Goal: Use online tool/utility: Utilize a website feature to perform a specific function

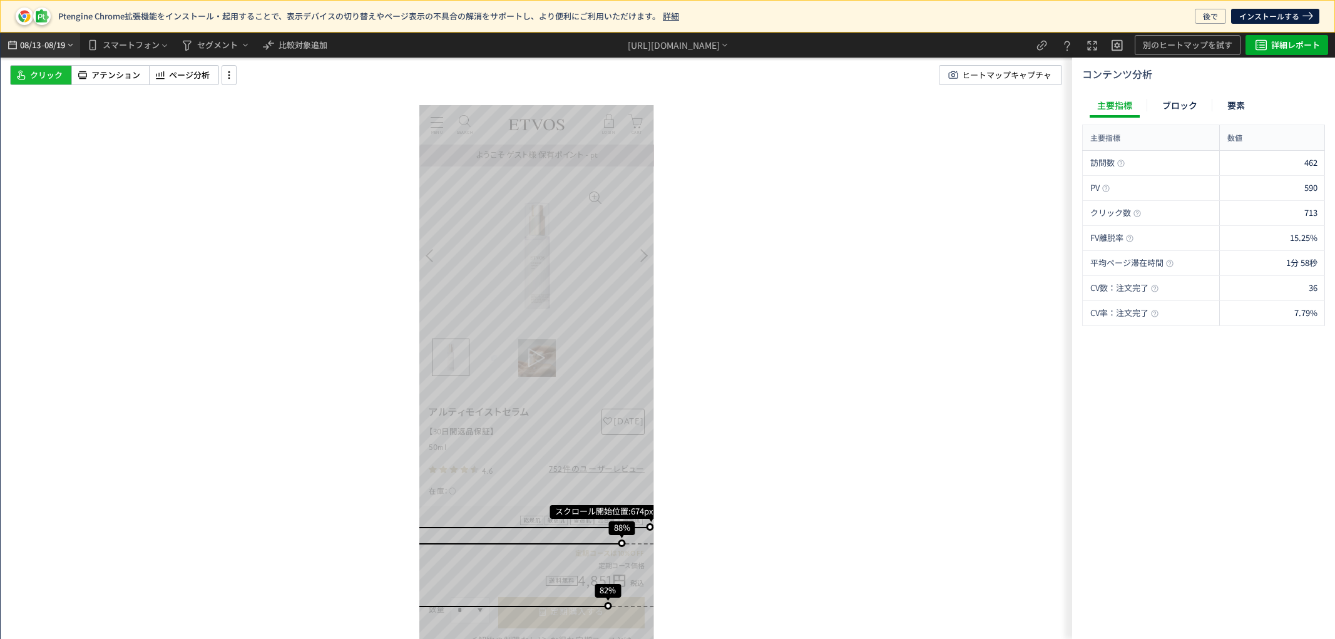
click at [58, 48] on span "08/19" at bounding box center [54, 45] width 21 height 25
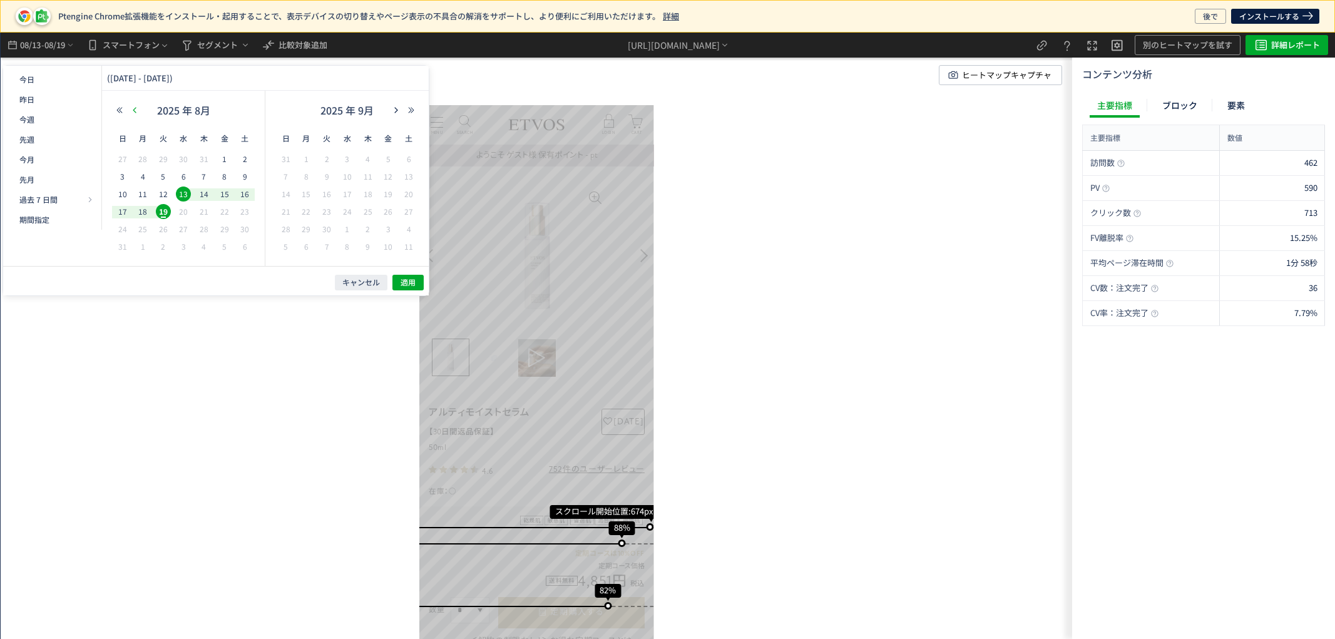
click at [134, 108] on icon "button" at bounding box center [135, 110] width 8 height 8
click at [136, 110] on icon "button" at bounding box center [135, 110] width 8 height 8
click at [142, 247] on span "30" at bounding box center [142, 246] width 15 height 15
click at [289, 177] on span "6" at bounding box center [286, 176] width 15 height 15
click at [408, 277] on span "適用" at bounding box center [408, 282] width 15 height 11
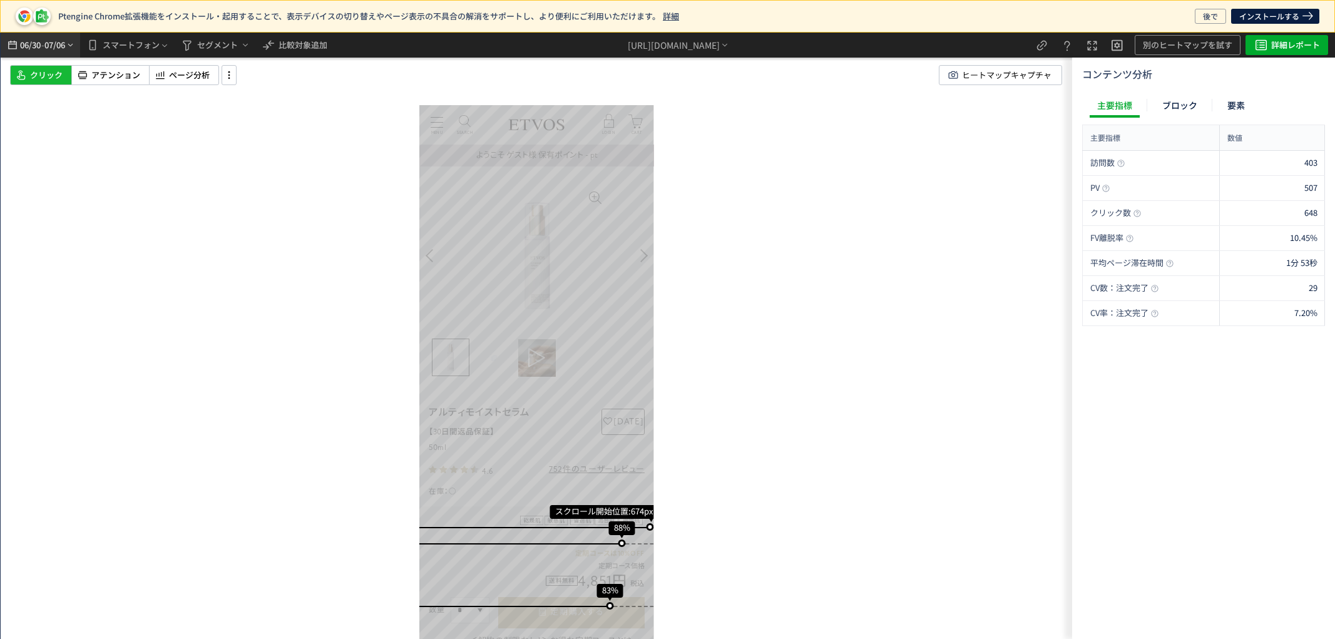
click at [45, 38] on span "07/06" at bounding box center [54, 45] width 21 height 25
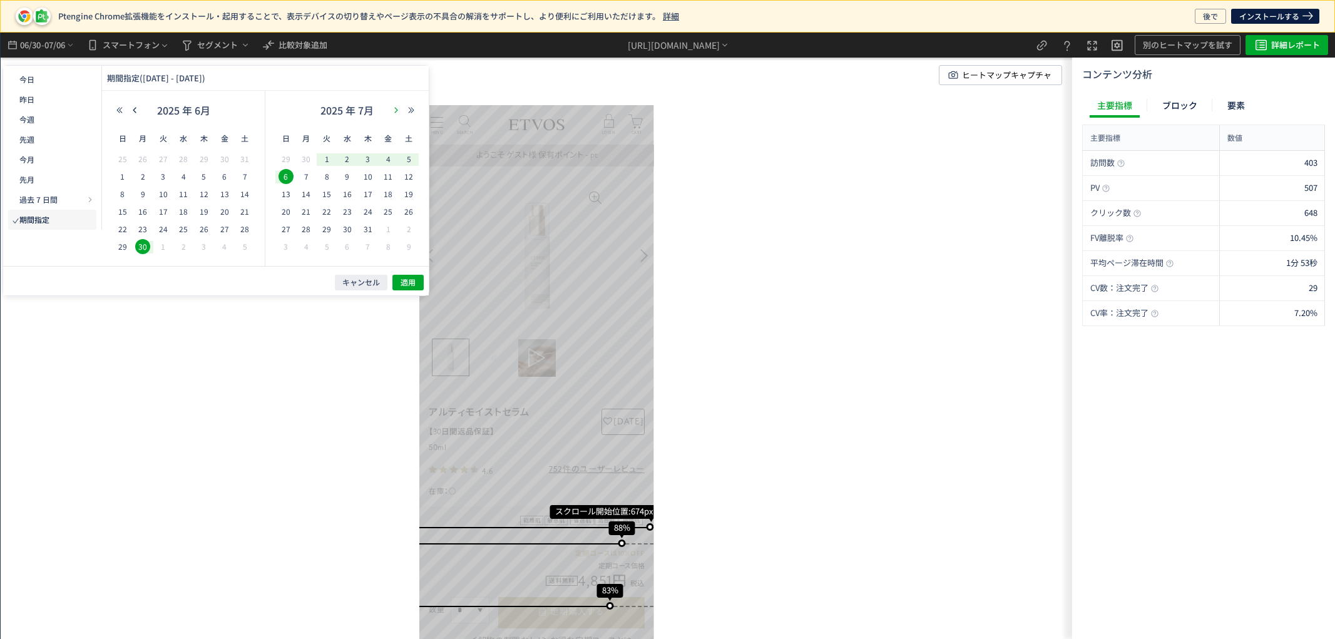
click at [392, 110] on icon "button" at bounding box center [396, 110] width 8 height 8
click at [131, 110] on icon "button" at bounding box center [135, 110] width 8 height 8
click at [310, 210] on span "18" at bounding box center [306, 211] width 15 height 15
click at [327, 197] on span "12" at bounding box center [326, 194] width 15 height 15
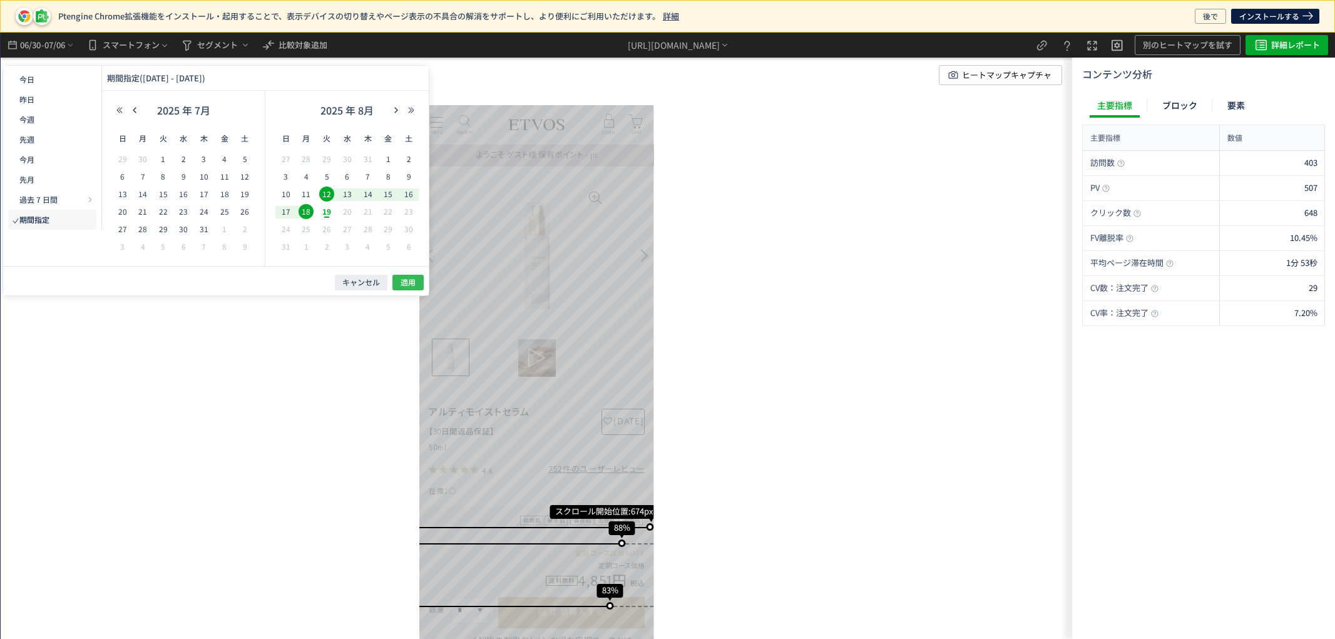
click at [402, 280] on span "適用" at bounding box center [408, 282] width 15 height 11
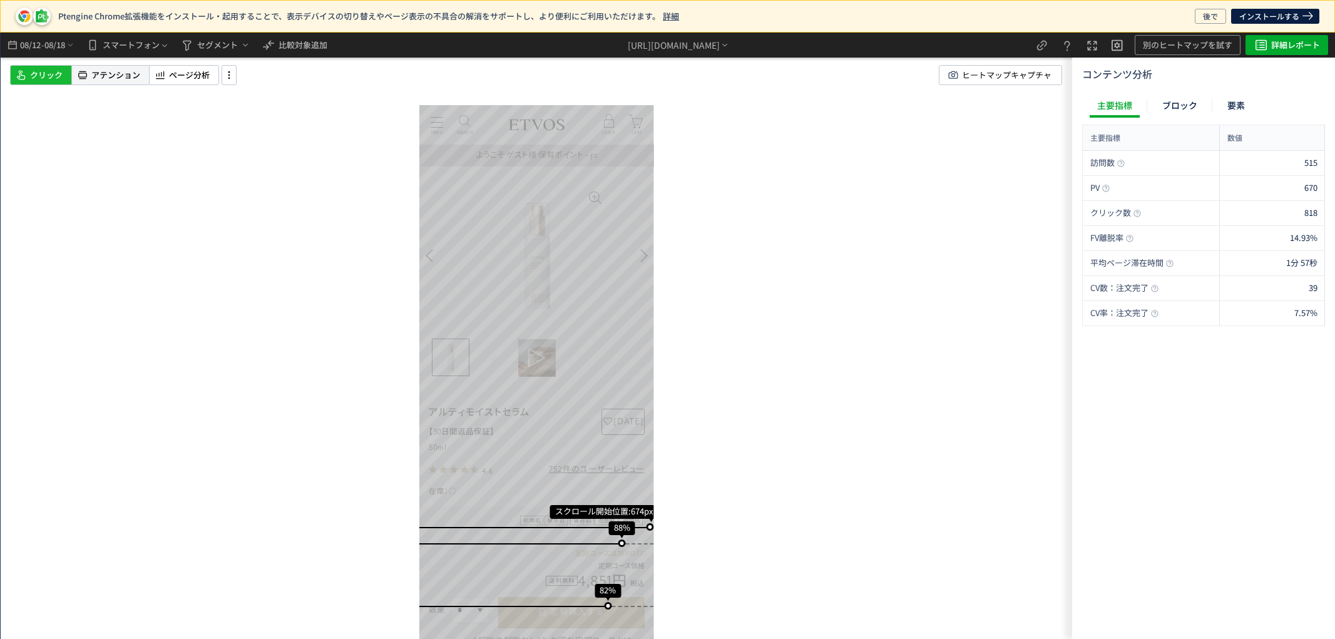
click at [140, 79] on span "アテンション" at bounding box center [115, 75] width 49 height 12
click at [1002, 79] on span "ヒートマップキャプチャ" at bounding box center [1007, 75] width 90 height 19
click at [205, 78] on span "ページ分析" at bounding box center [189, 75] width 41 height 12
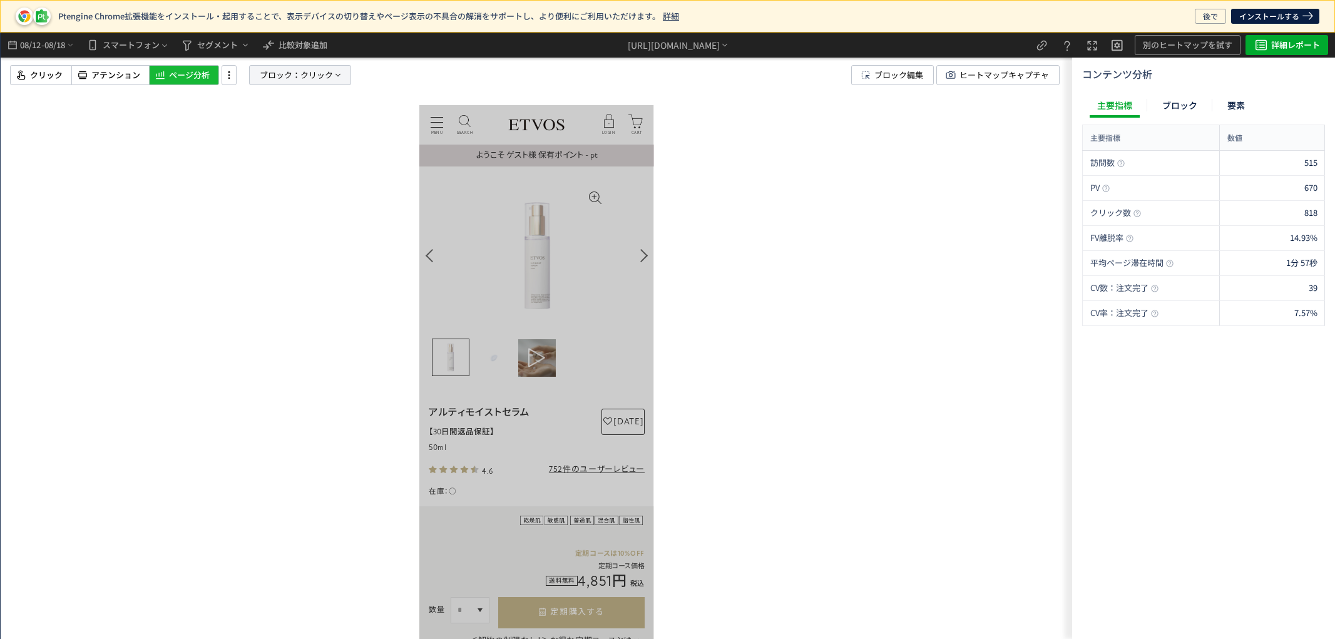
click at [299, 81] on span "ブロック：" at bounding box center [280, 75] width 41 height 19
click at [260, 145] on label "要素" at bounding box center [268, 141] width 63 height 10
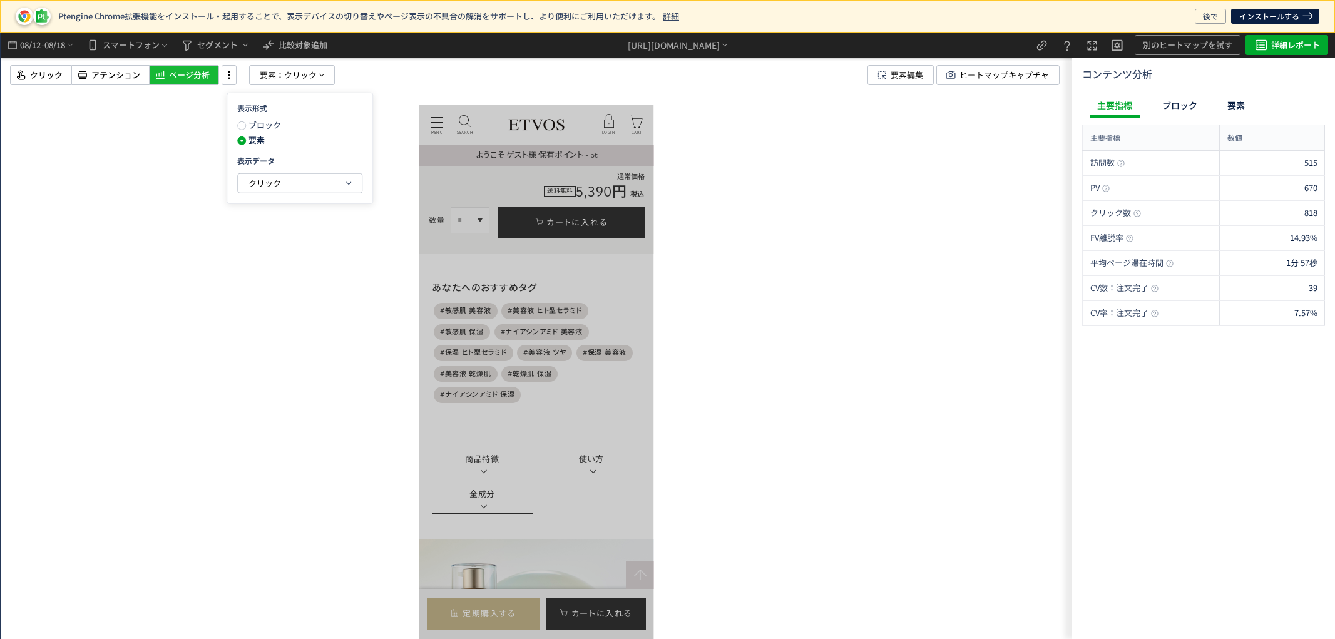
click at [366, 191] on div "表示形式 ブロック 要素 表示データ クリック" at bounding box center [300, 148] width 146 height 111
click at [360, 188] on button "クリック" at bounding box center [300, 183] width 124 height 19
click at [334, 246] on p "クリック" at bounding box center [297, 240] width 96 height 21
click at [418, 271] on li "クリック率" at bounding box center [400, 271] width 67 height 23
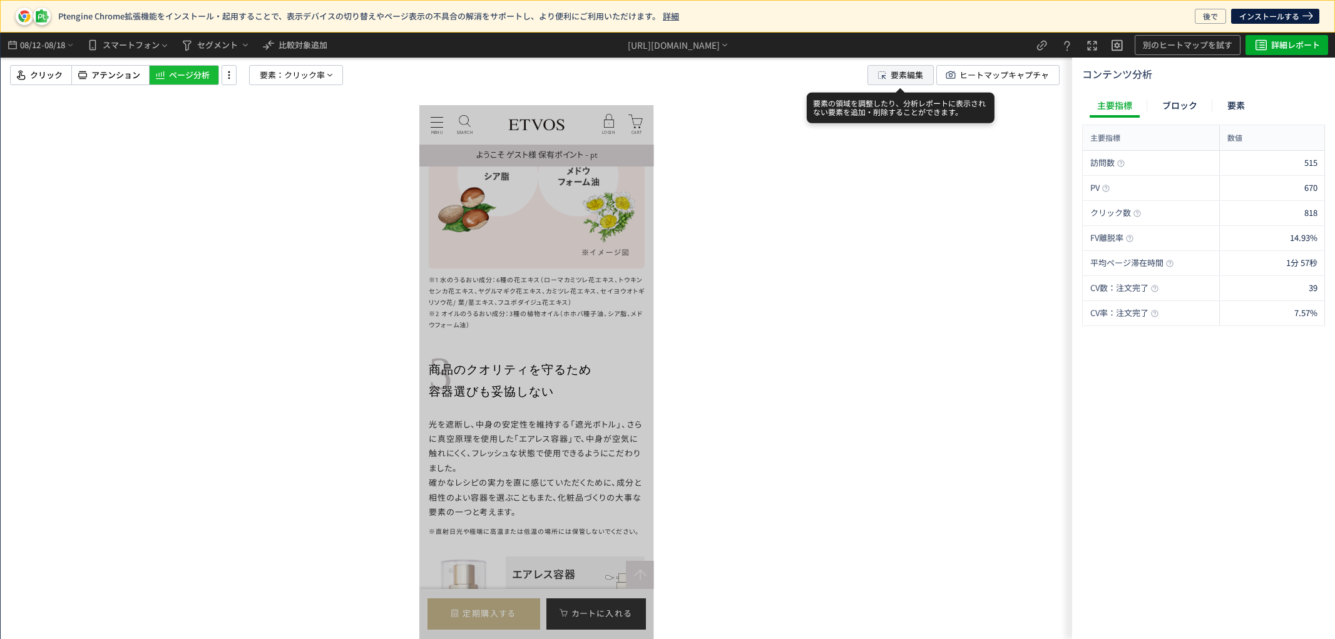
click at [885, 76] on use at bounding box center [882, 75] width 8 height 8
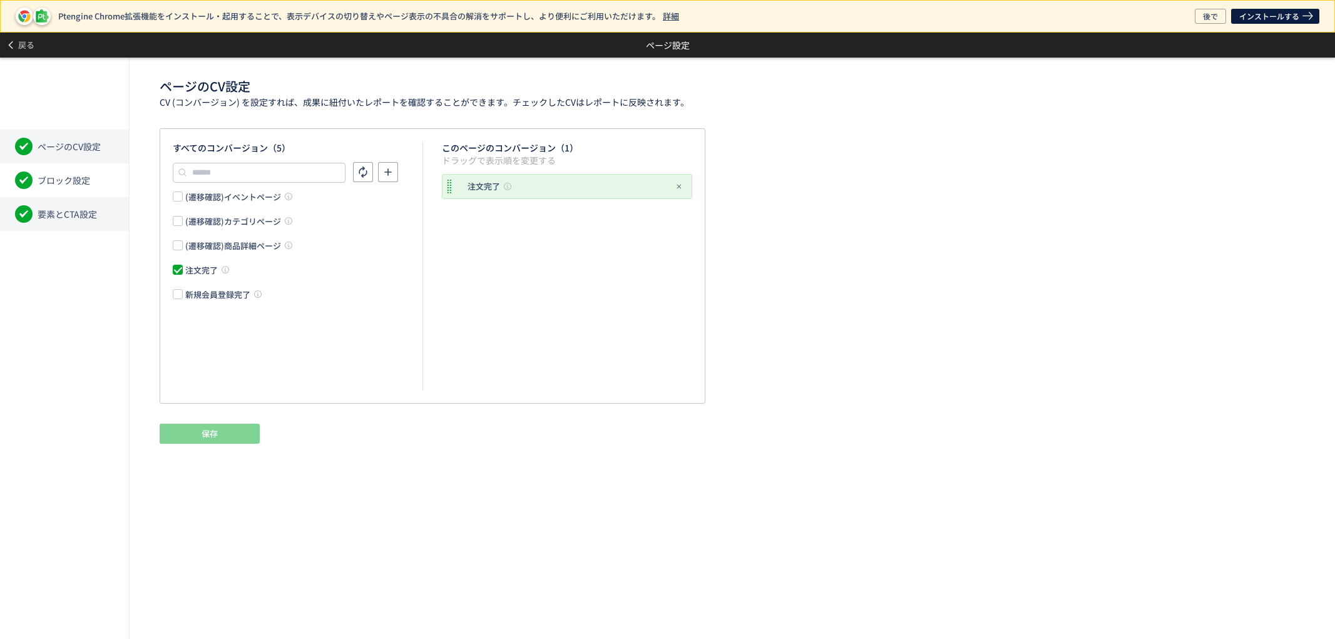
click at [98, 220] on li "要素とCTA設定" at bounding box center [64, 214] width 129 height 34
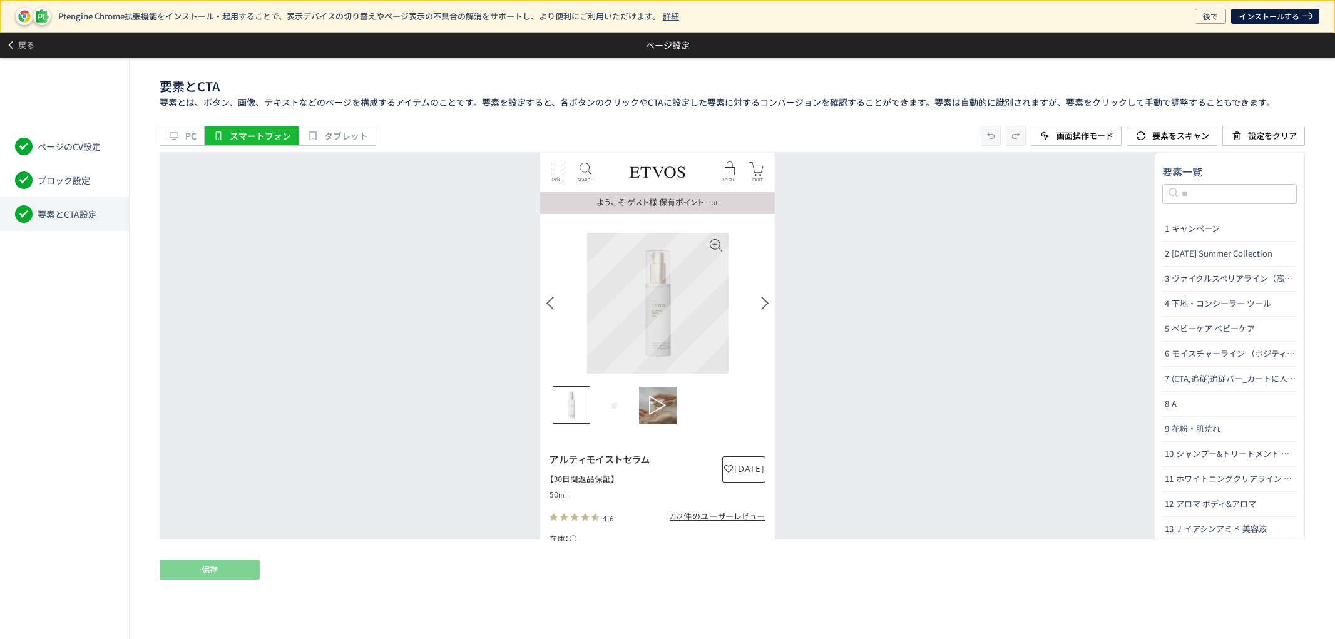
click at [675, 306] on img at bounding box center [658, 302] width 141 height 141
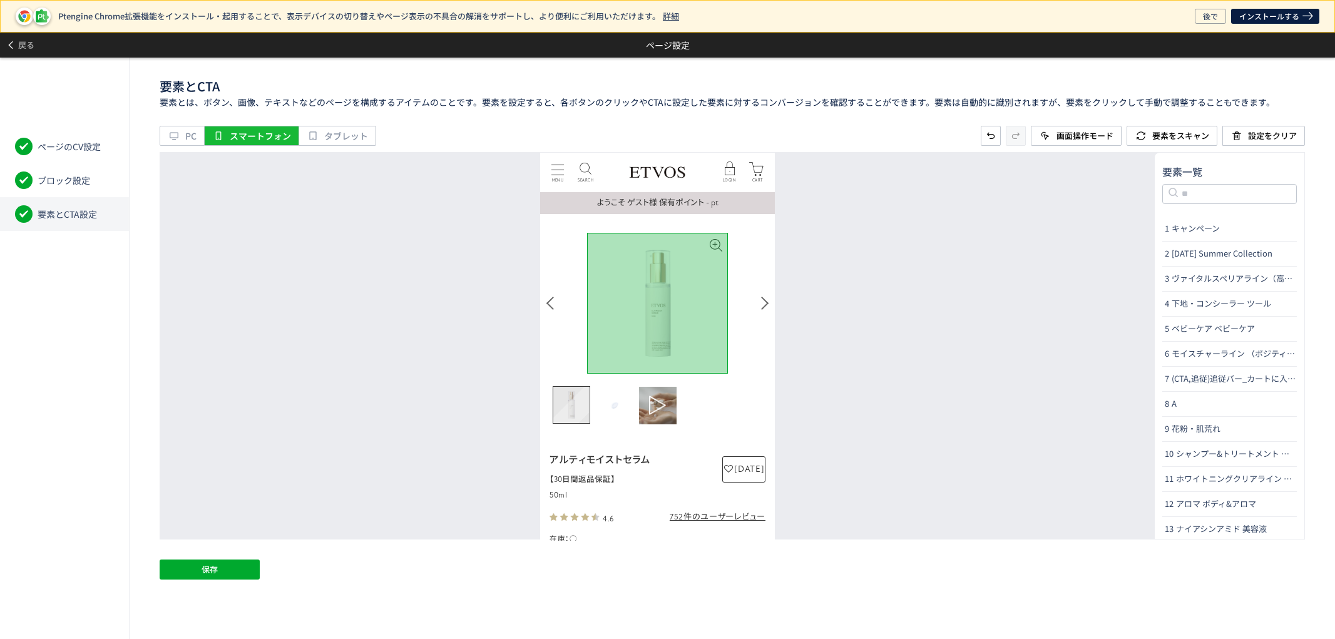
click at [575, 408] on img "Go to slide 1" at bounding box center [571, 404] width 36 height 36
click at [628, 409] on img "Go to slide 2" at bounding box center [615, 405] width 38 height 38
click at [661, 407] on figure "Go to slide 3" at bounding box center [658, 405] width 38 height 38
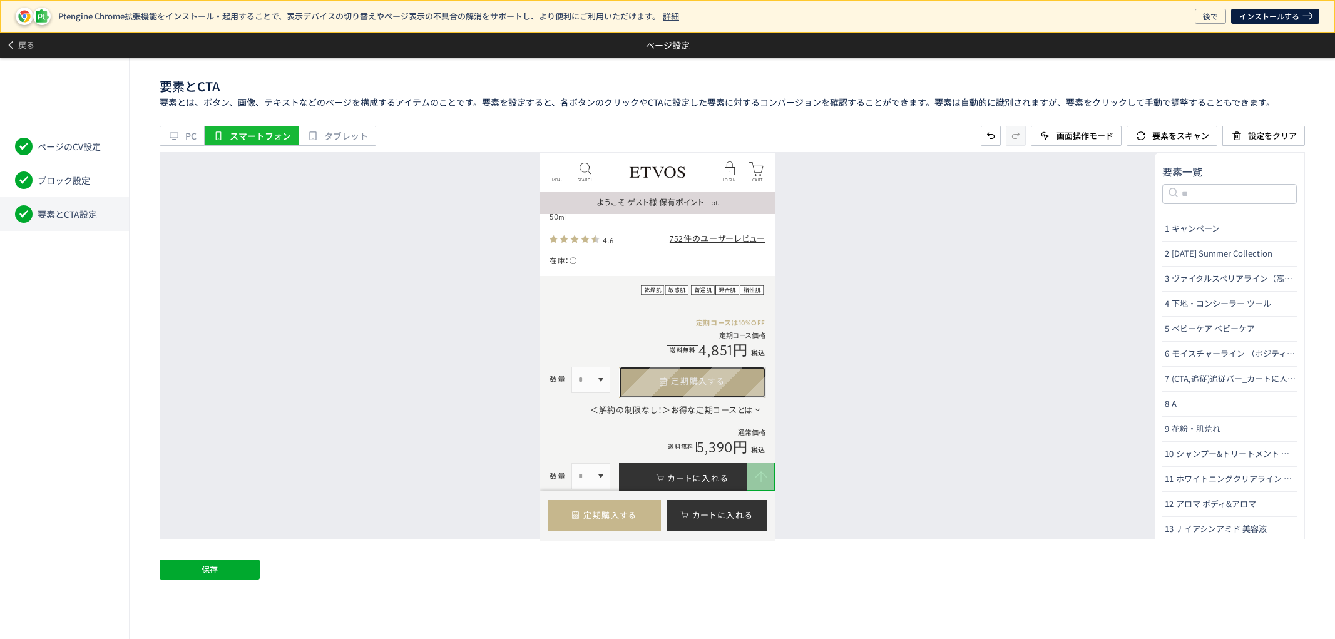
click at [678, 370] on link "定期購入する" at bounding box center [692, 381] width 146 height 31
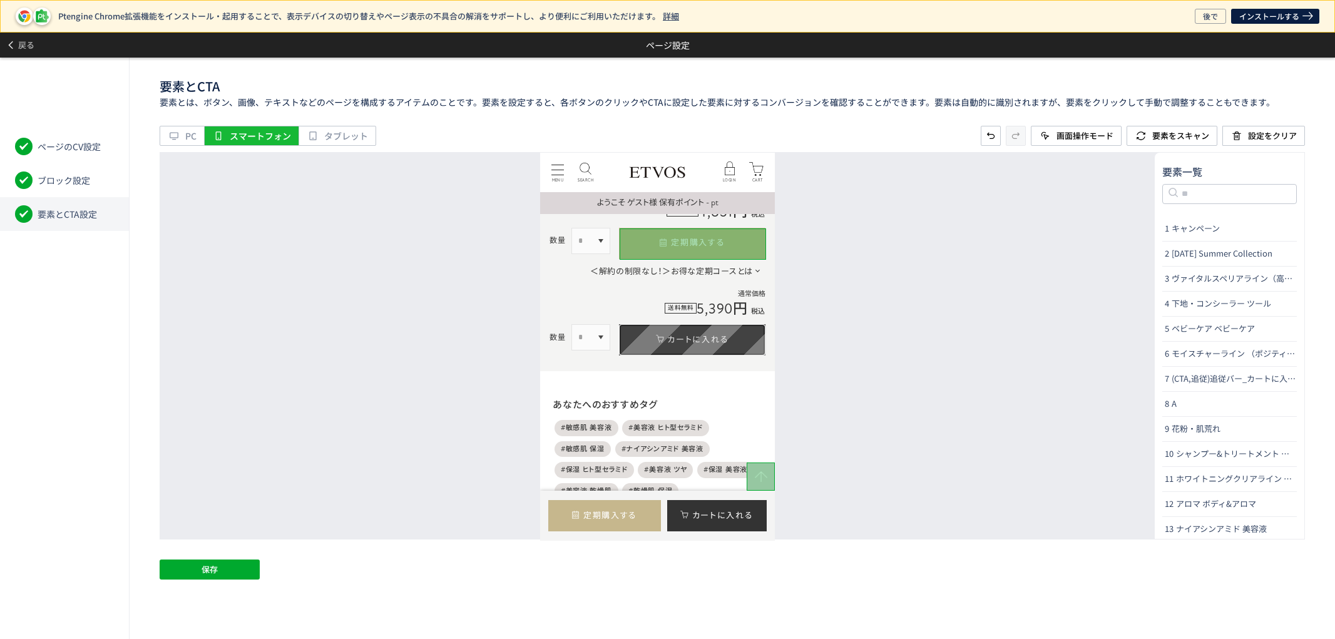
click at [675, 342] on link "カートに入れる" at bounding box center [692, 339] width 146 height 31
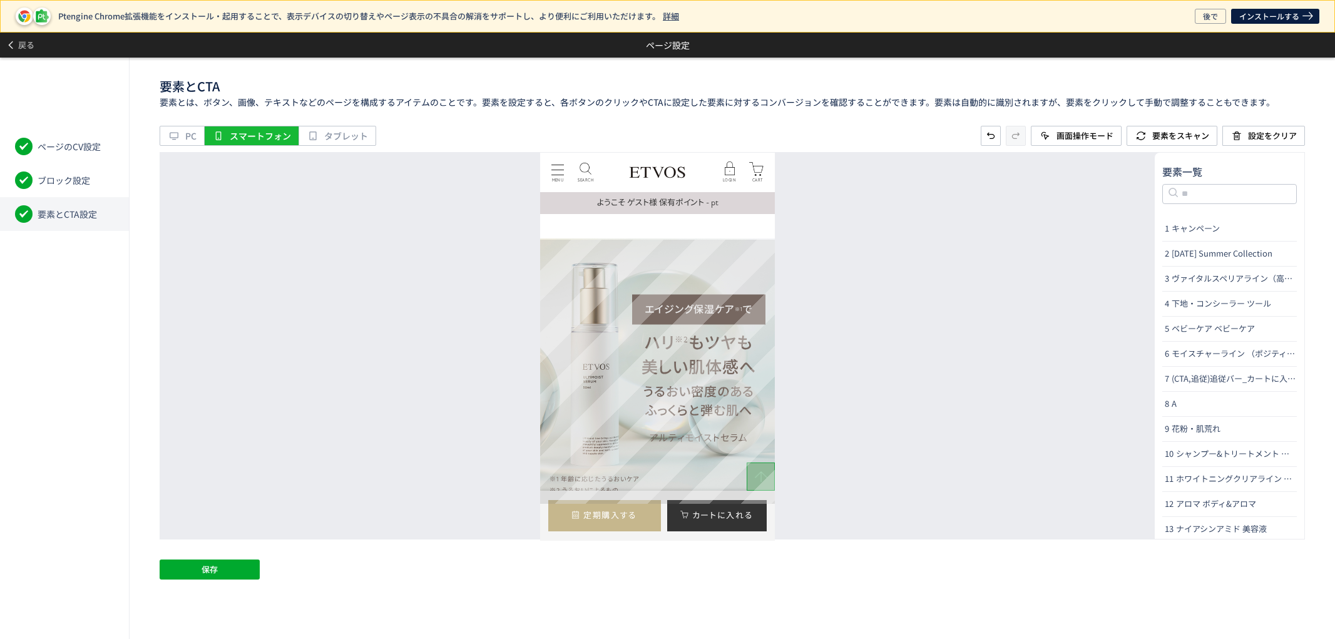
scroll to position [765, 0]
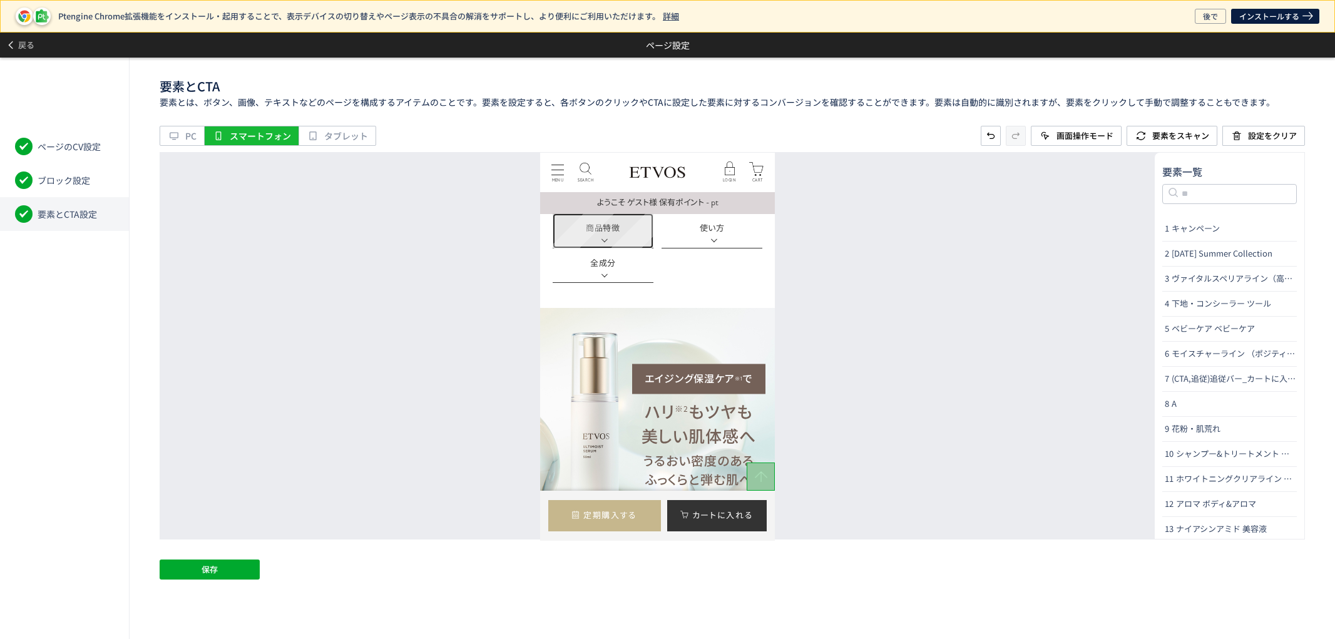
click at [620, 230] on link "商品特徴" at bounding box center [603, 230] width 101 height 35
click at [625, 264] on link "全成分" at bounding box center [603, 265] width 101 height 35
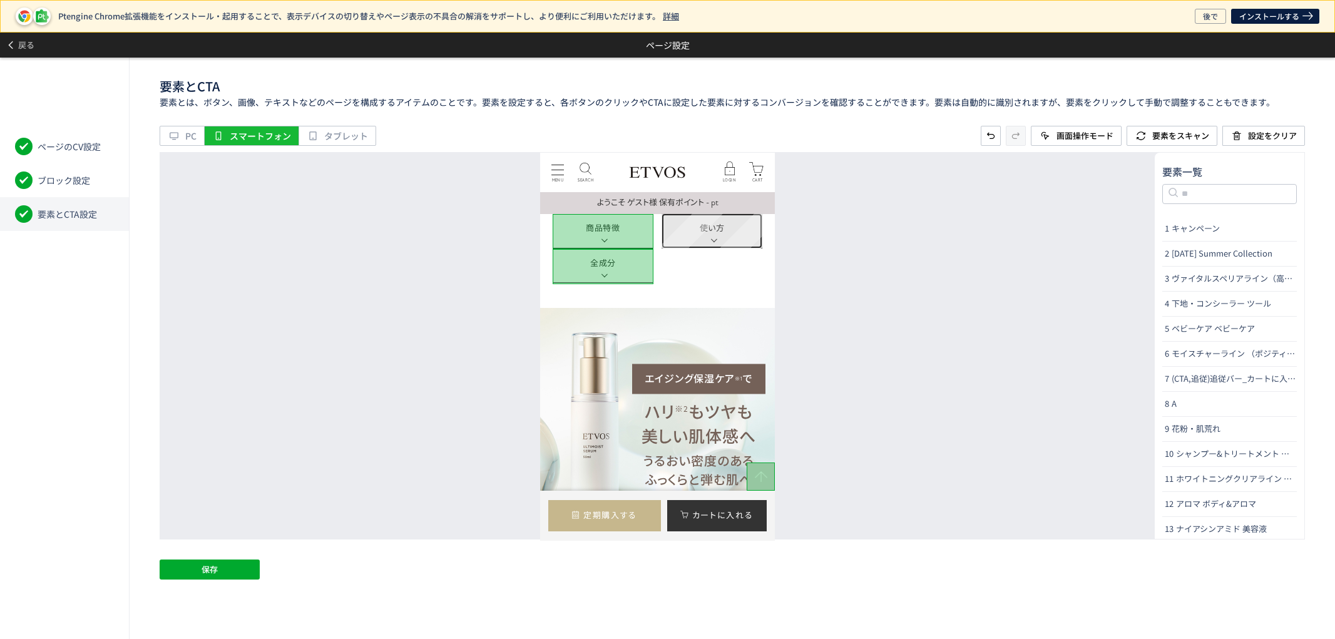
click at [689, 228] on link "使い方" at bounding box center [712, 230] width 101 height 35
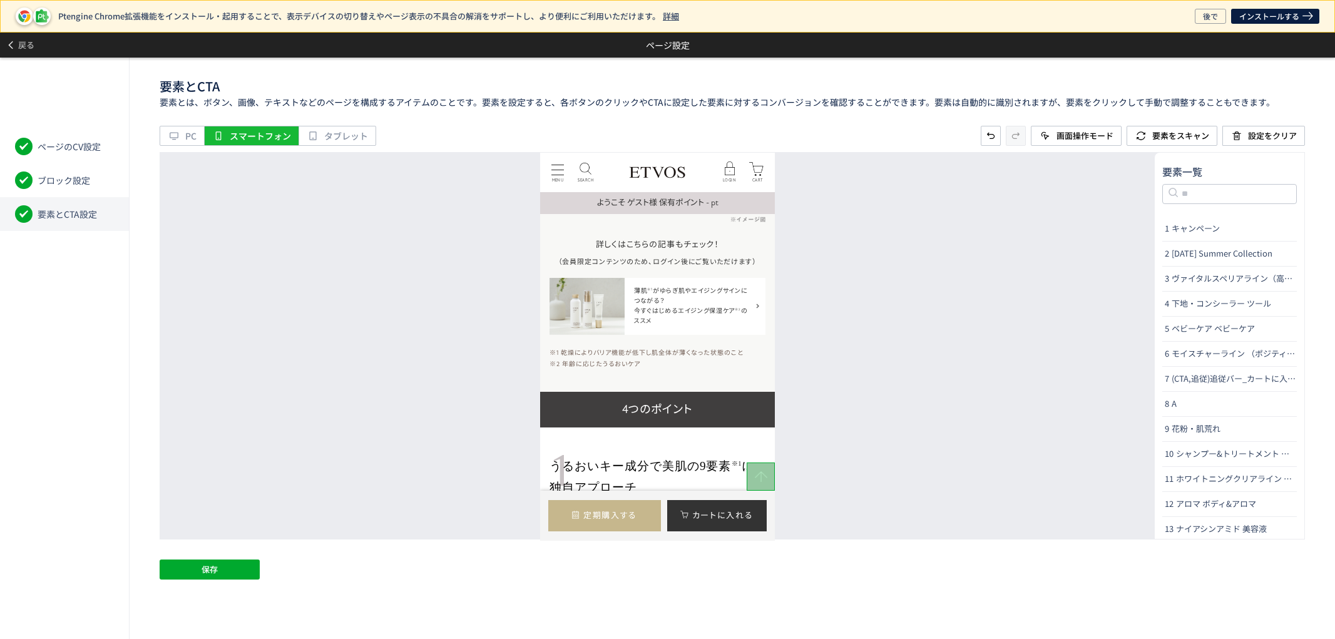
scroll to position [2851, 0]
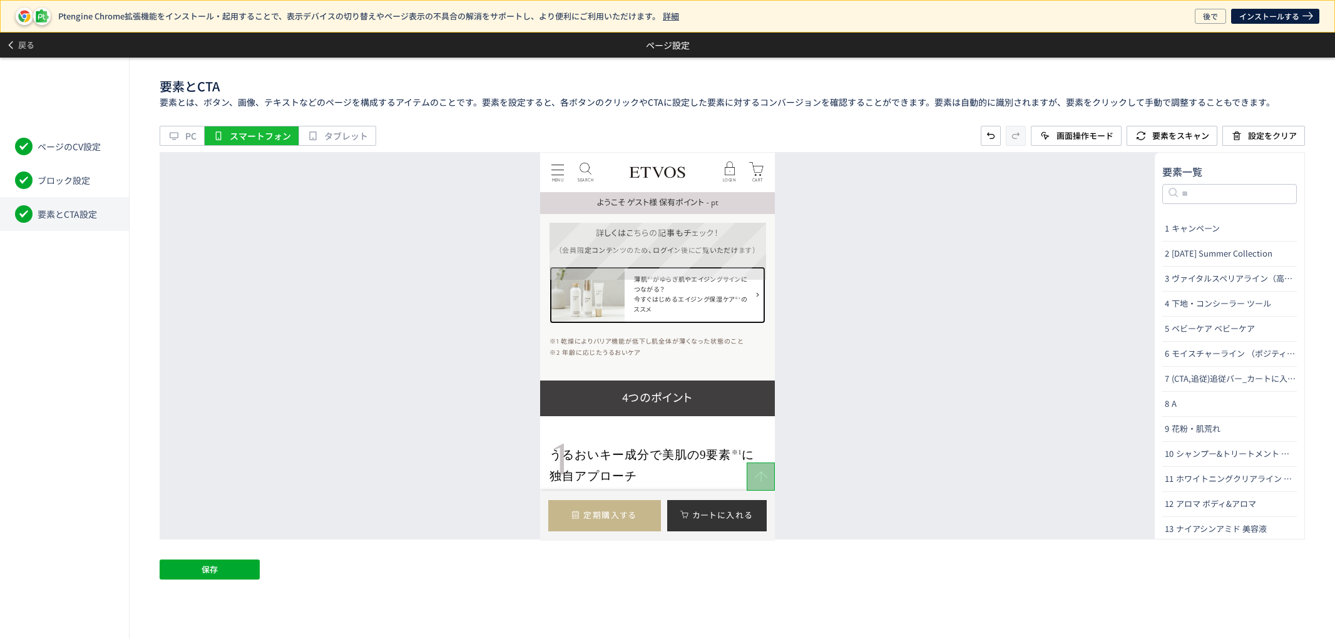
click at [728, 274] on link "薄肌 ※1 がゆらぎ肌やエイジングサインにつながる？ 今すぐはじめるエイジング保湿ケア ※2 のススメ" at bounding box center [658, 294] width 216 height 57
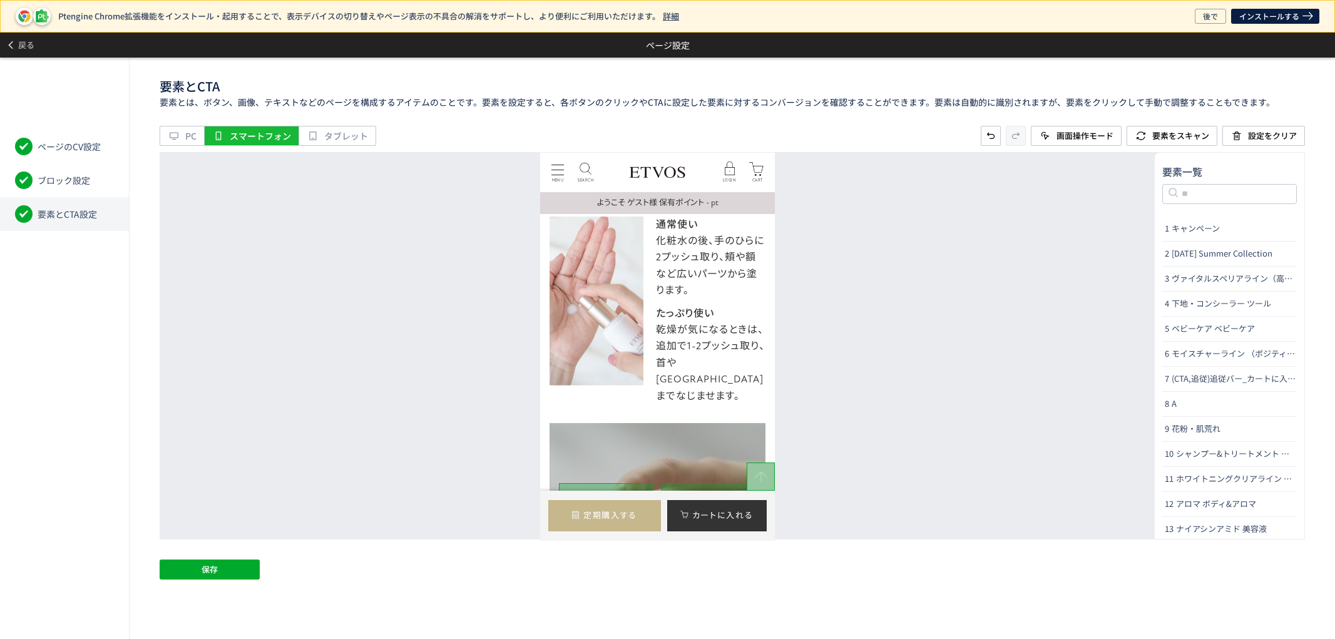
scroll to position [6329, 0]
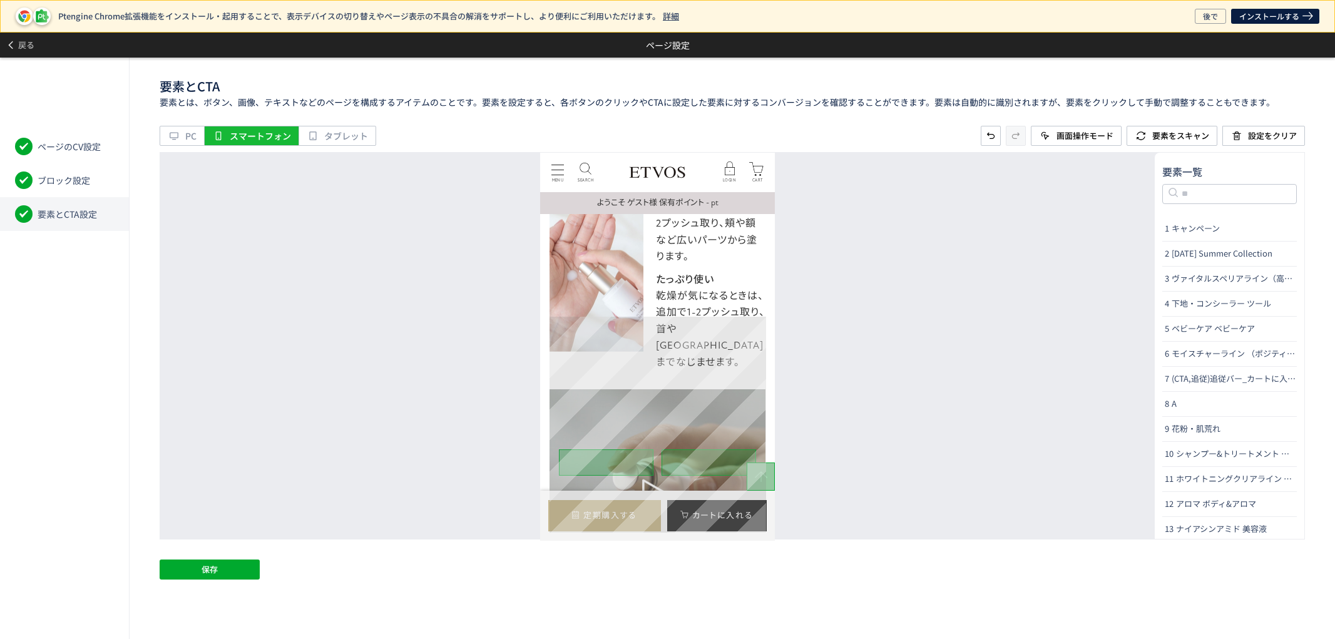
click at [730, 389] on div at bounding box center [658, 497] width 216 height 216
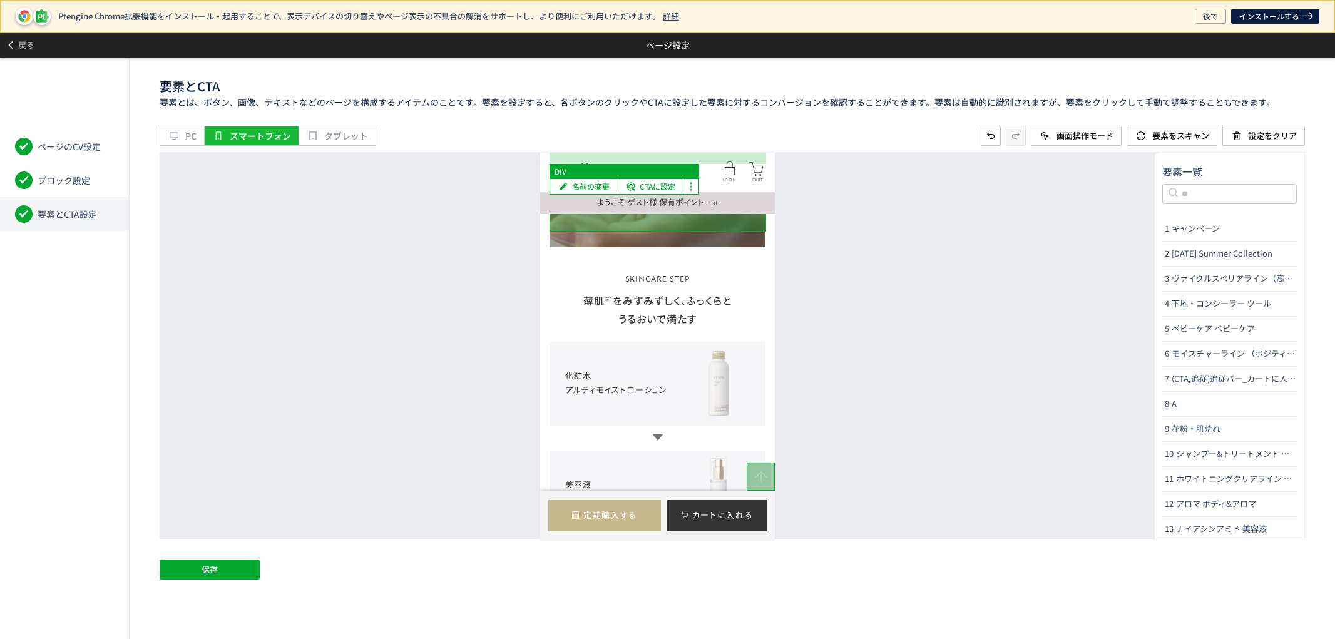
scroll to position [6677, 0]
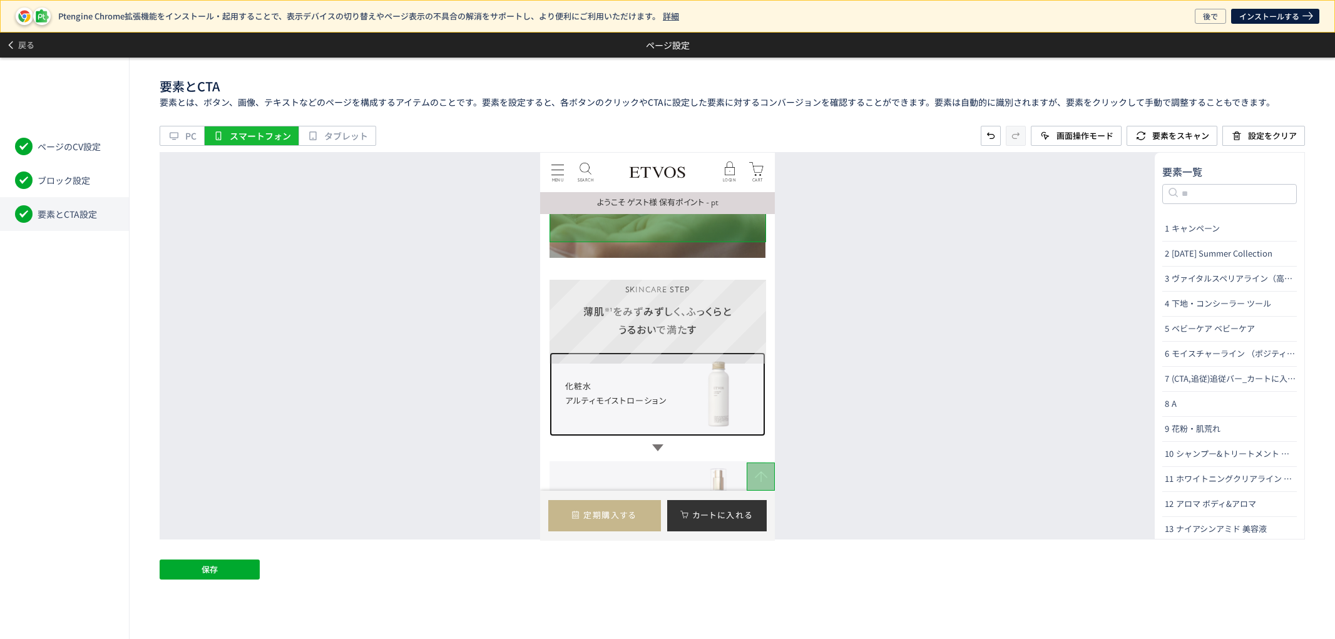
click at [737, 352] on link "化粧水 アルティモイストローション" at bounding box center [658, 394] width 216 height 84
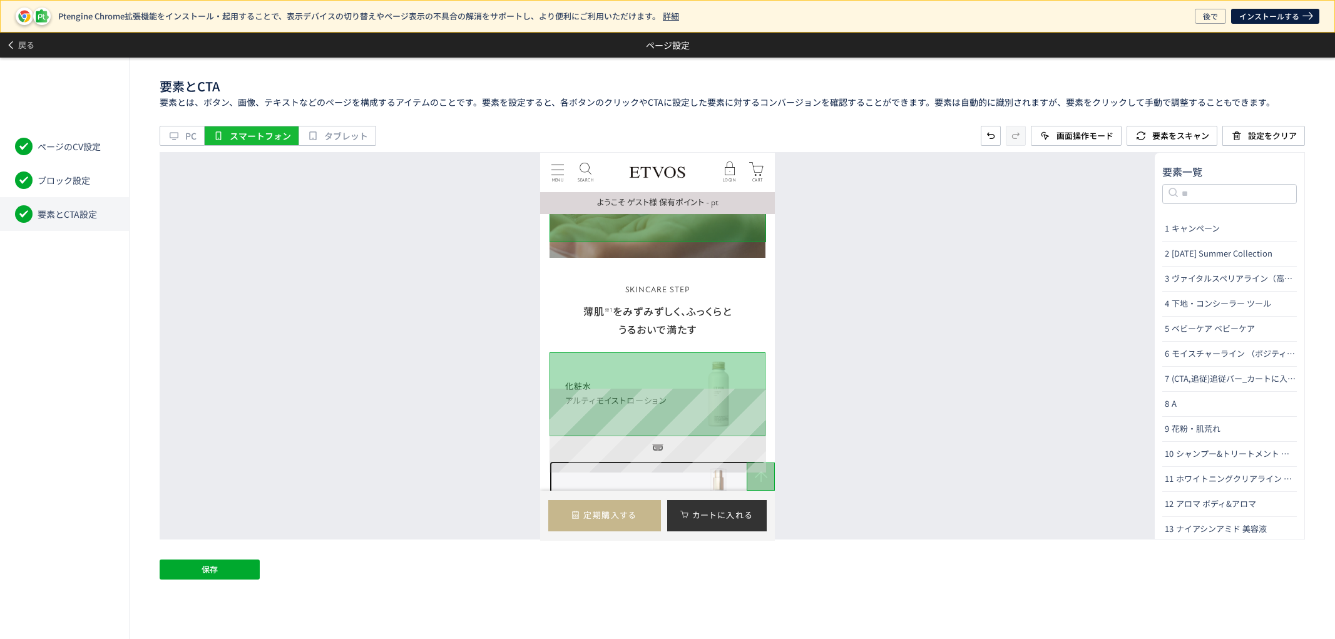
click at [738, 461] on link "美容液 アルティモイストセラム" at bounding box center [658, 503] width 216 height 84
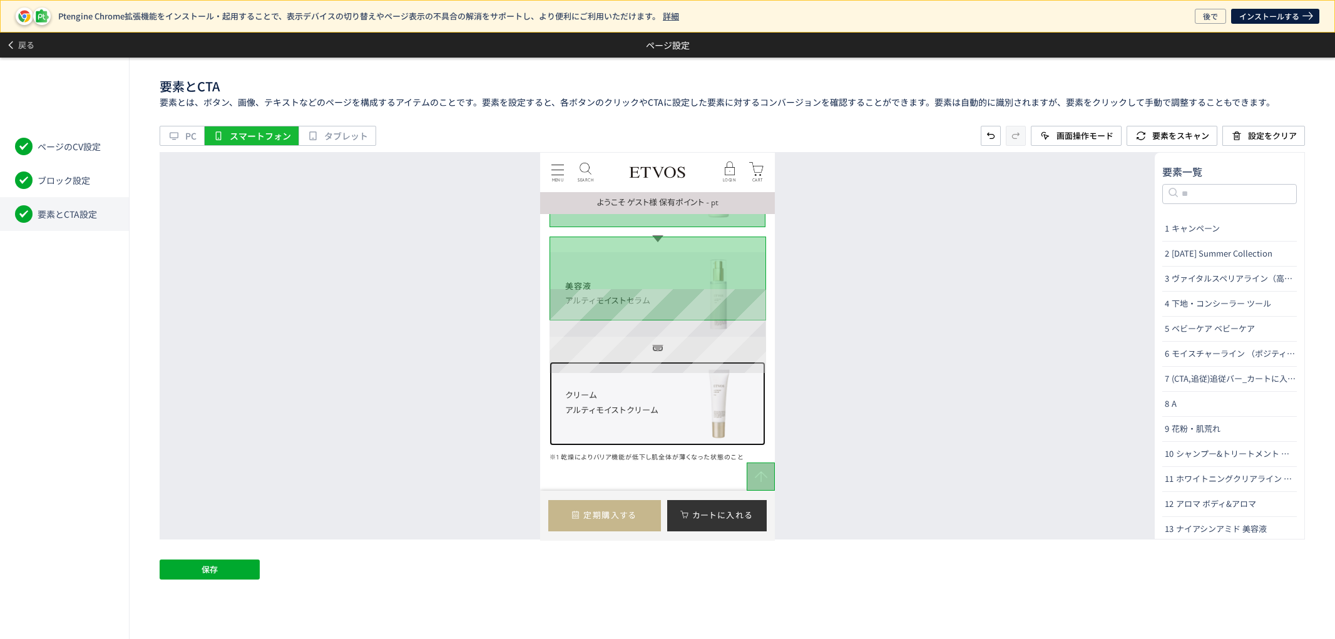
click at [739, 361] on link "クリーム アルティモイストクリーム" at bounding box center [658, 403] width 216 height 84
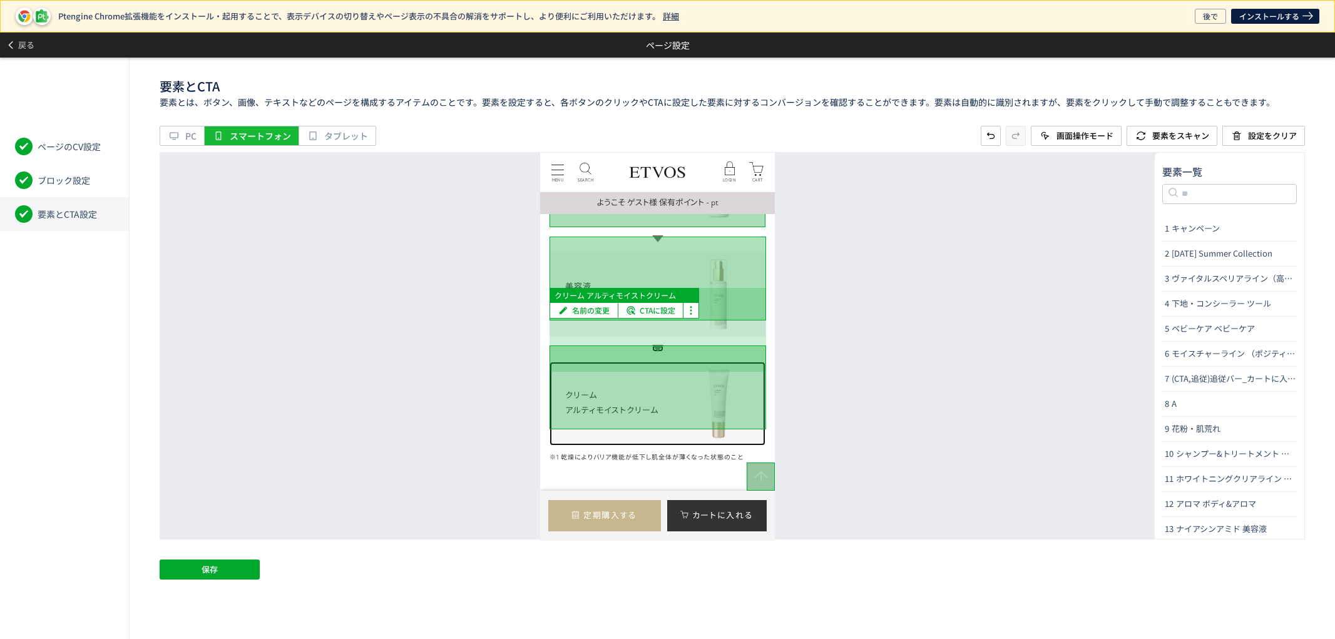
scroll to position [7025, 0]
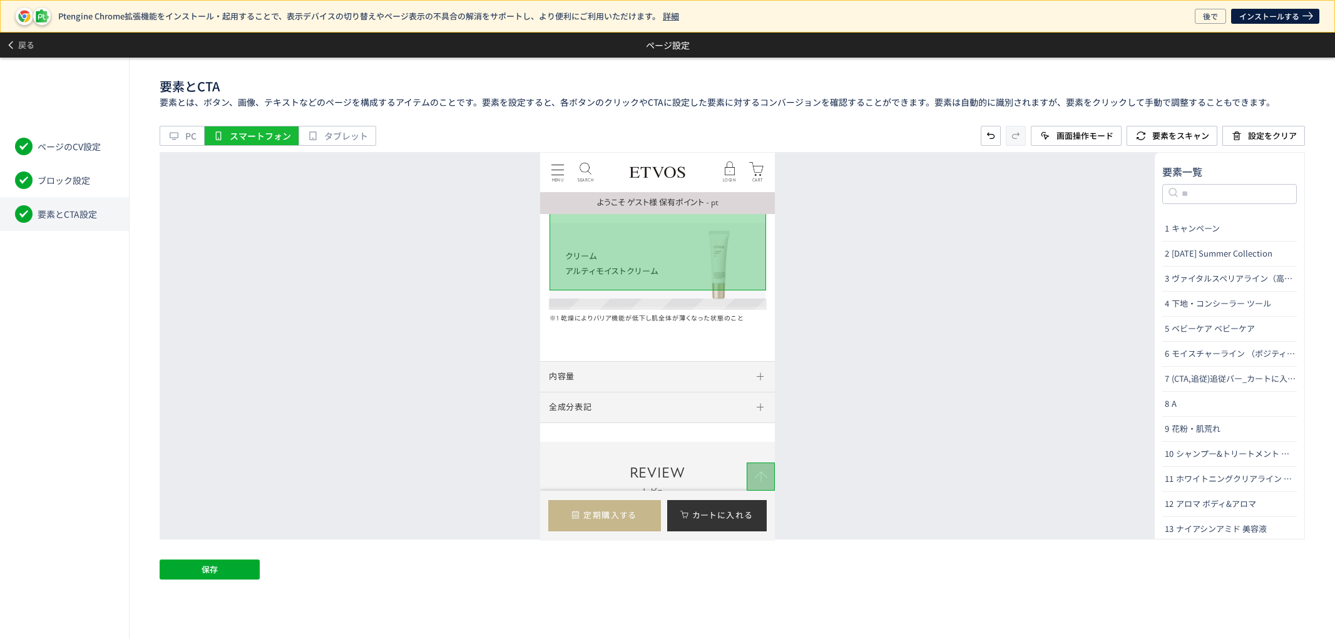
click at [739, 371] on h3 "内容量" at bounding box center [657, 376] width 217 height 11
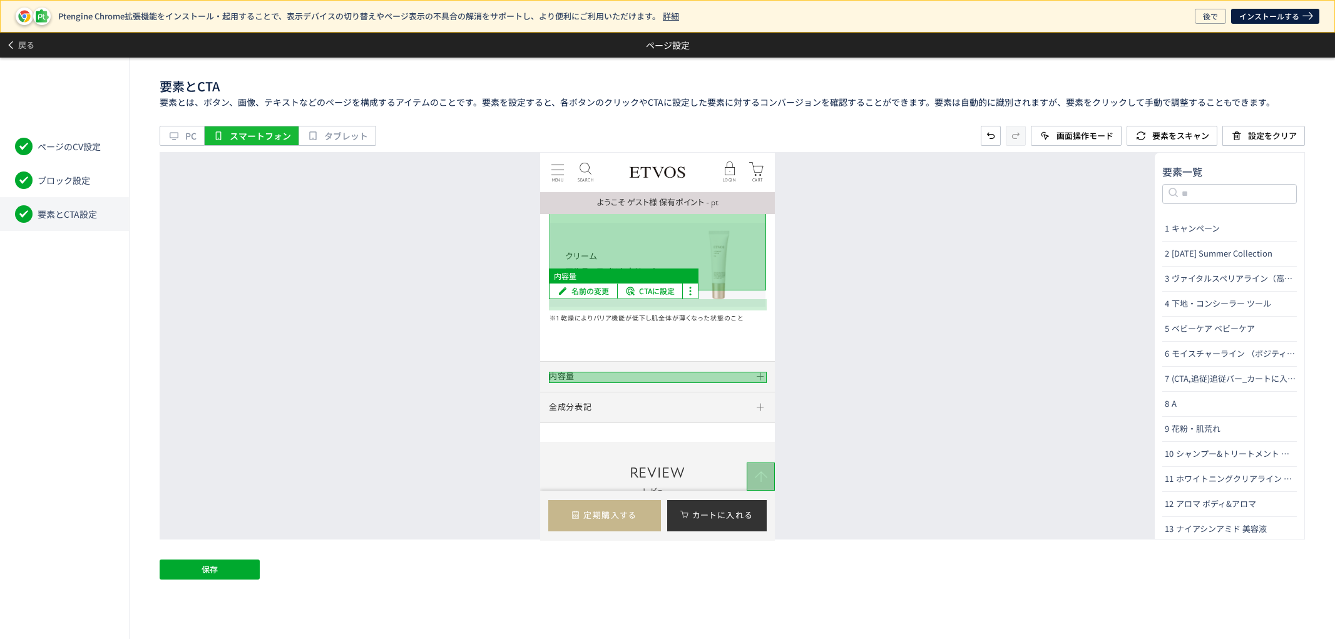
click at [738, 371] on div at bounding box center [658, 376] width 218 height 11
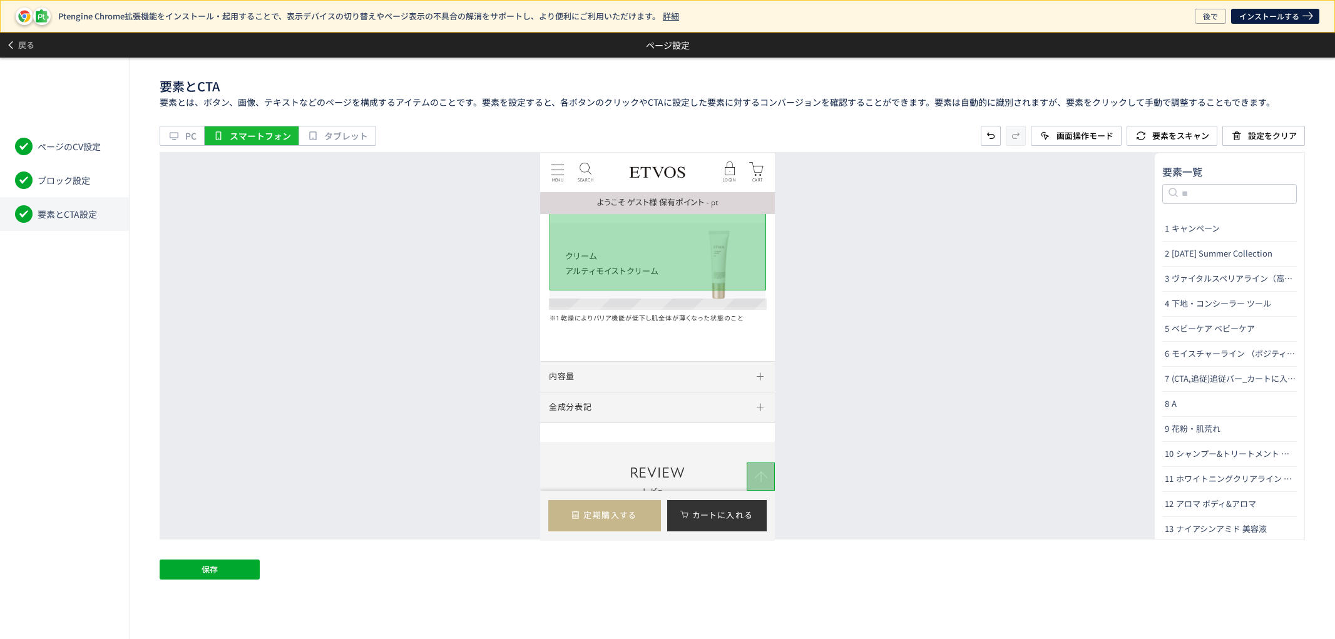
click at [738, 361] on dt "内容量" at bounding box center [657, 376] width 235 height 31
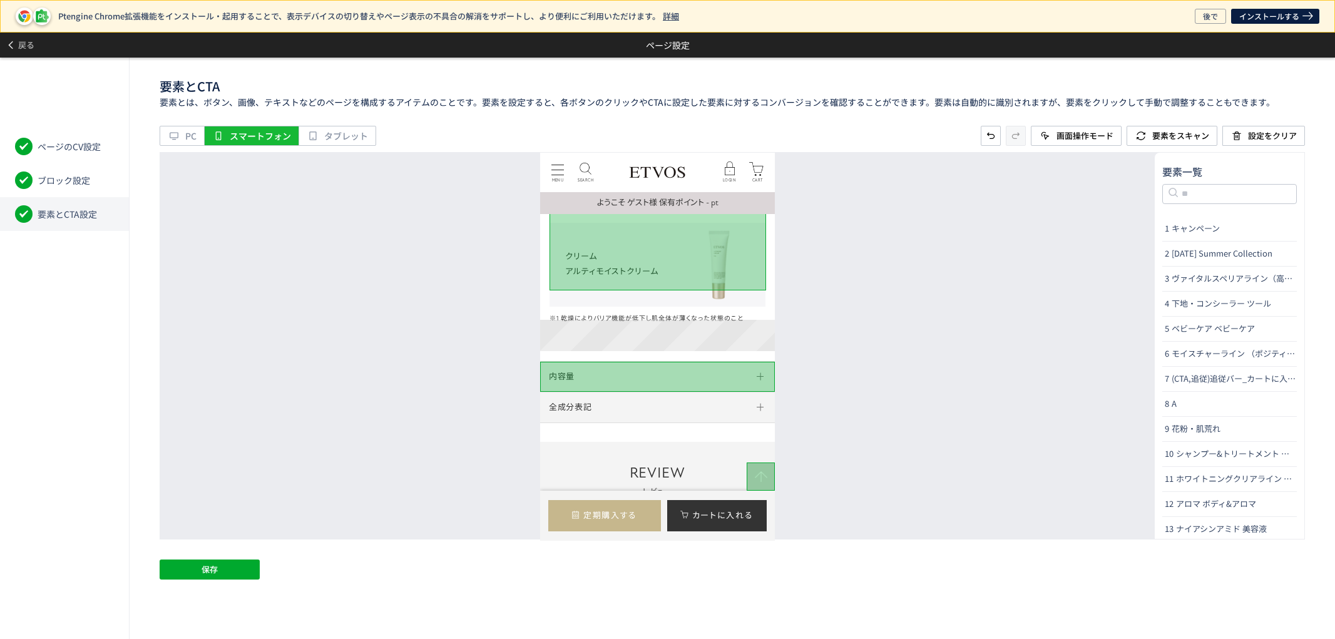
click at [735, 391] on dt "全成分表記" at bounding box center [657, 406] width 235 height 31
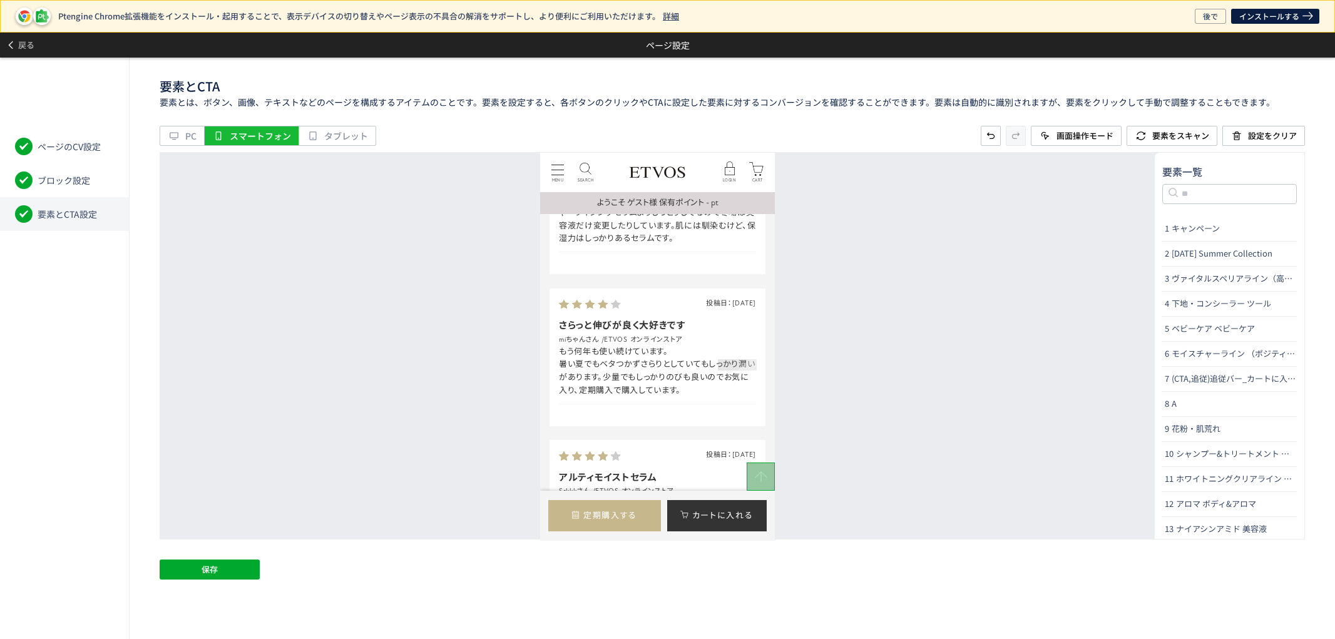
scroll to position [7581, 0]
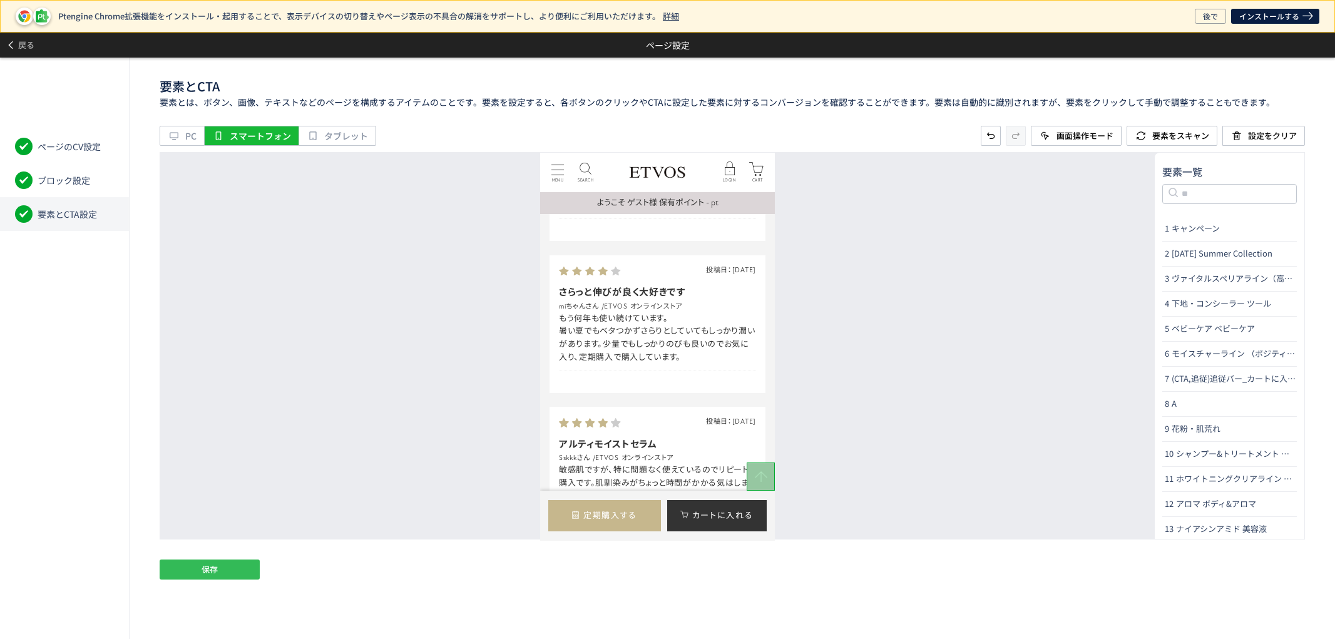
click at [200, 573] on button "保存" at bounding box center [210, 570] width 100 height 20
click at [24, 41] on span "戻る" at bounding box center [26, 45] width 16 height 20
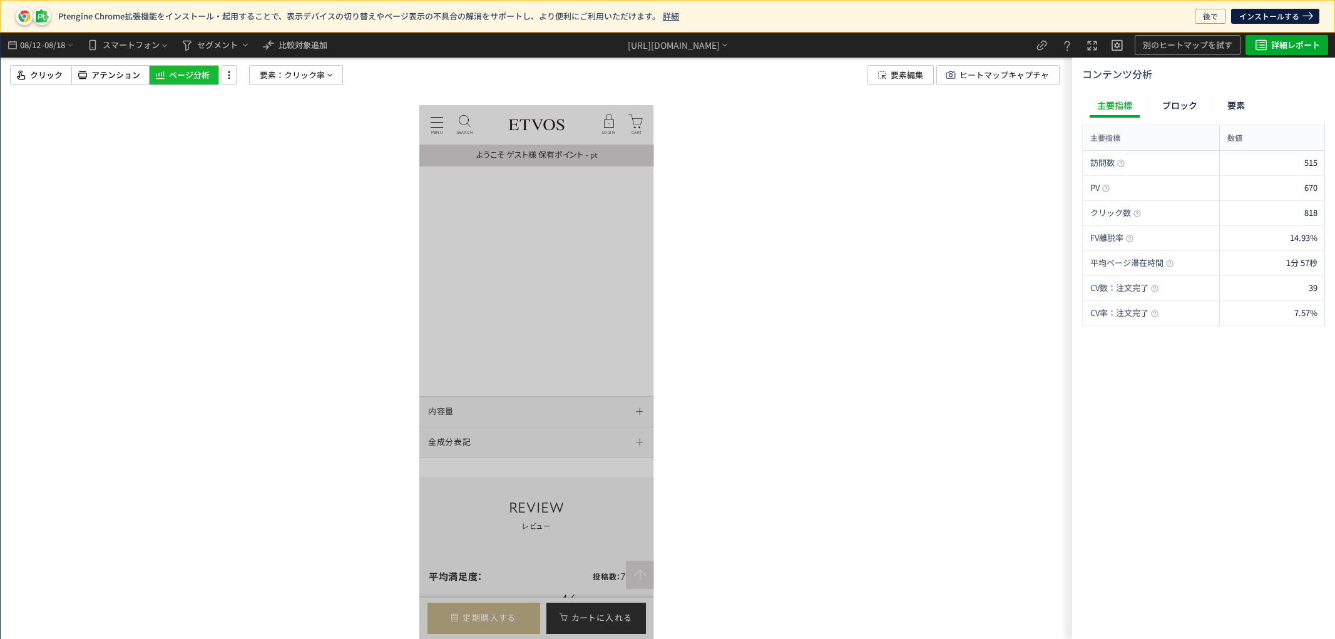
scroll to position [0, 0]
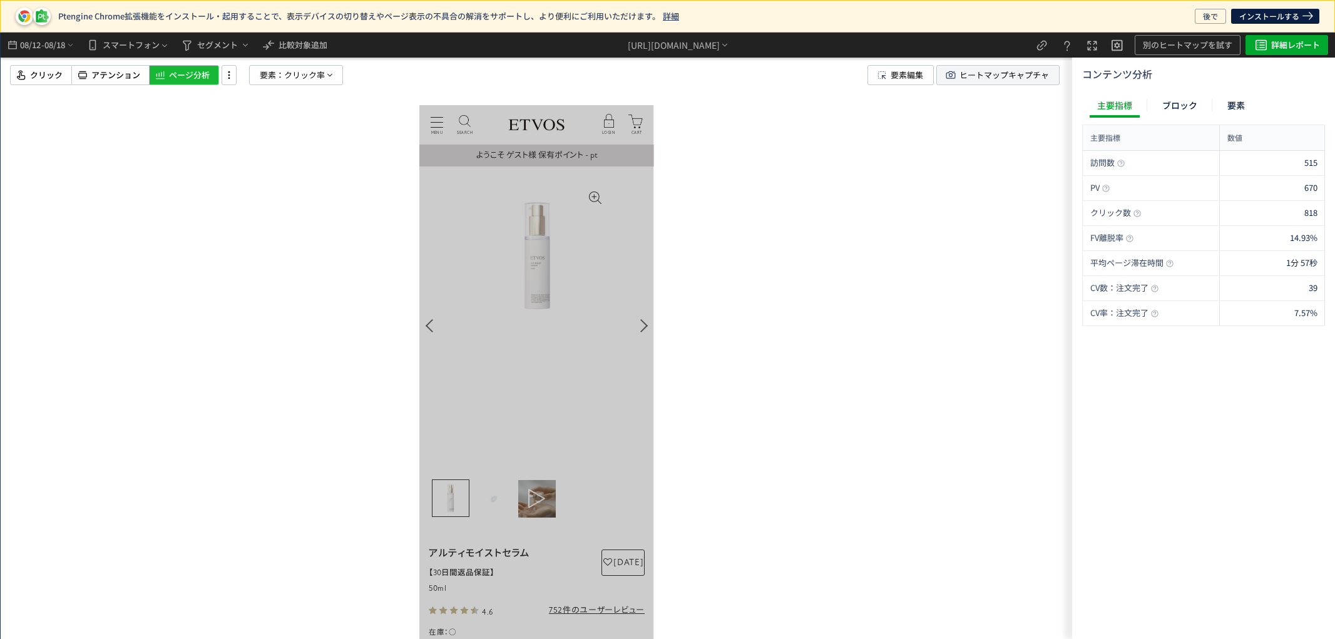
click at [969, 74] on span "ヒートマップキャプチャ" at bounding box center [1005, 75] width 90 height 19
click at [73, 40] on icon "heatmap-top-bar" at bounding box center [70, 45] width 9 height 10
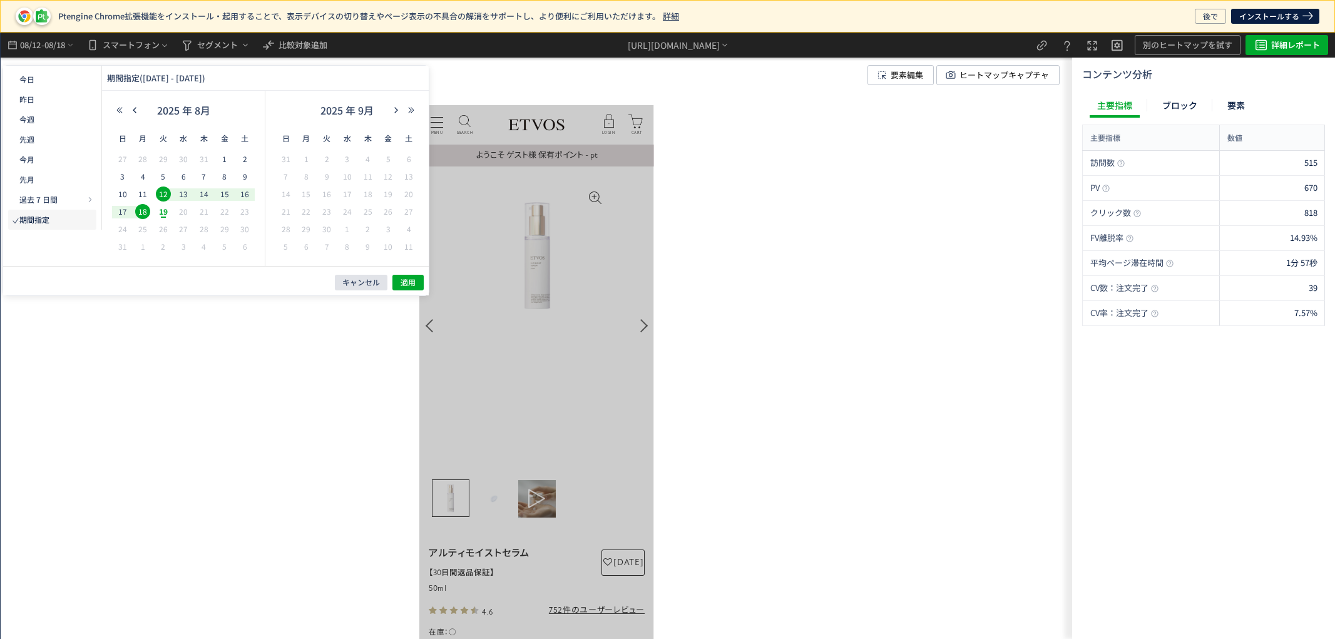
click at [367, 280] on span "キャンセル" at bounding box center [361, 282] width 38 height 11
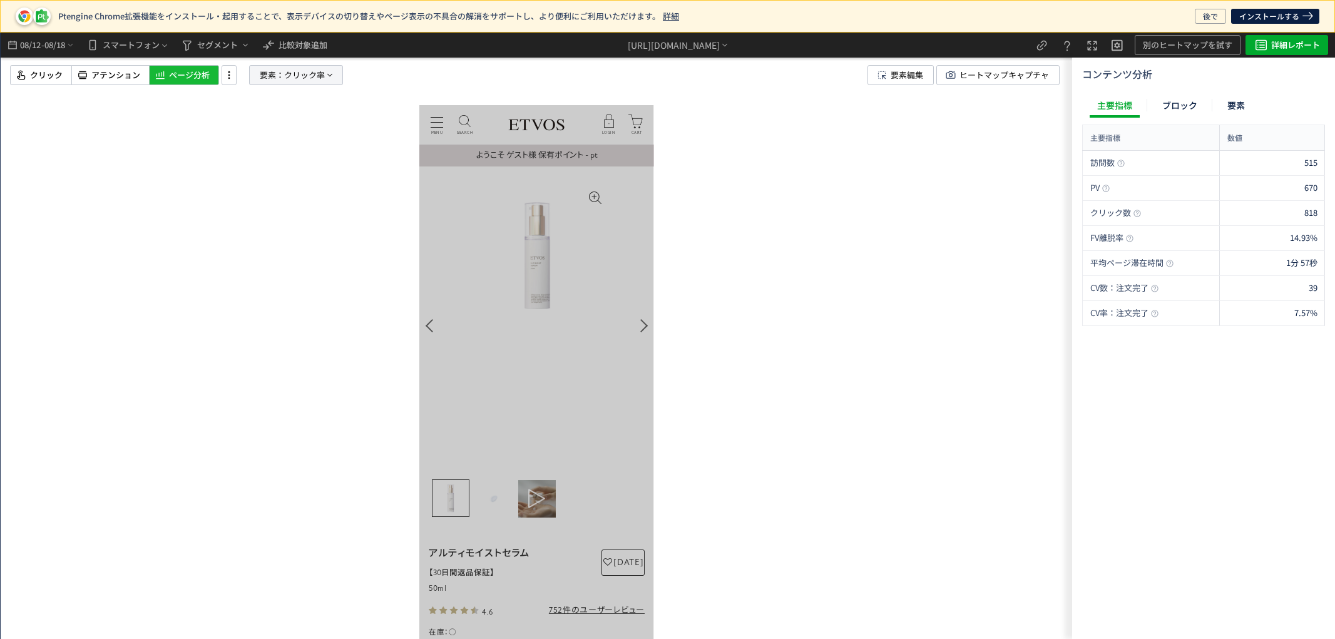
click at [298, 76] on span "クリック率" at bounding box center [304, 75] width 41 height 19
click at [296, 185] on button "クリック率" at bounding box center [297, 183] width 124 height 19
click at [312, 294] on p "注文完了" at bounding box center [293, 291] width 96 height 21
click at [389, 320] on li "CV貢献率" at bounding box center [385, 321] width 44 height 23
click at [1028, 75] on span "ヒートマップキャプチャ" at bounding box center [1005, 75] width 90 height 19
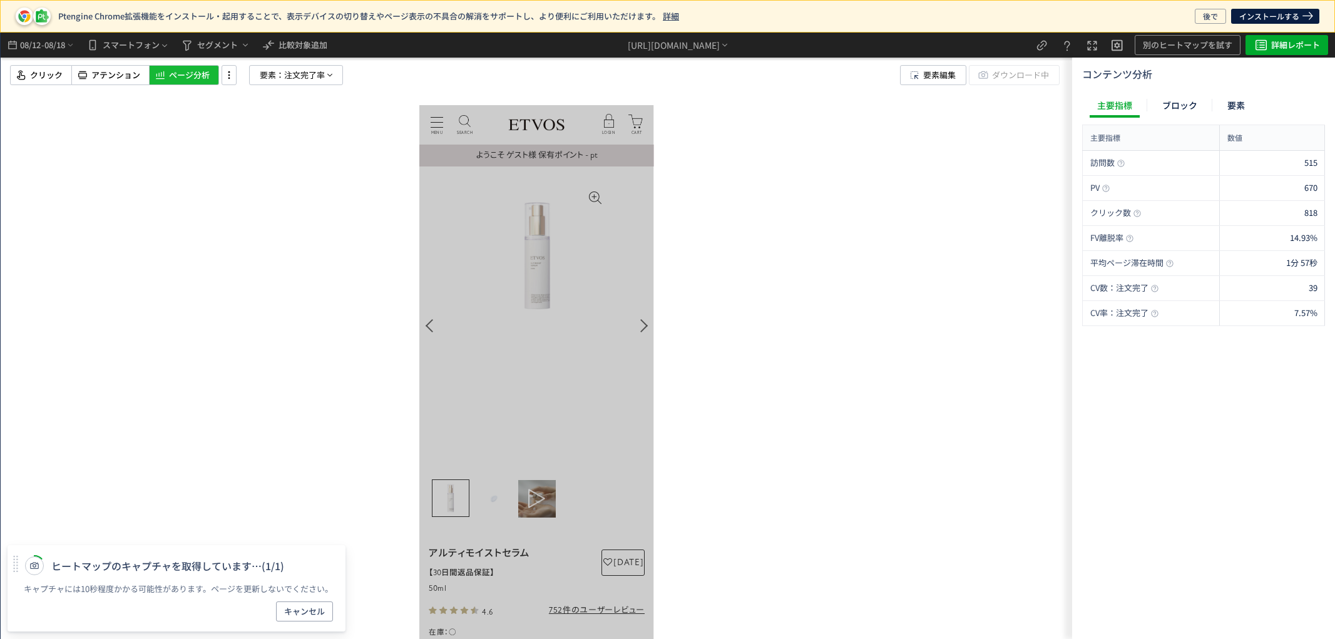
click at [858, 235] on div at bounding box center [537, 336] width 1072 height 607
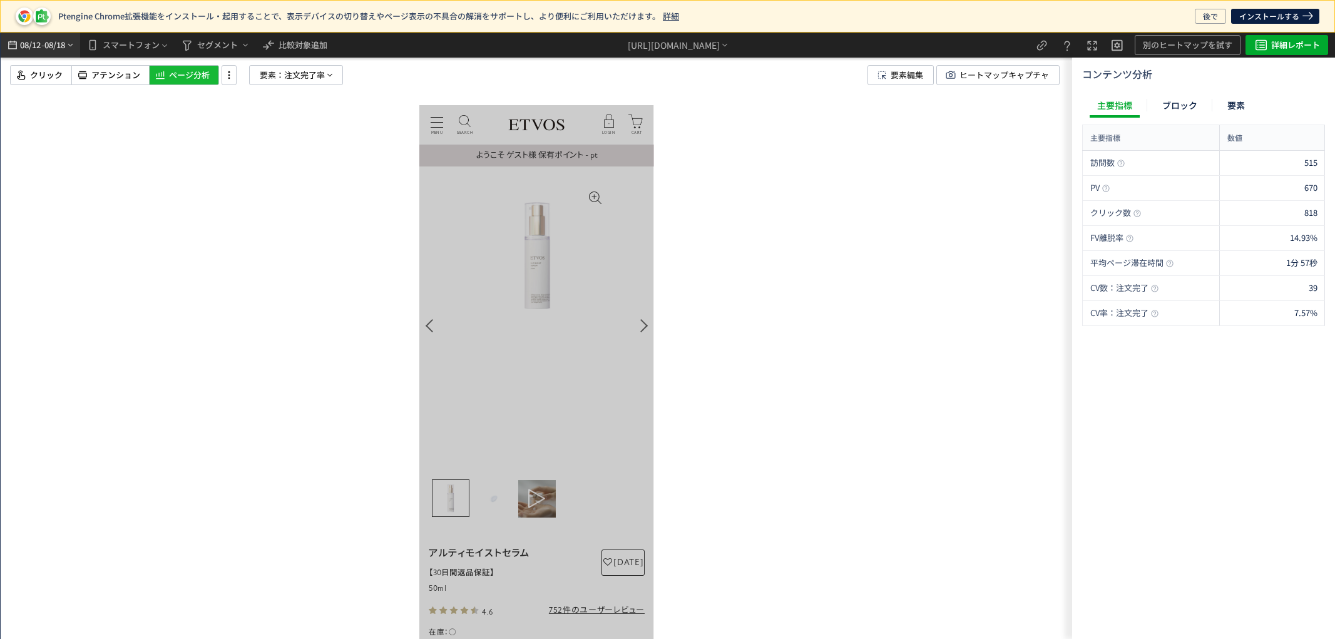
click at [59, 47] on span "08/18" at bounding box center [54, 45] width 21 height 25
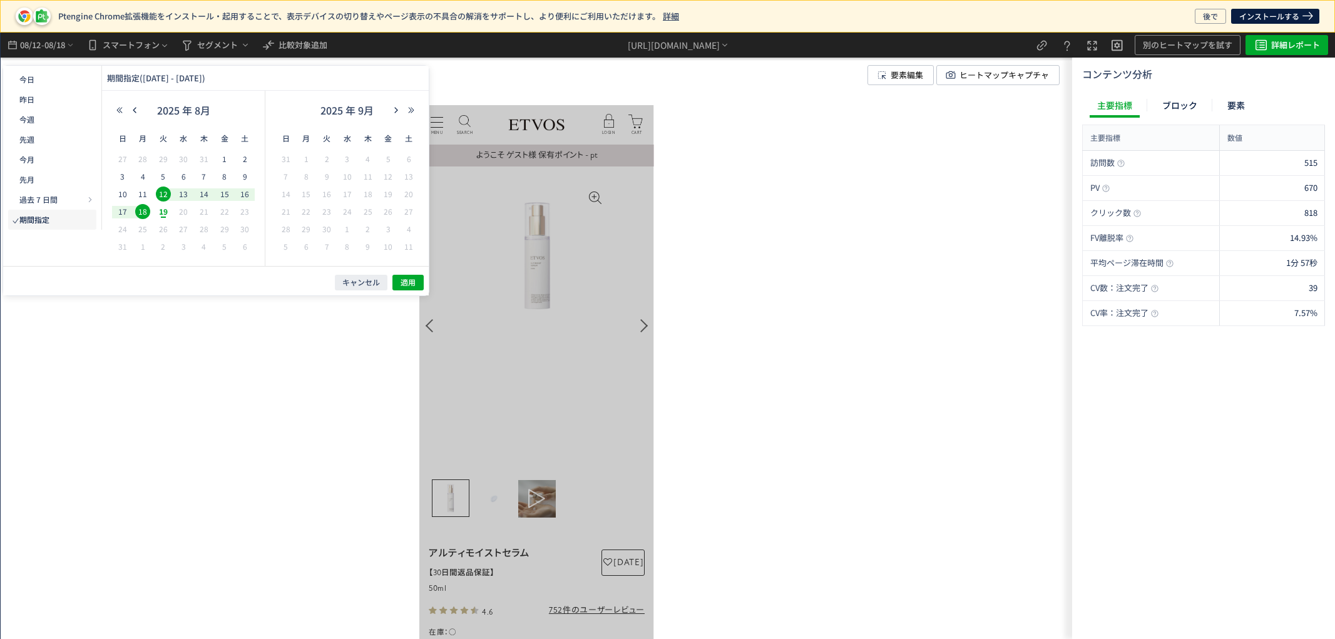
click at [142, 213] on span "18" at bounding box center [142, 211] width 15 height 15
click at [139, 110] on button "button" at bounding box center [134, 110] width 15 height 9
click at [207, 190] on span "17" at bounding box center [204, 194] width 15 height 15
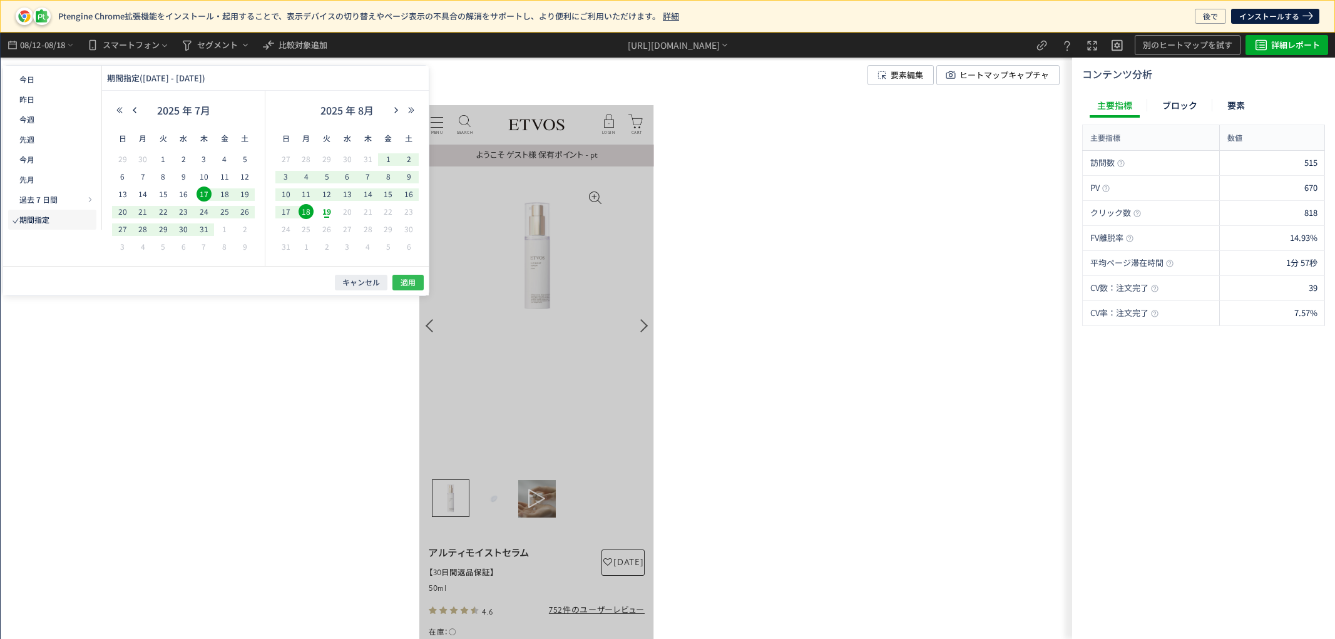
click at [408, 283] on span "適用" at bounding box center [408, 282] width 15 height 11
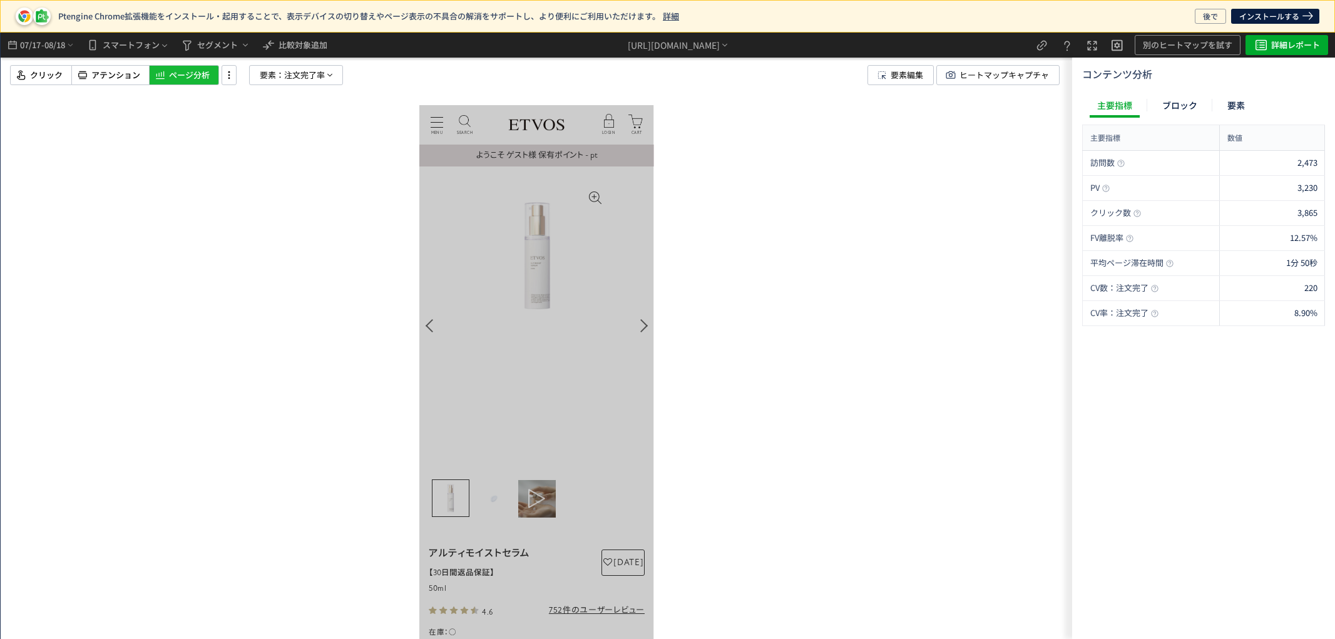
click at [906, 177] on div at bounding box center [537, 336] width 1072 height 607
click at [972, 72] on span "ヒートマップキャプチャ" at bounding box center [1005, 75] width 90 height 19
click at [297, 80] on span "注文完了率" at bounding box center [304, 75] width 41 height 19
click at [301, 174] on button "注文完了率" at bounding box center [297, 183] width 124 height 19
click at [290, 245] on p "クリック" at bounding box center [293, 240] width 96 height 21
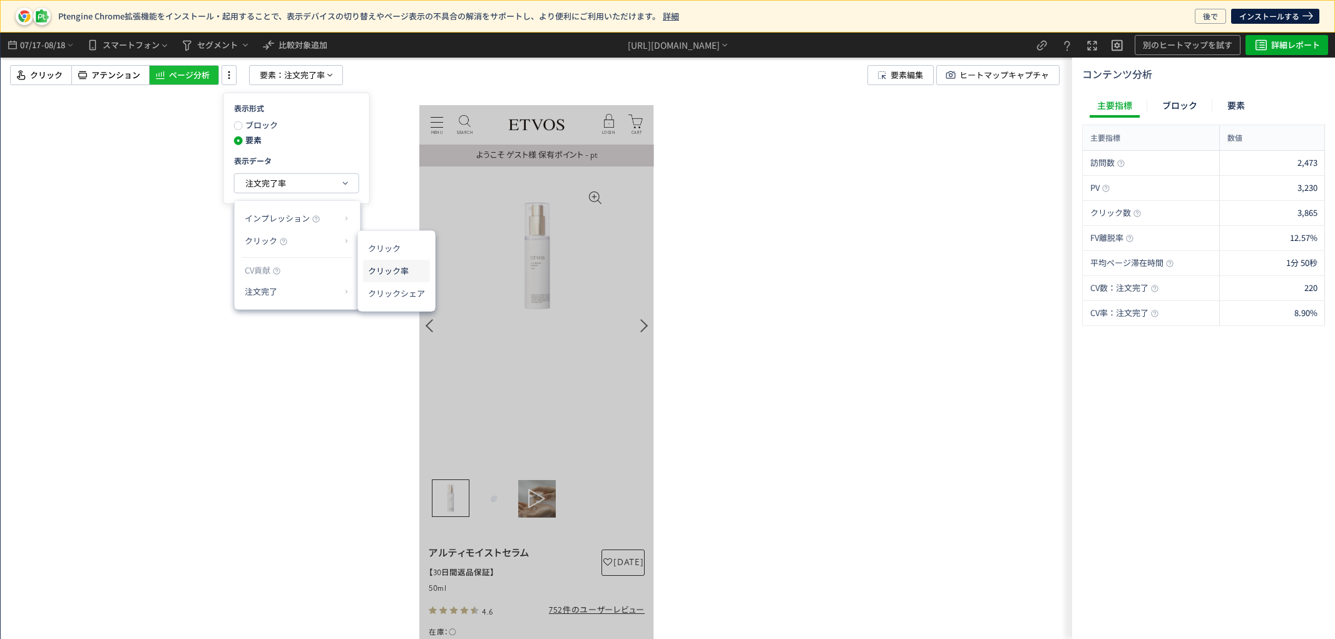
click at [399, 273] on li "クリック率" at bounding box center [396, 271] width 67 height 23
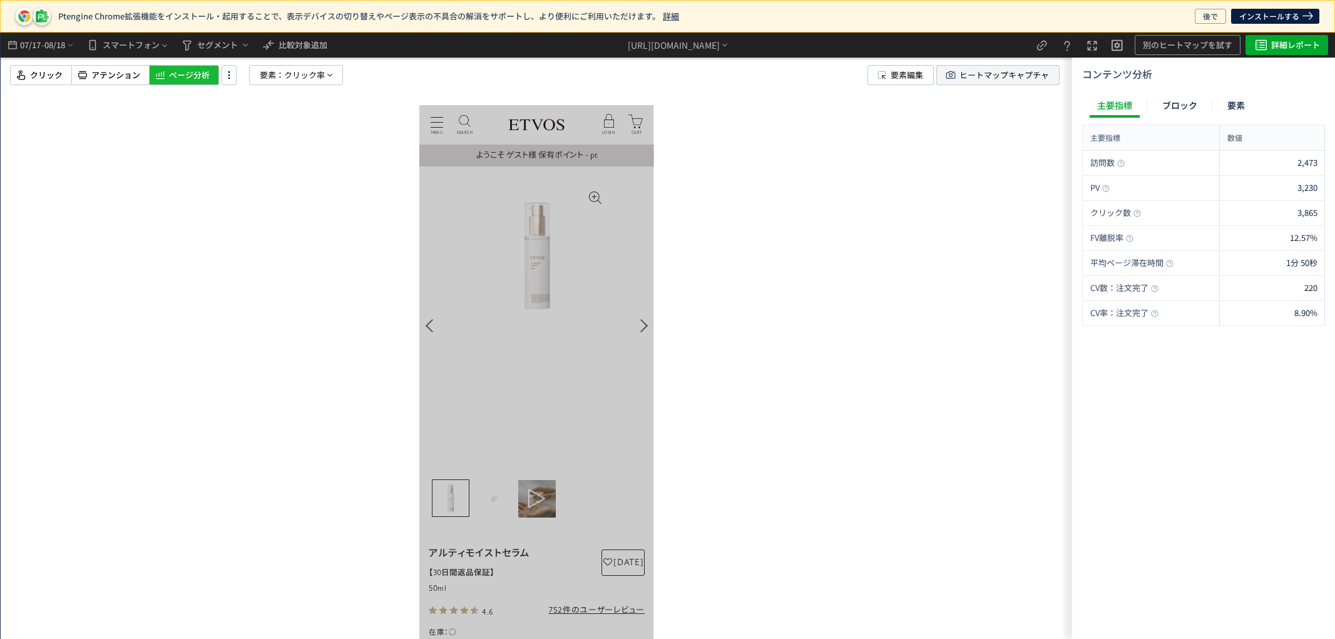
click at [992, 76] on span "ヒートマップキャプチャ" at bounding box center [1005, 75] width 90 height 19
click at [1013, 290] on div at bounding box center [537, 336] width 1072 height 607
click at [124, 79] on span "アテンション" at bounding box center [115, 75] width 49 height 12
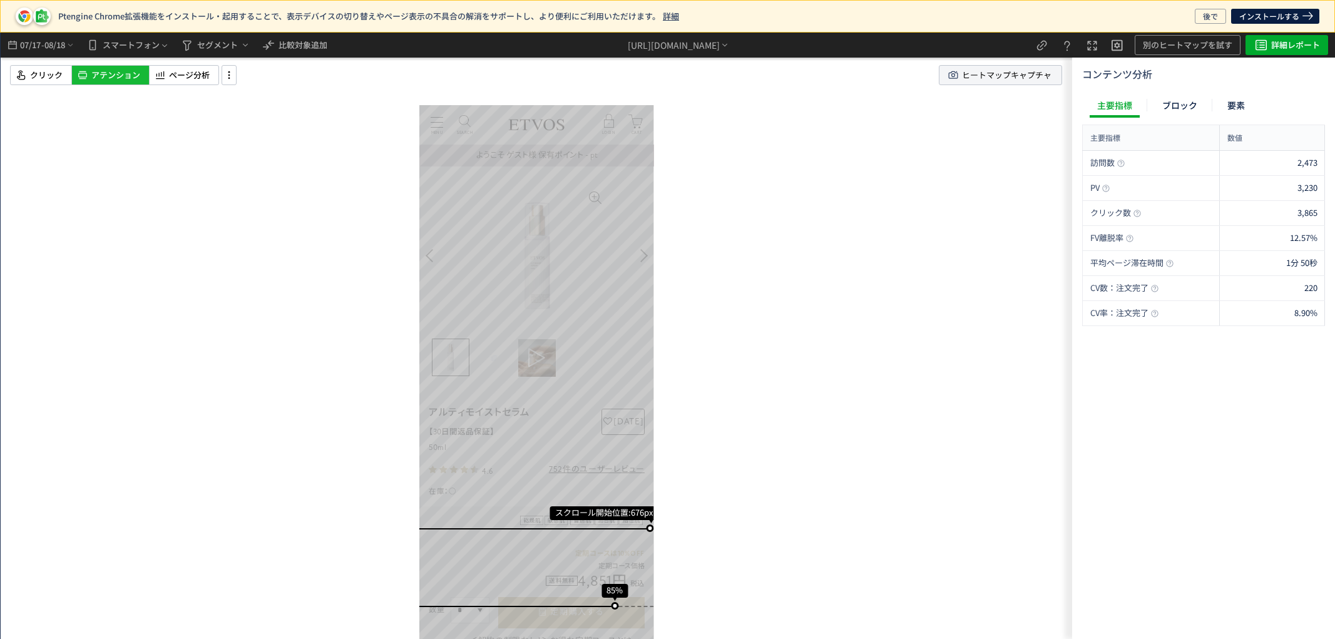
click at [1035, 78] on span "ヒートマップキャプチャ" at bounding box center [1007, 75] width 90 height 19
click at [16, 46] on use "heatmap-top-bar" at bounding box center [12, 45] width 9 height 9
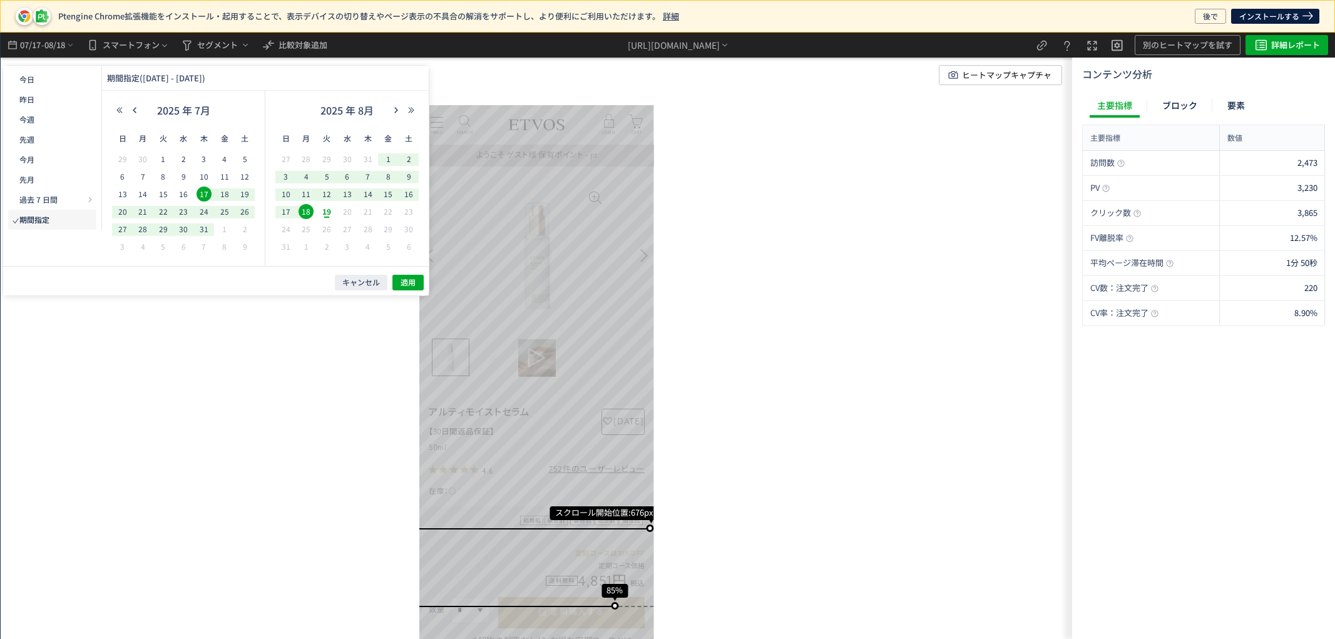
click at [302, 208] on span "18" at bounding box center [306, 211] width 15 height 15
click at [321, 195] on span "12" at bounding box center [326, 194] width 15 height 15
click at [406, 283] on span "適用" at bounding box center [408, 282] width 15 height 11
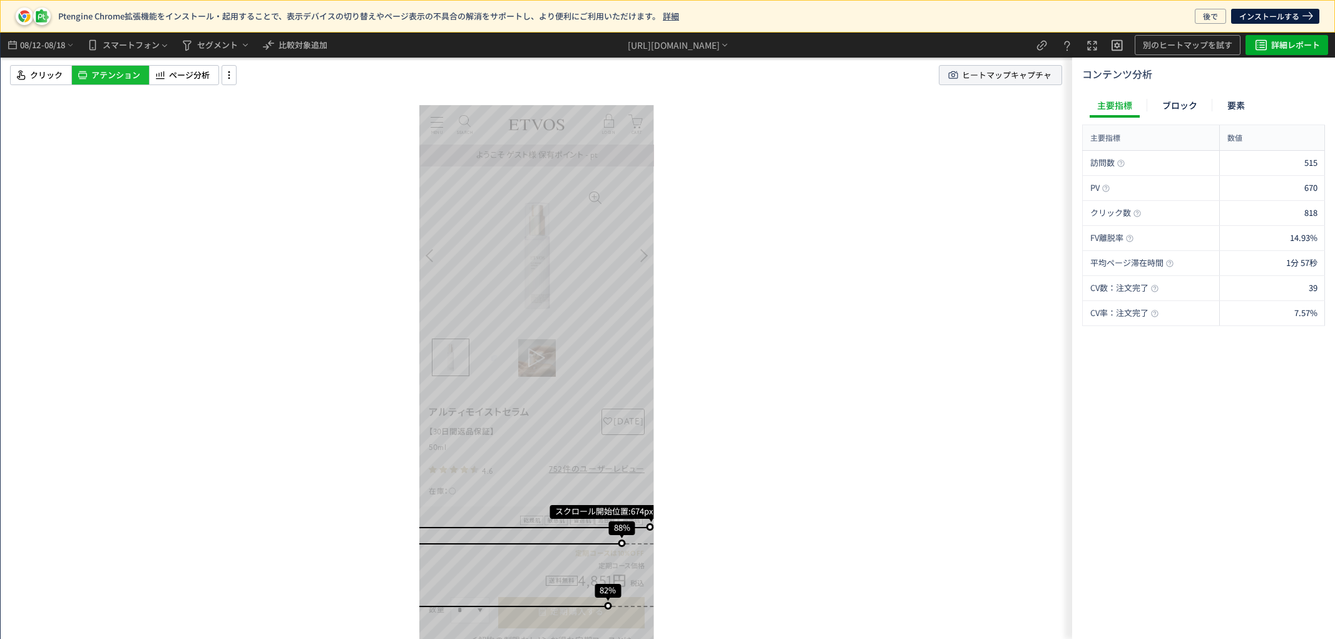
click at [1021, 74] on span "ヒートマップキャプチャ" at bounding box center [1007, 75] width 90 height 19
click at [678, 43] on div "https://etvos.com/shop/g/gCN20390-000/*" at bounding box center [674, 45] width 92 height 13
click at [677, 91] on li "別ページに移動" at bounding box center [679, 101] width 107 height 20
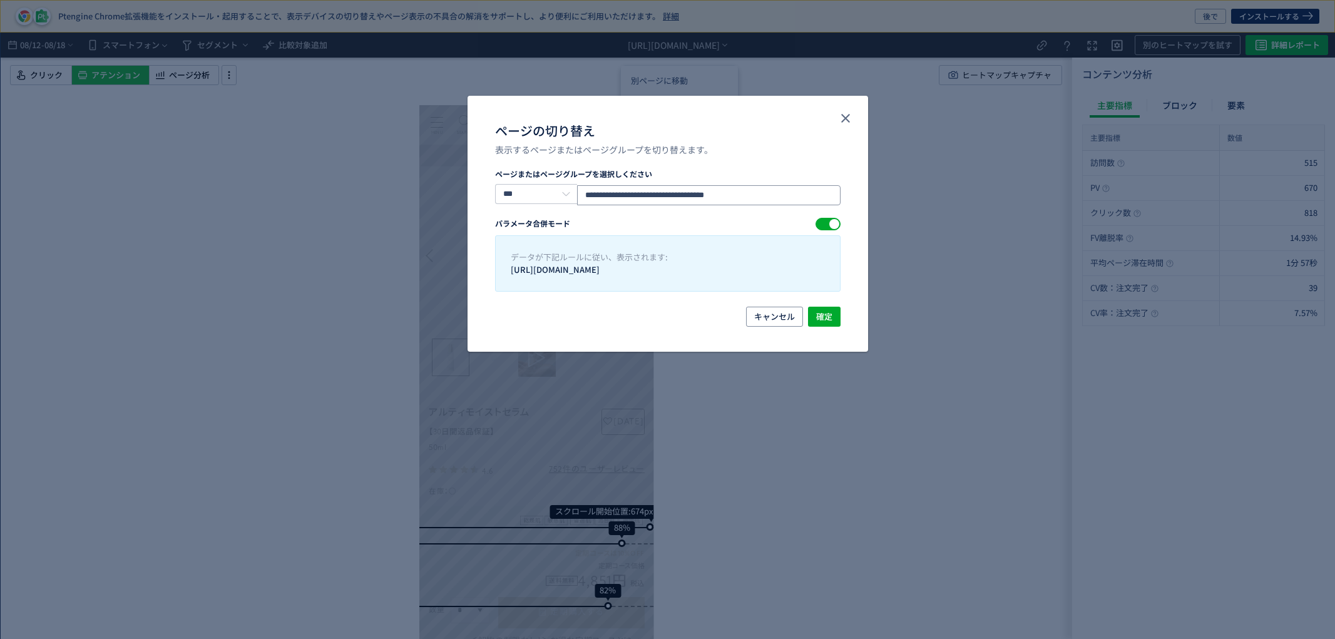
drag, startPoint x: 785, startPoint y: 192, endPoint x: 515, endPoint y: 174, distance: 271.0
click at [515, 174] on div "**********" at bounding box center [668, 186] width 346 height 37
paste input "ページの切り替え"
click at [777, 191] on input "**********" at bounding box center [708, 195] width 263 height 20
type input "**********"
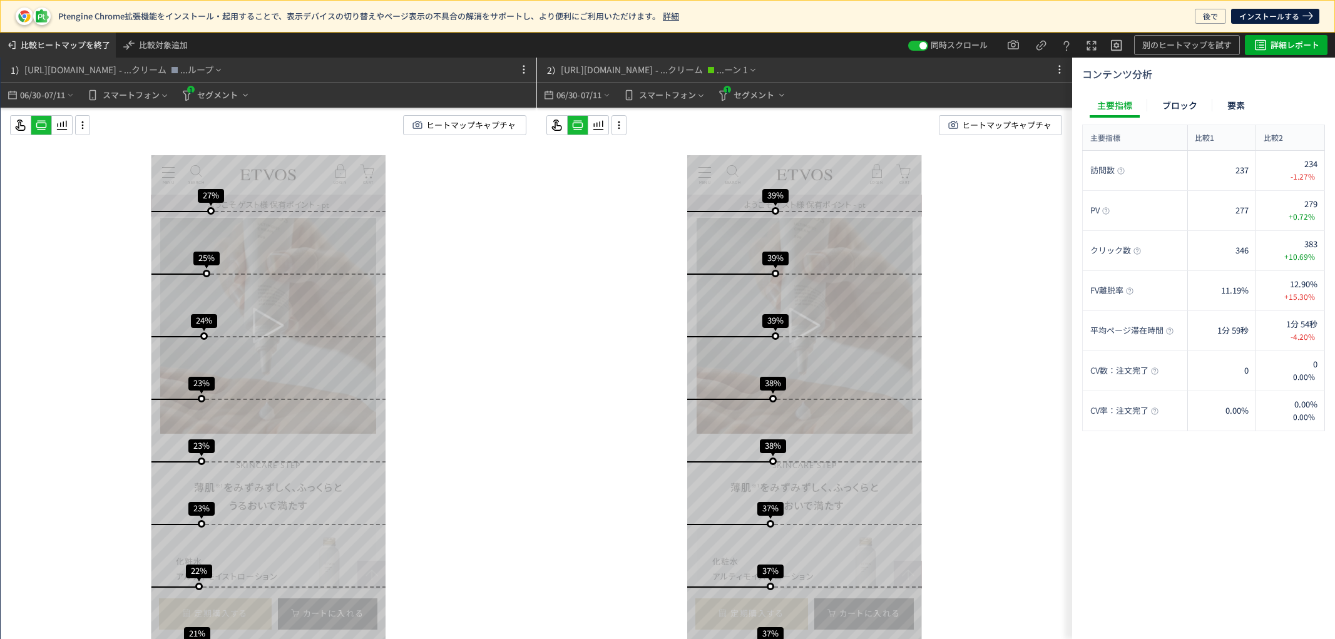
click at [86, 51] on span "比較ヒートマップを終了" at bounding box center [66, 45] width 90 height 20
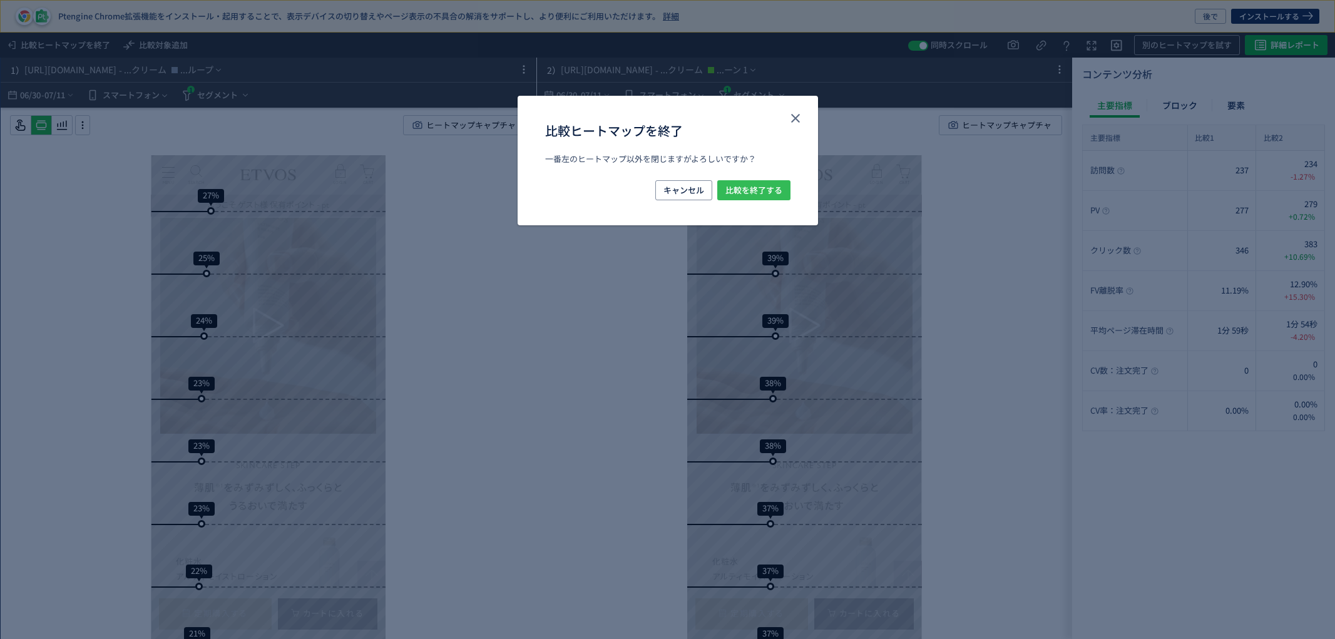
click at [756, 186] on span "比較を終了する" at bounding box center [753, 190] width 57 height 20
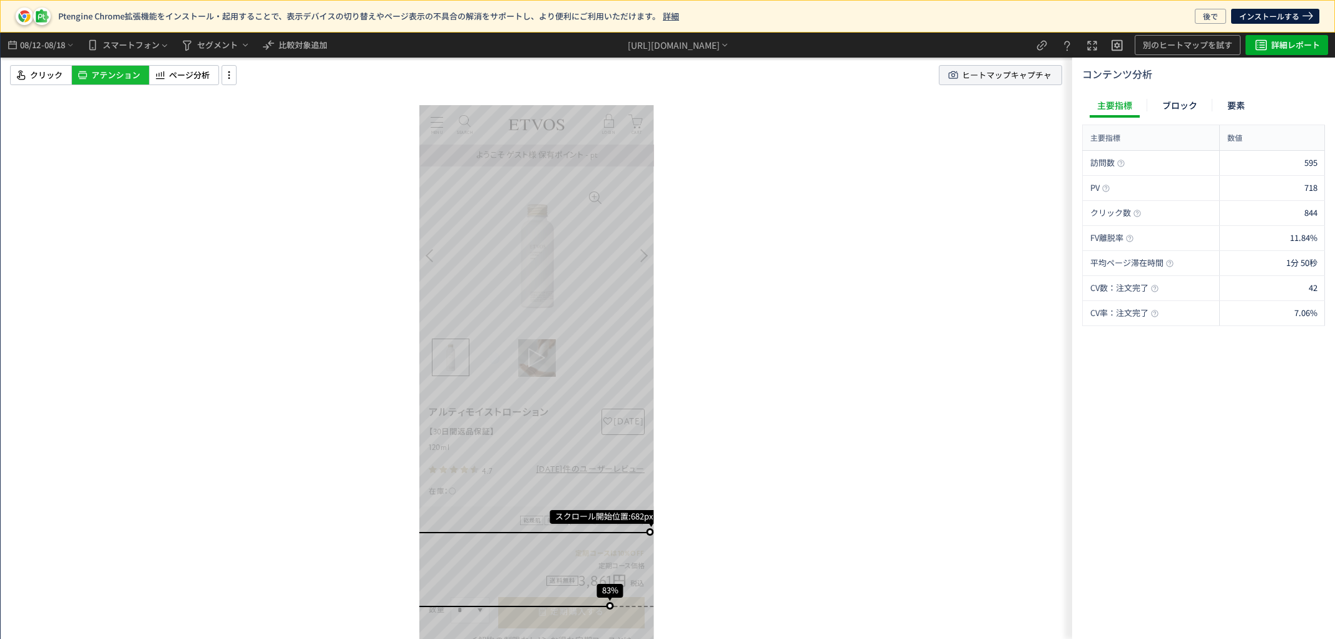
click at [1040, 79] on span "ヒートマップキャプチャ" at bounding box center [1007, 75] width 90 height 19
click at [180, 66] on div "ページ分析" at bounding box center [184, 75] width 70 height 20
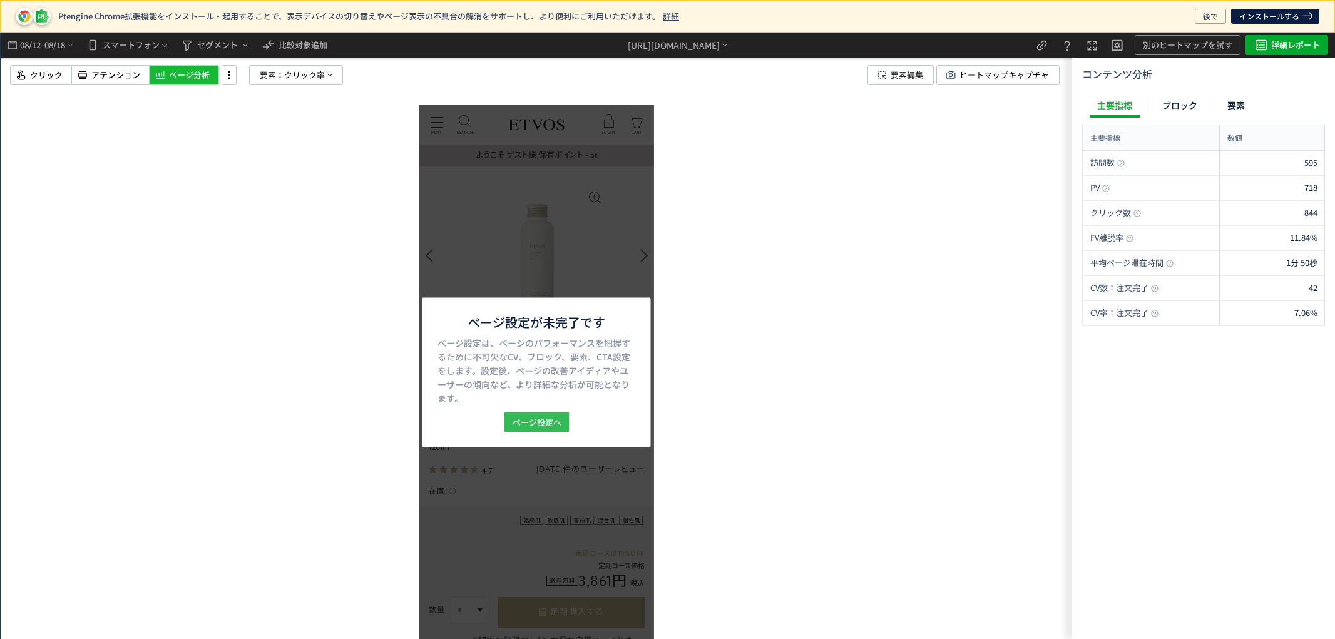
click at [533, 424] on span "ページ設定へ" at bounding box center [536, 422] width 49 height 20
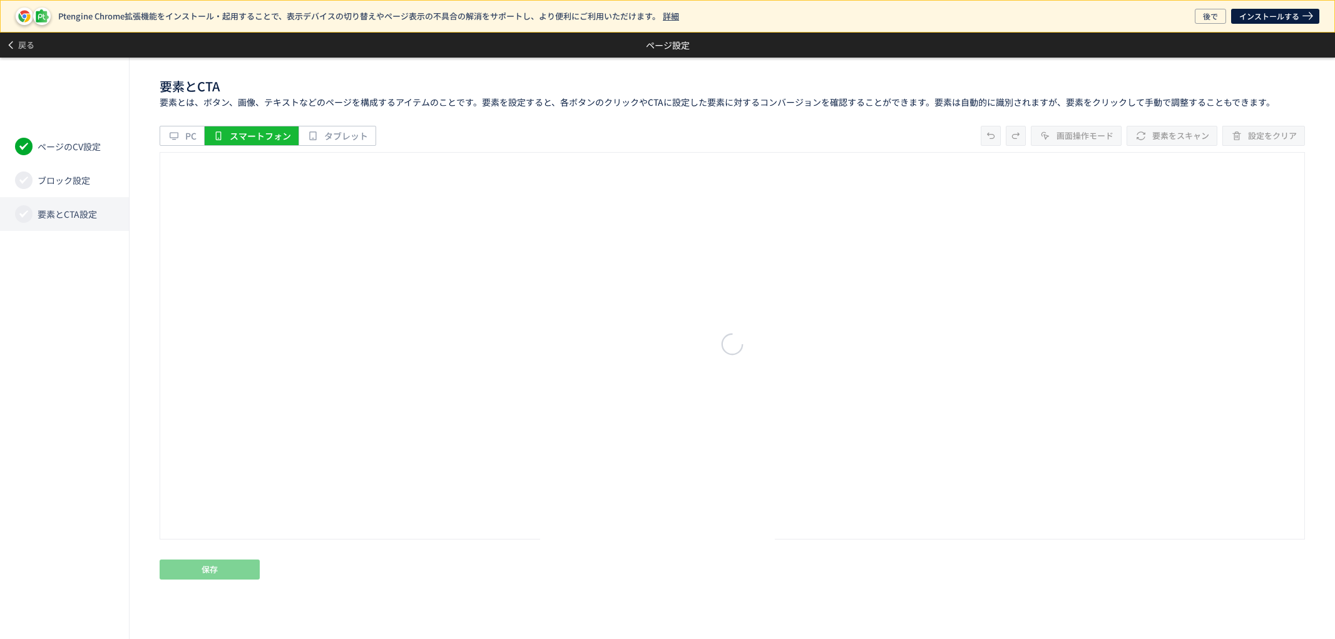
click at [108, 215] on li "要素とCTA設定" at bounding box center [64, 214] width 129 height 34
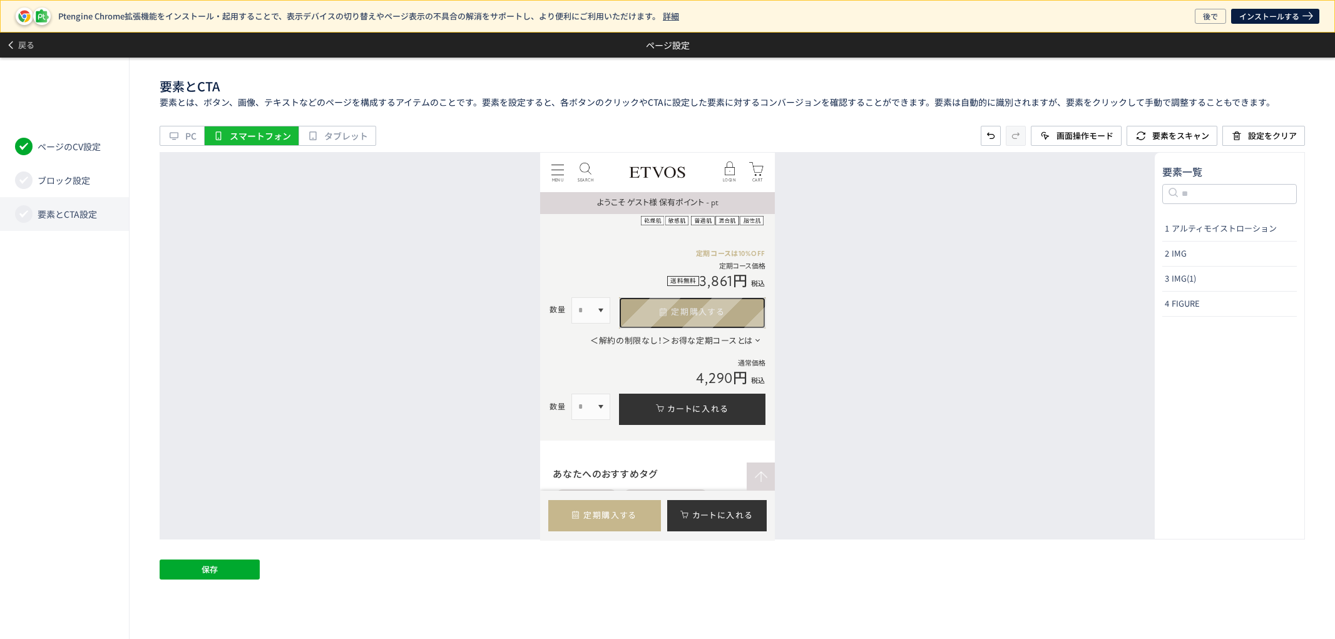
click at [752, 317] on link "定期購入する" at bounding box center [692, 312] width 146 height 31
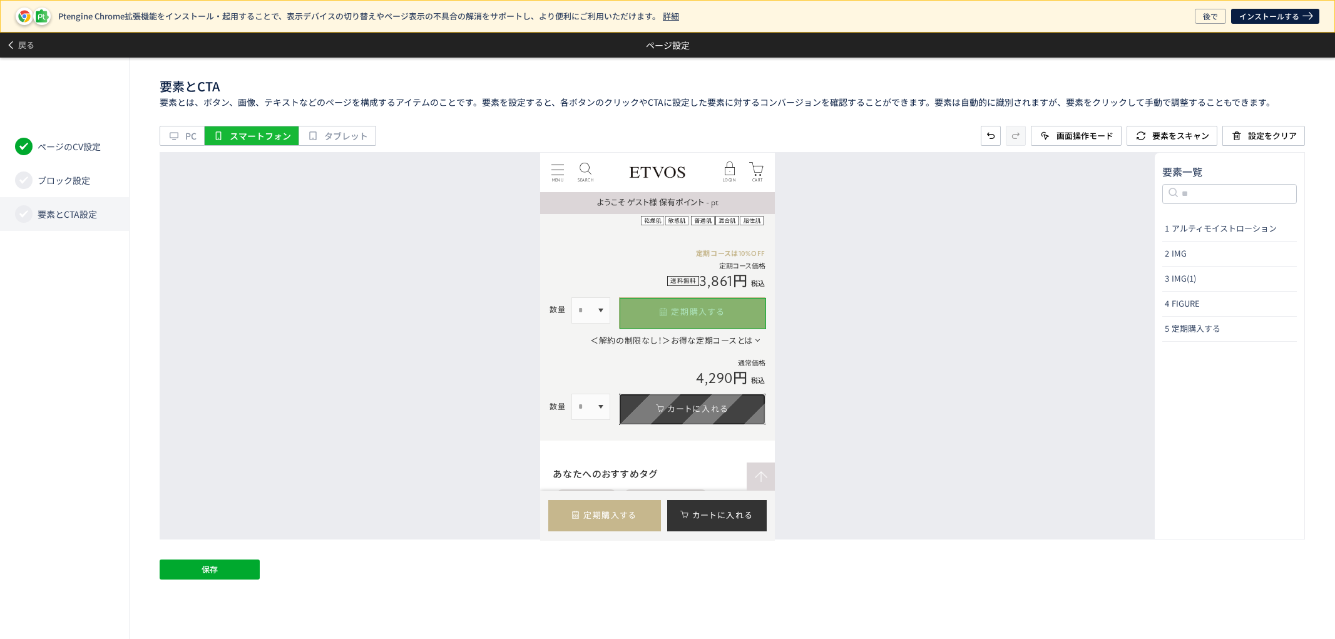
click at [729, 401] on link "カートに入れる" at bounding box center [692, 408] width 146 height 31
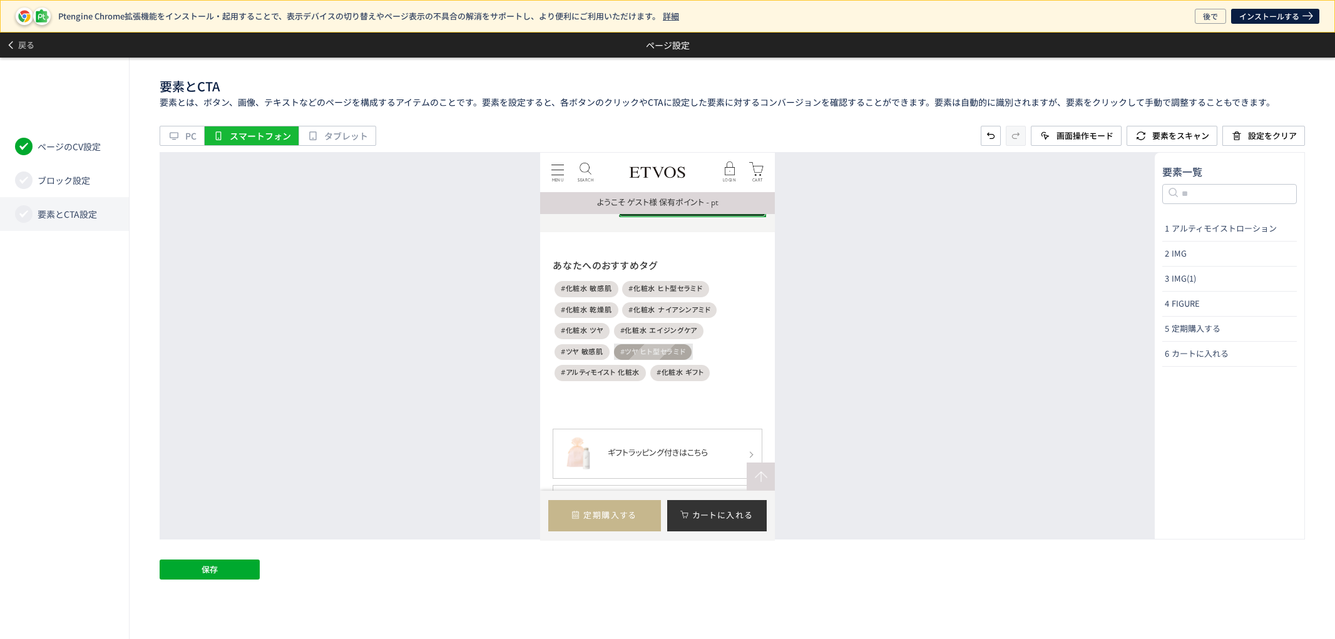
scroll to position [626, 0]
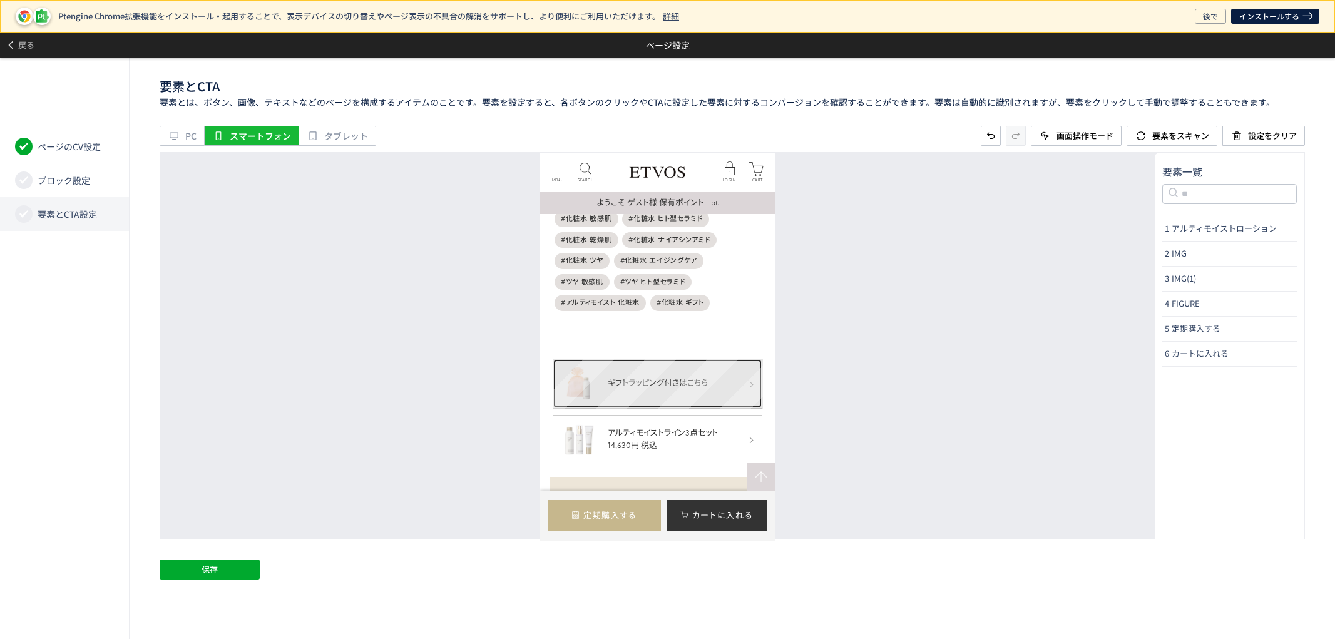
click at [744, 366] on link "ギフトラッピング付きはこちら" at bounding box center [658, 383] width 210 height 50
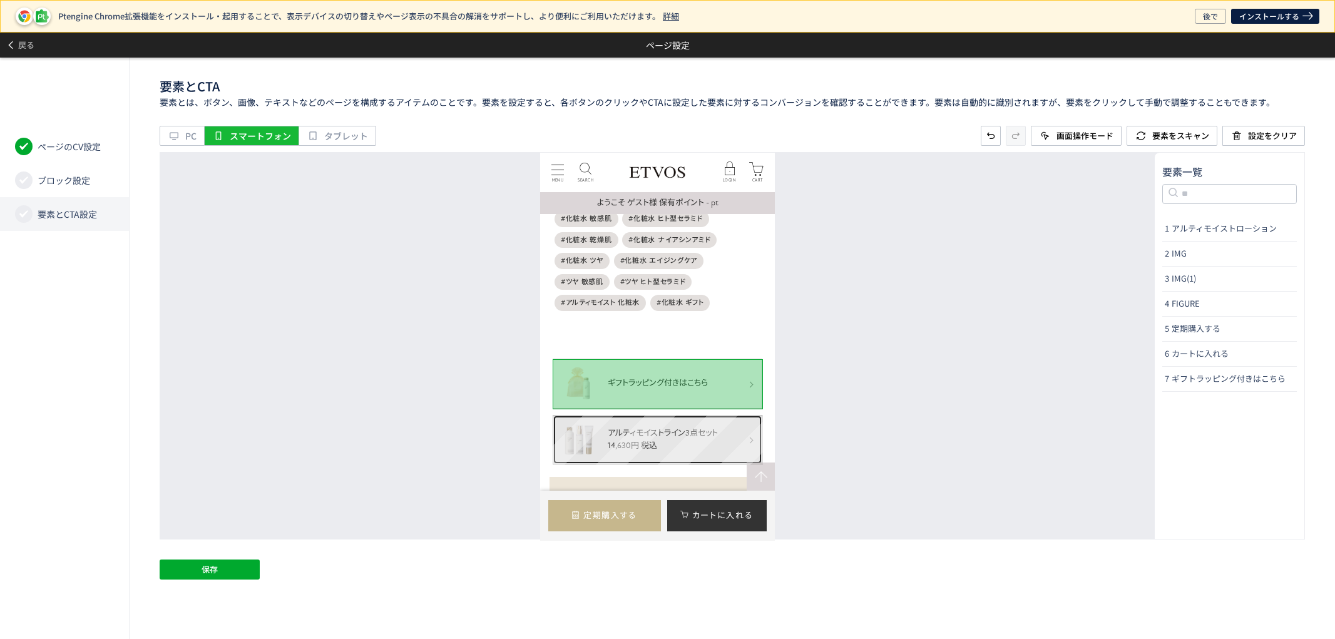
click at [744, 419] on link "アルティモイストライン3点セット 14,630円 税込" at bounding box center [658, 439] width 210 height 50
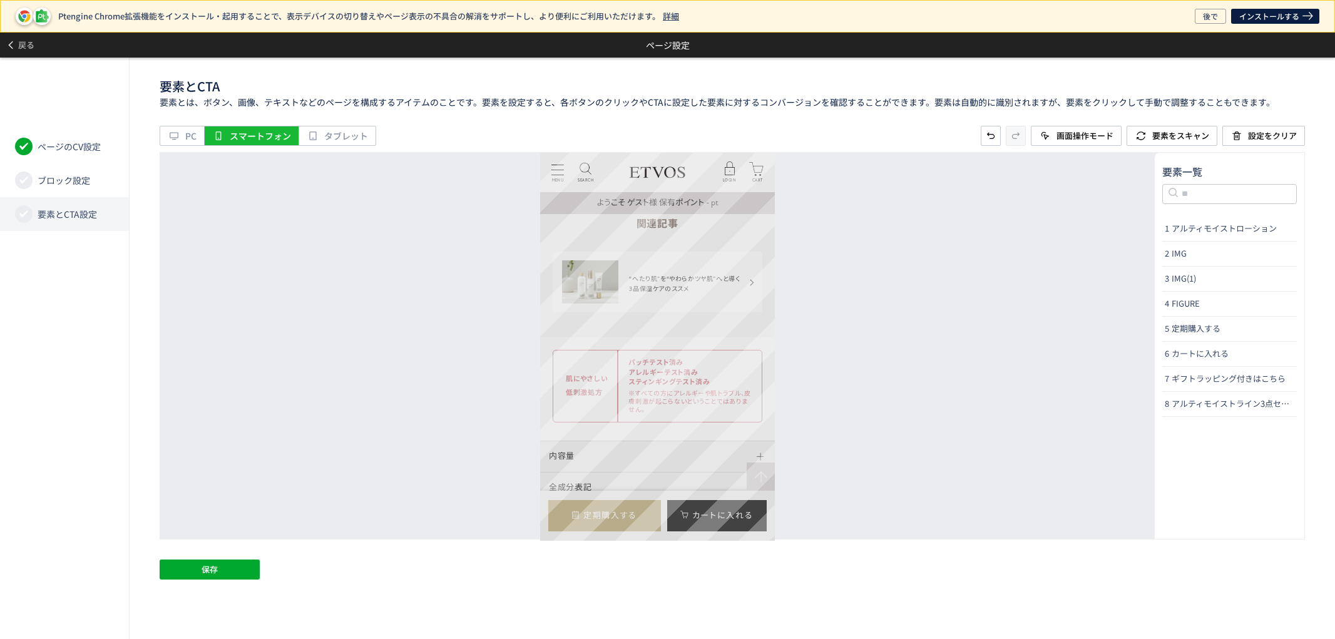
scroll to position [4660, 0]
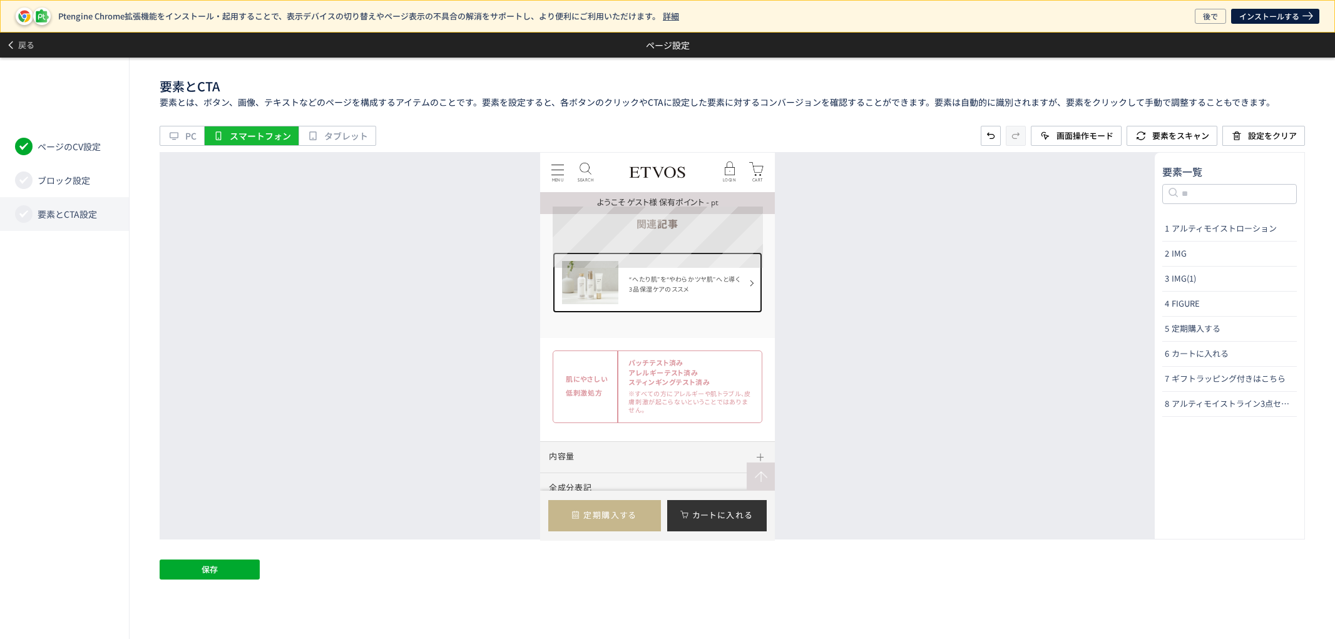
click at [750, 262] on link "“へたり肌”を“やわらかツヤ肌”へと導く3品保湿ケアのススメ" at bounding box center [658, 282] width 210 height 61
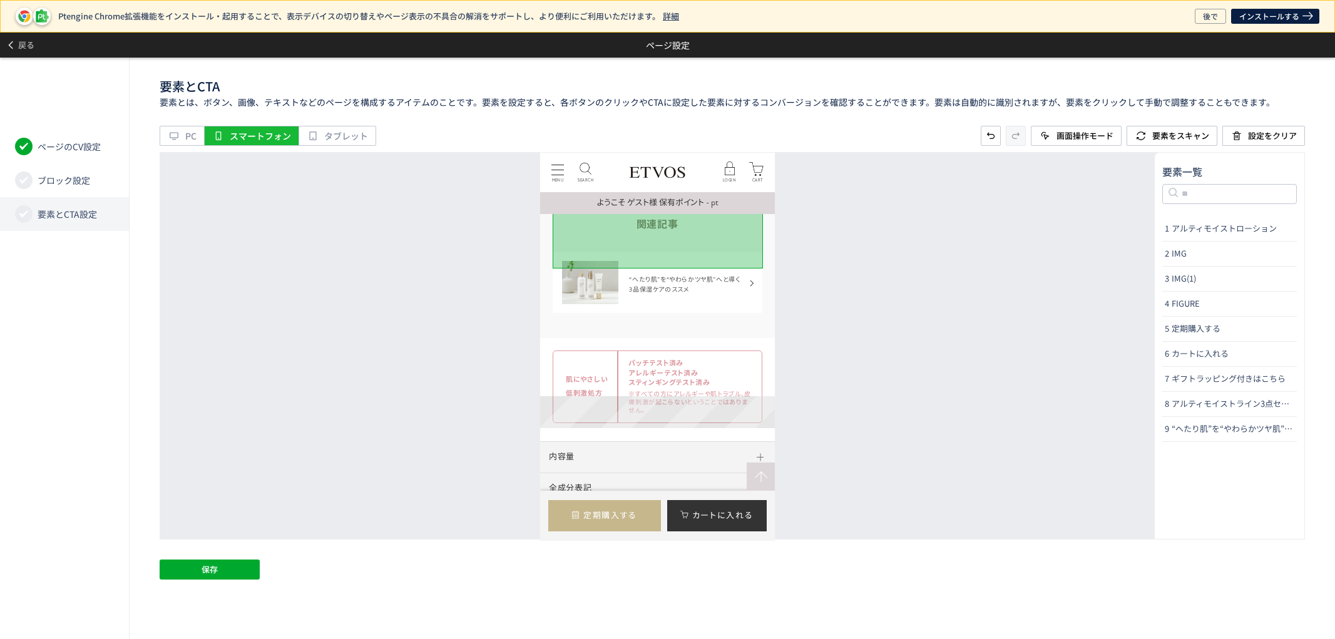
click at [725, 441] on dt "内容量" at bounding box center [657, 456] width 235 height 31
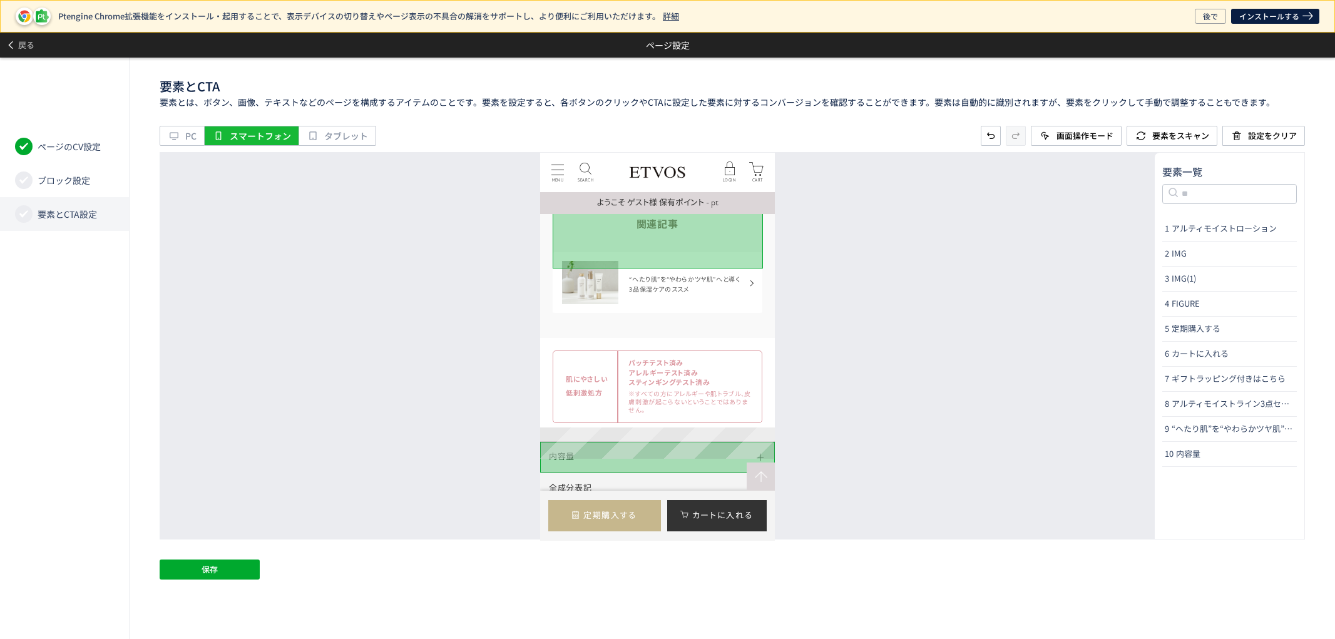
click at [710, 472] on dt "全成分表記" at bounding box center [657, 487] width 235 height 31
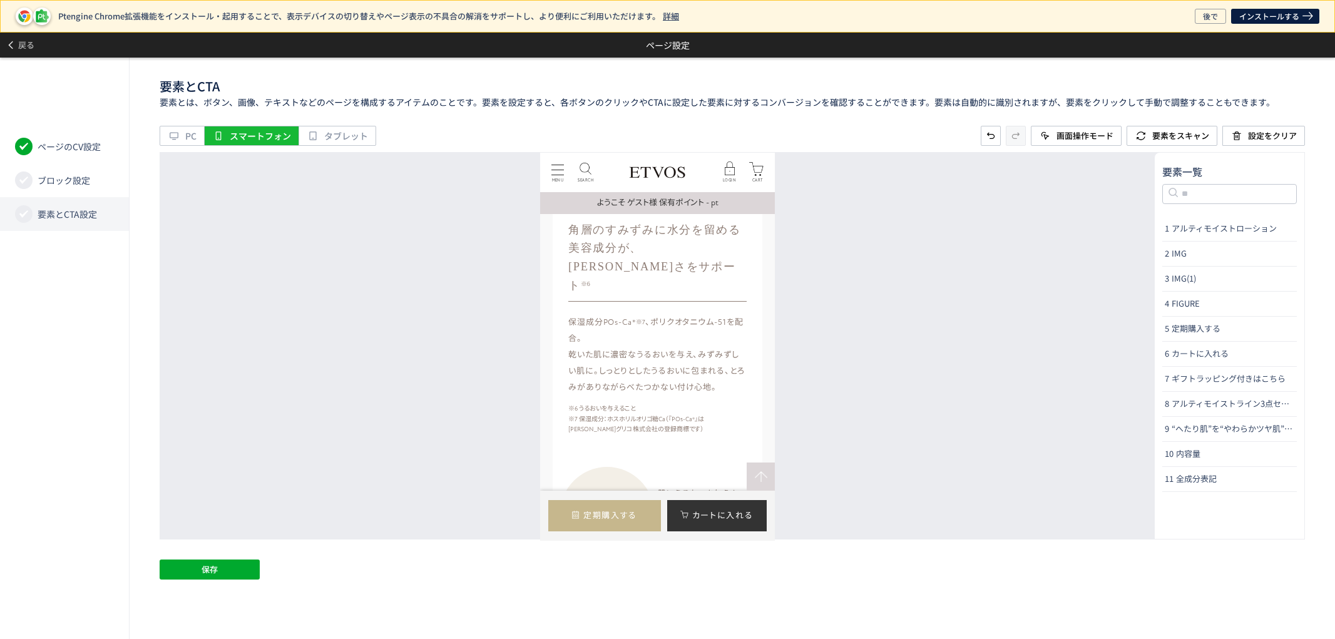
scroll to position [3429, 0]
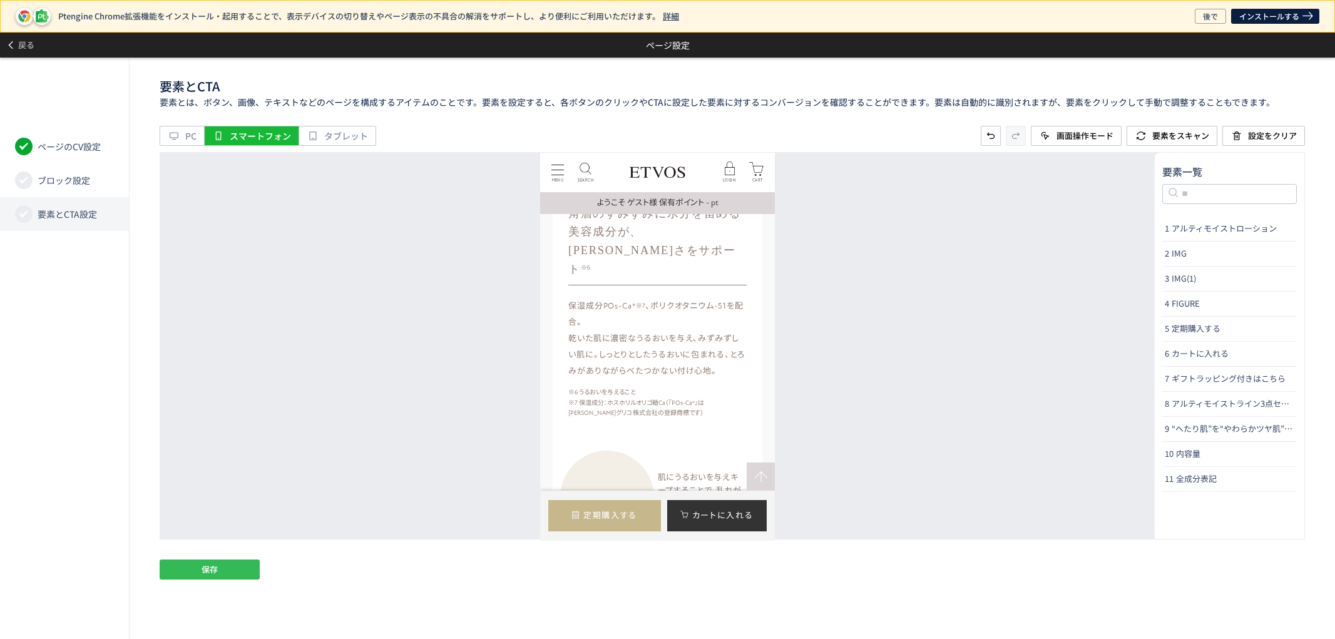
click at [203, 560] on button "保存" at bounding box center [210, 570] width 100 height 20
click at [15, 47] on icon at bounding box center [11, 45] width 10 height 10
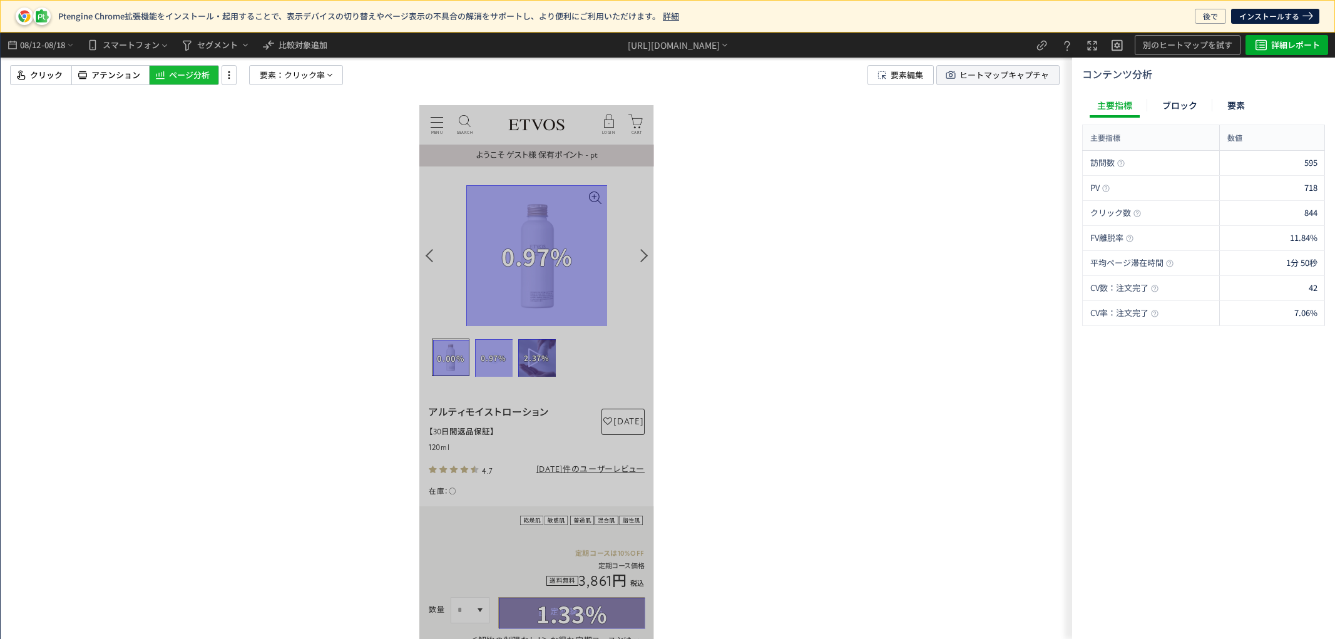
click at [1030, 79] on span "ヒートマップキャプチャ" at bounding box center [1005, 75] width 90 height 19
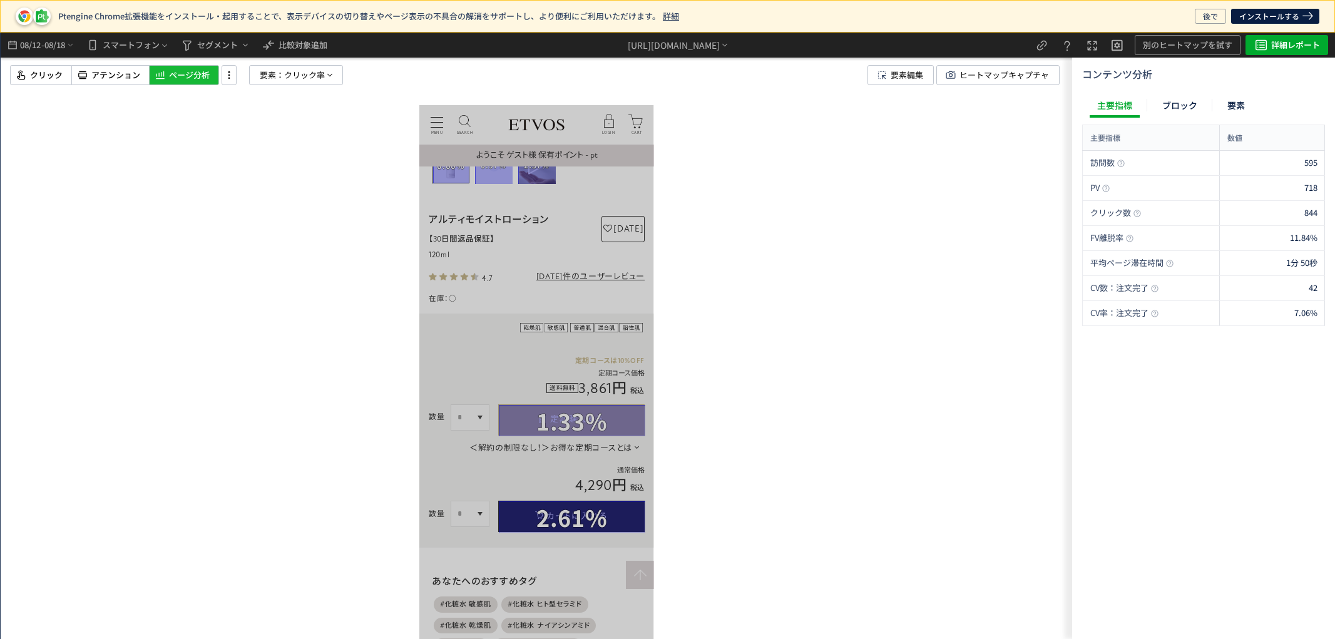
scroll to position [208, 0]
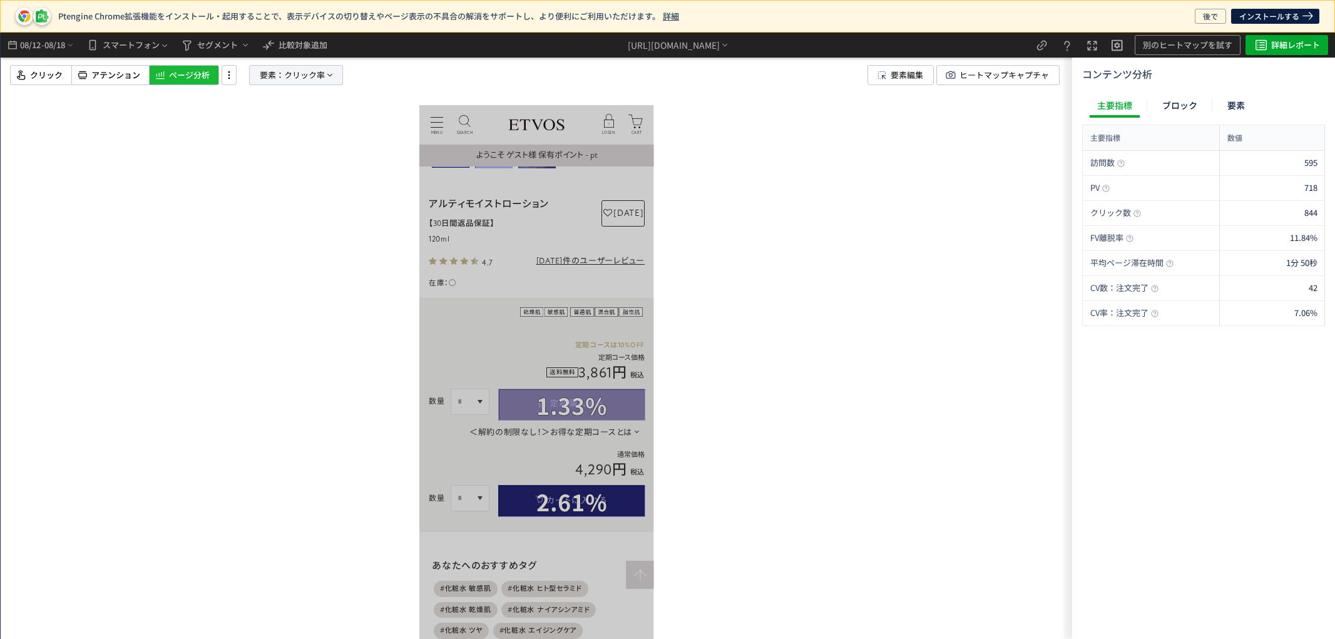
click at [265, 71] on span "要素：" at bounding box center [272, 75] width 24 height 19
click at [299, 191] on button "クリック率" at bounding box center [297, 183] width 124 height 19
click at [295, 290] on p "注文完了" at bounding box center [293, 291] width 96 height 21
click at [401, 327] on li "CV貢献率" at bounding box center [385, 321] width 44 height 23
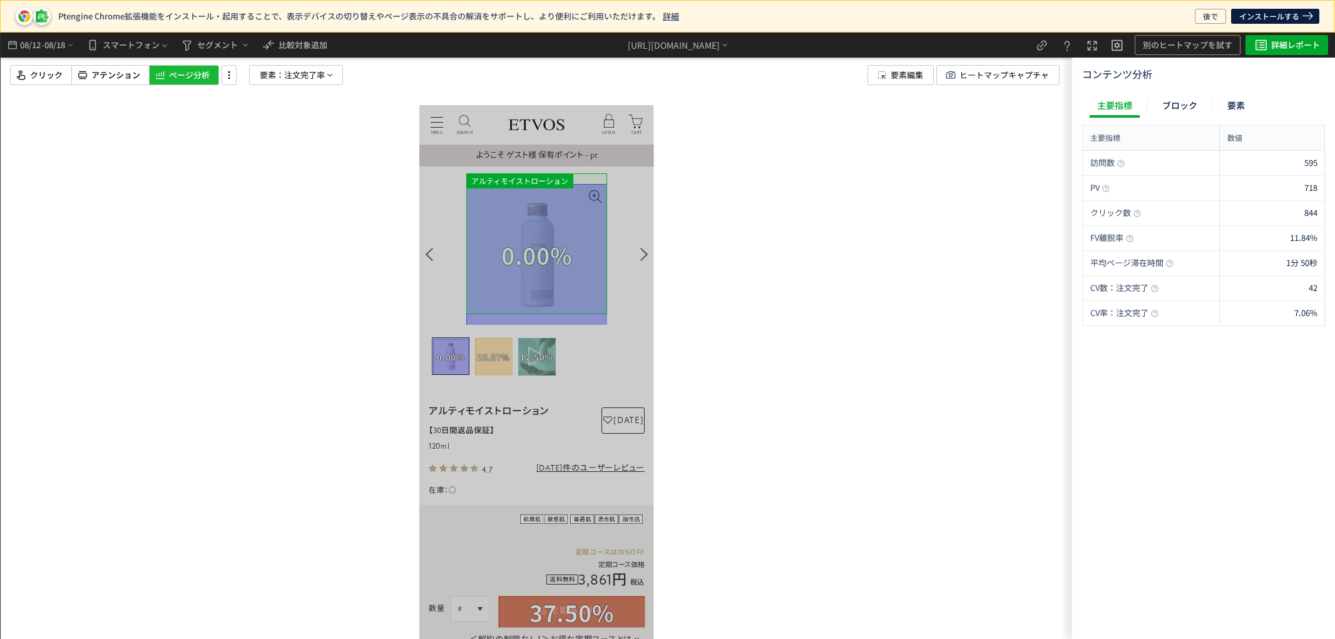
scroll to position [0, 0]
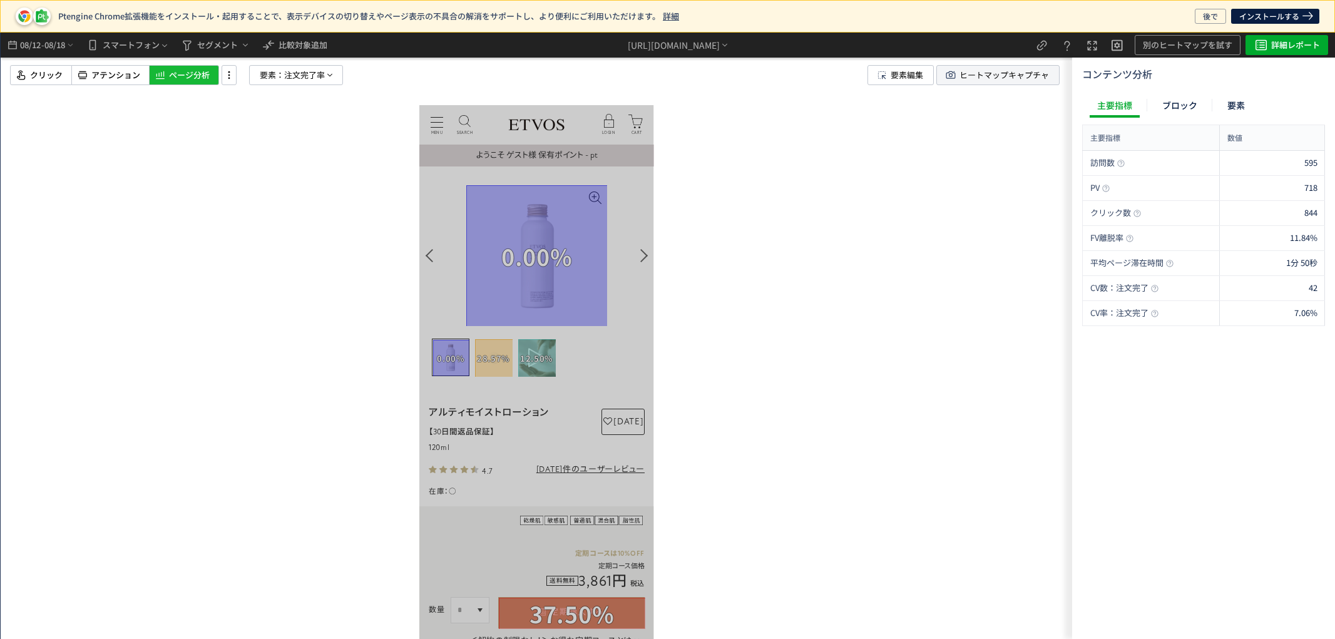
click at [1007, 80] on span "ヒートマップキャプチャ" at bounding box center [1005, 75] width 90 height 19
click at [336, 76] on p "要素： 注文完了率" at bounding box center [296, 75] width 94 height 20
click at [333, 78] on icon at bounding box center [330, 75] width 10 height 10
click at [53, 44] on span "08/18" at bounding box center [54, 45] width 21 height 25
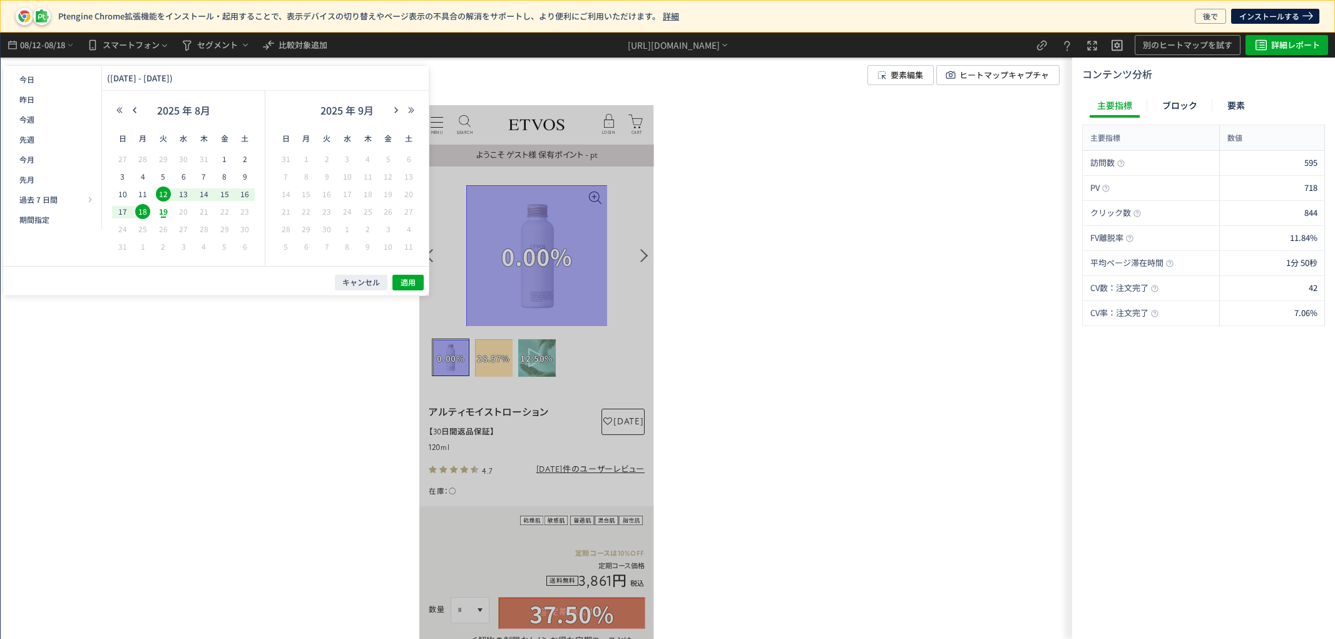
click at [139, 211] on span "18" at bounding box center [142, 211] width 15 height 15
click at [138, 110] on icon "button" at bounding box center [135, 110] width 8 height 8
click at [205, 192] on span "17" at bounding box center [204, 194] width 15 height 15
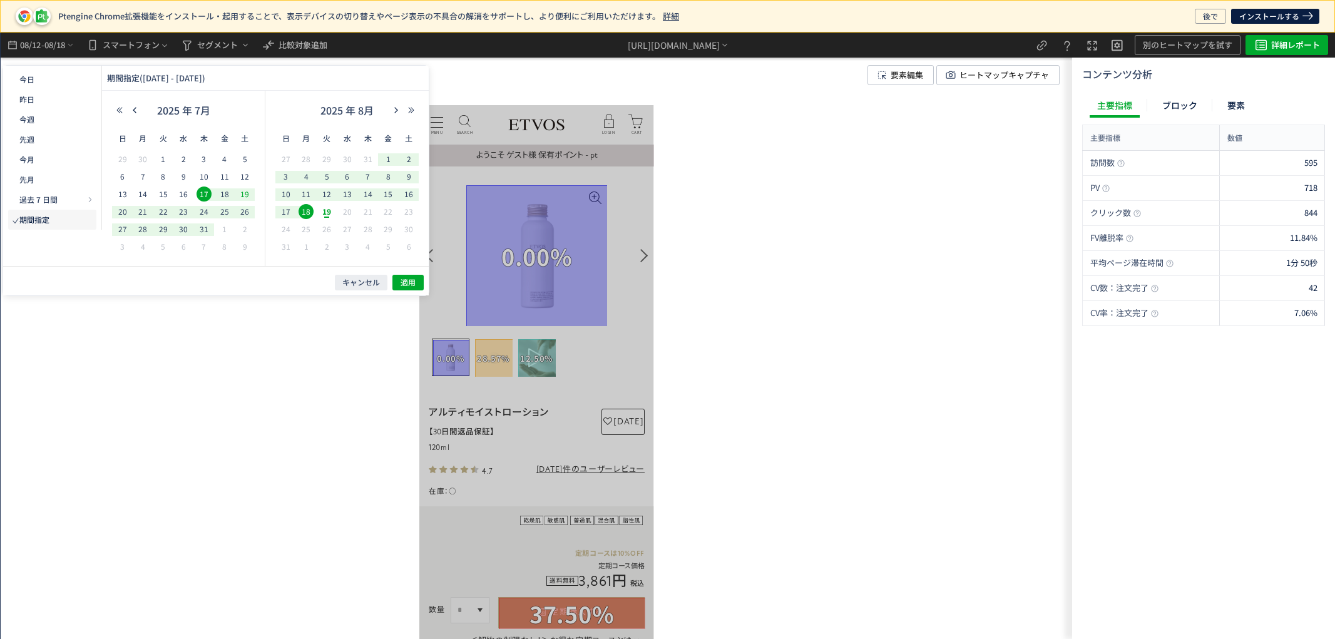
click at [241, 192] on span "19" at bounding box center [244, 194] width 15 height 15
click at [302, 213] on span "18" at bounding box center [306, 211] width 15 height 15
click at [413, 280] on span "適用" at bounding box center [408, 282] width 15 height 11
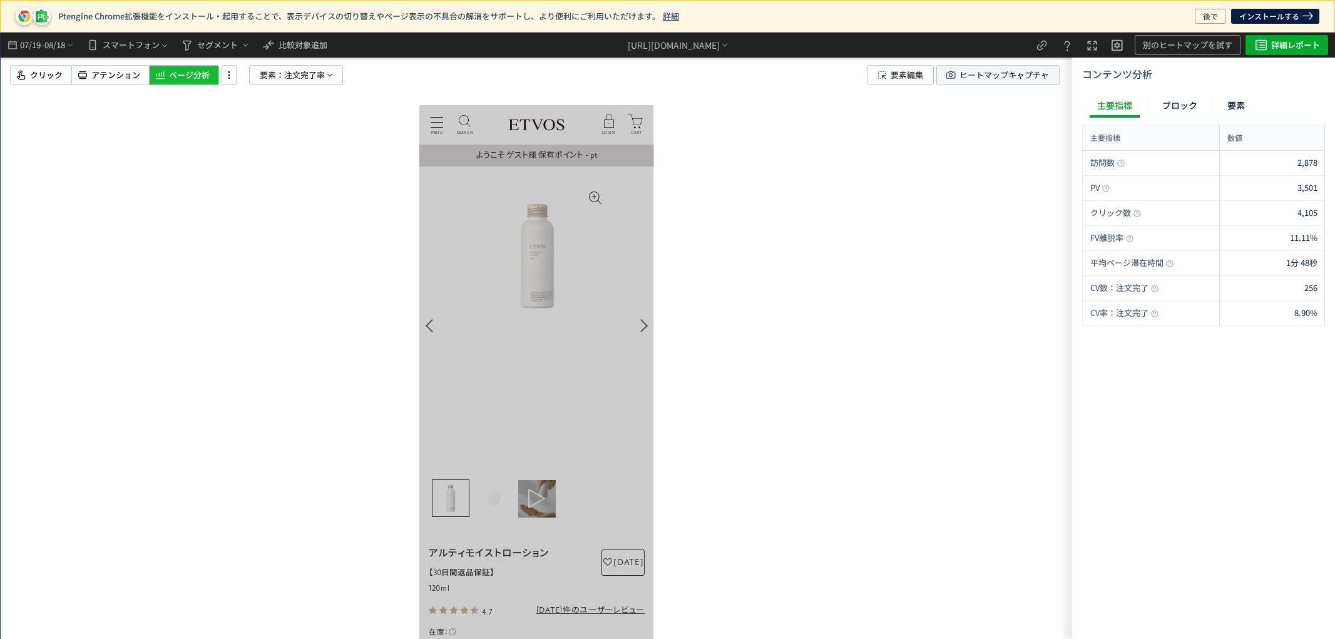
click at [983, 78] on span "ヒートマップキャプチャ" at bounding box center [1005, 75] width 90 height 19
click at [307, 70] on span "注文完了率" at bounding box center [304, 75] width 41 height 19
click at [0, 0] on button "注文完了率" at bounding box center [0, 0] width 0 height 0
click at [322, 246] on p "クリック" at bounding box center [293, 240] width 96 height 21
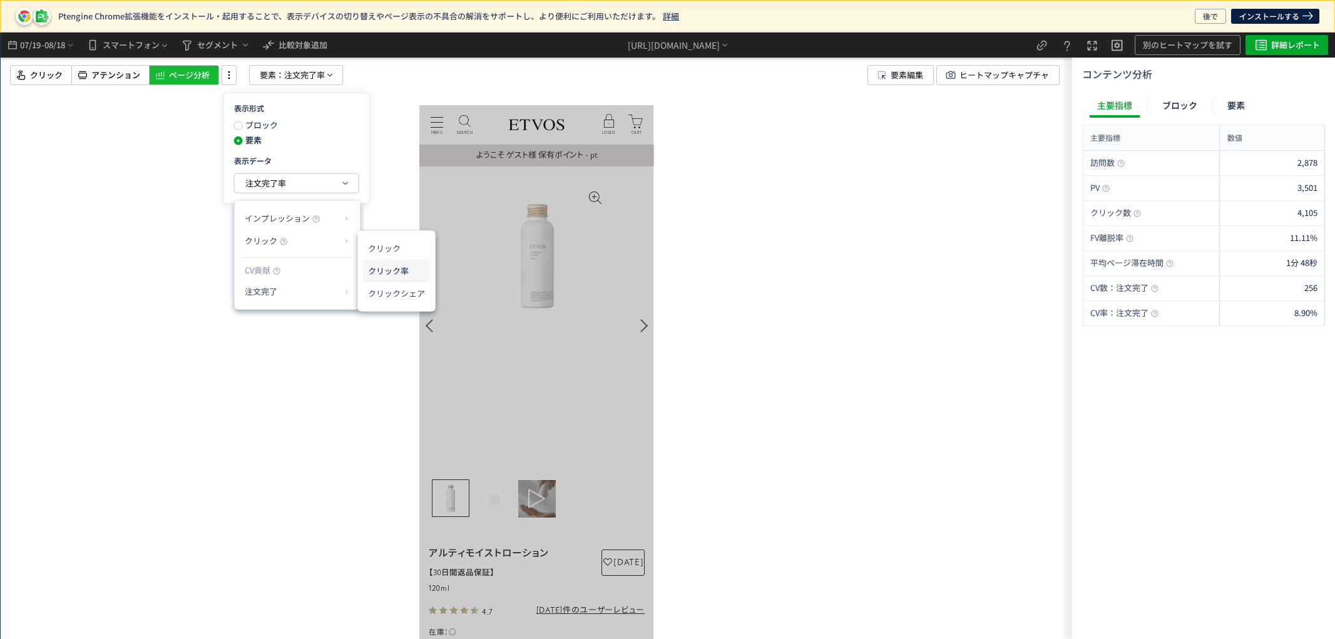
click at [0, 0] on li "クリック率" at bounding box center [0, 0] width 0 height 0
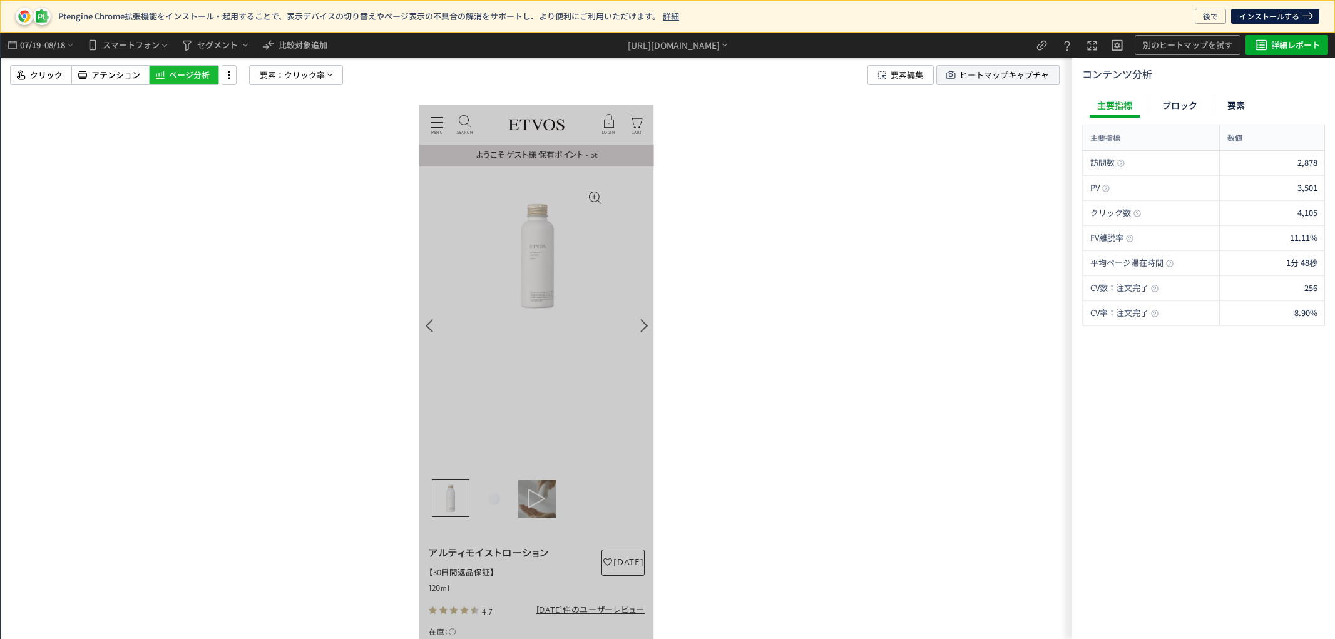
click at [992, 76] on span "ヒートマップキャプチャ" at bounding box center [1005, 75] width 90 height 19
click at [88, 71] on icon at bounding box center [82, 75] width 13 height 15
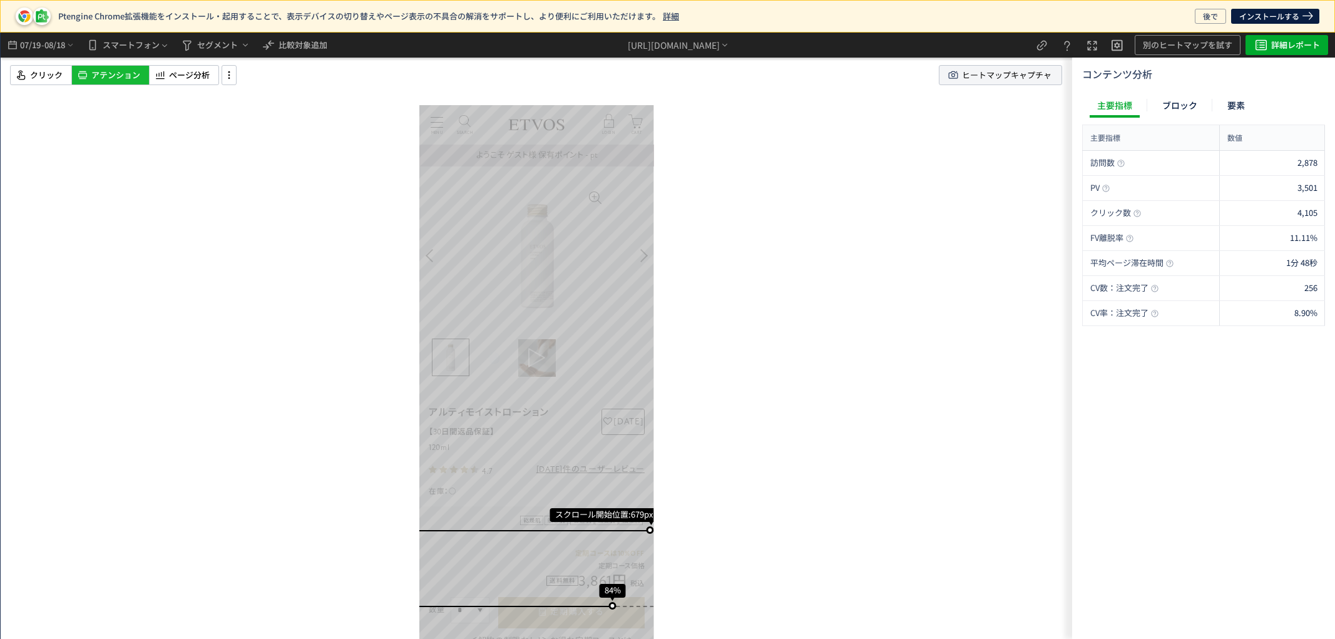
click at [1030, 75] on span "ヒートマップキャプチャ" at bounding box center [1007, 75] width 90 height 19
click at [659, 39] on div "https://etvos.com/shop/g/gCN20389-000/*" at bounding box center [674, 45] width 92 height 13
click at [699, 91] on li "別ページに移動" at bounding box center [679, 101] width 107 height 20
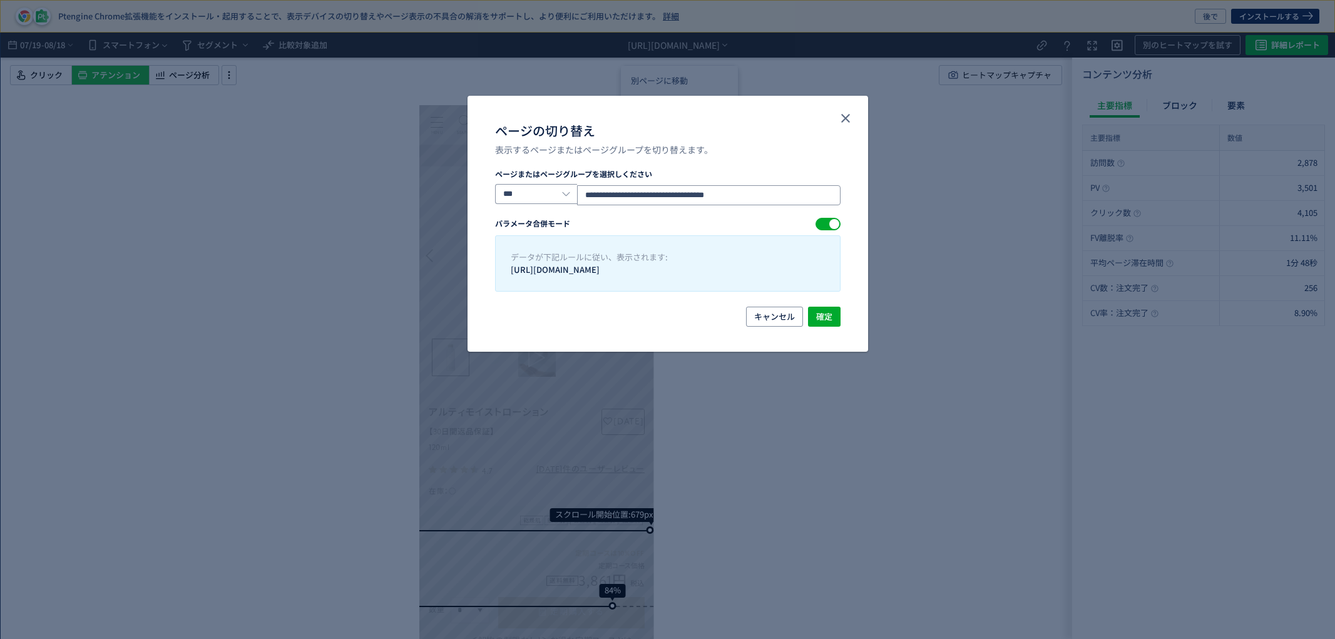
drag, startPoint x: 774, startPoint y: 193, endPoint x: 533, endPoint y: 193, distance: 240.4
click at [533, 193] on div "**********" at bounding box center [668, 194] width 346 height 21
paste input "ページの切り替え"
type input "**********"
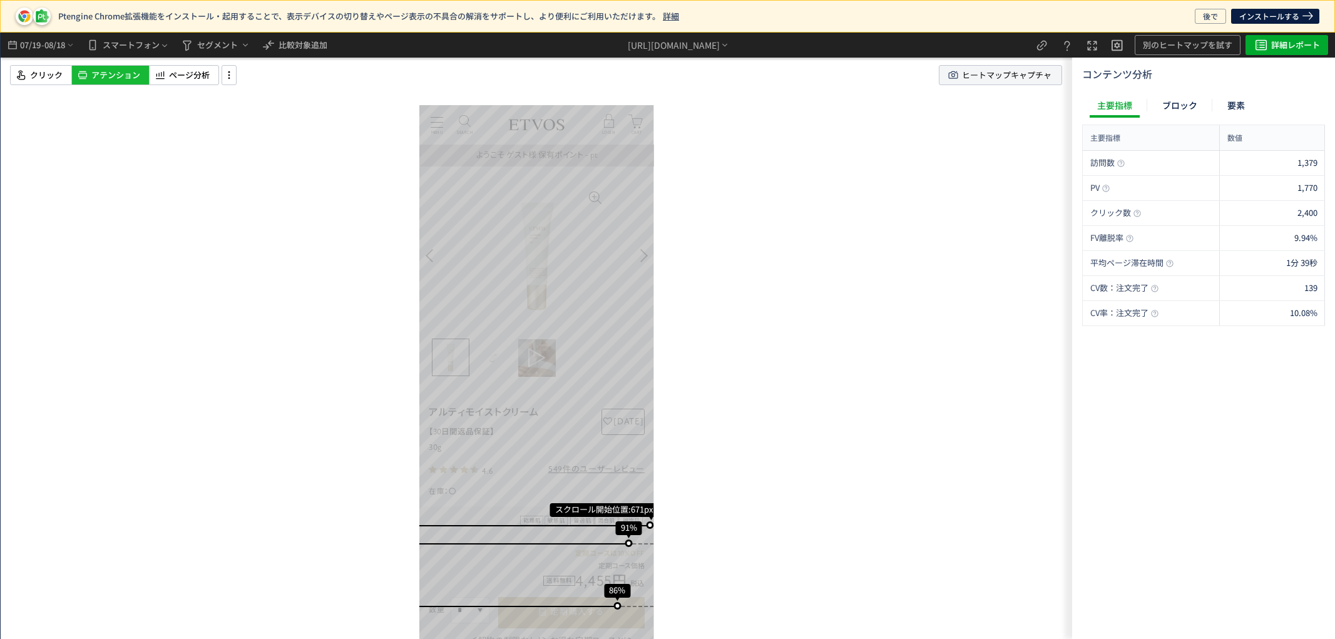
click at [1010, 70] on span "ヒートマップキャプチャ" at bounding box center [1007, 75] width 90 height 19
click at [195, 81] on div "ページ分析" at bounding box center [184, 75] width 70 height 20
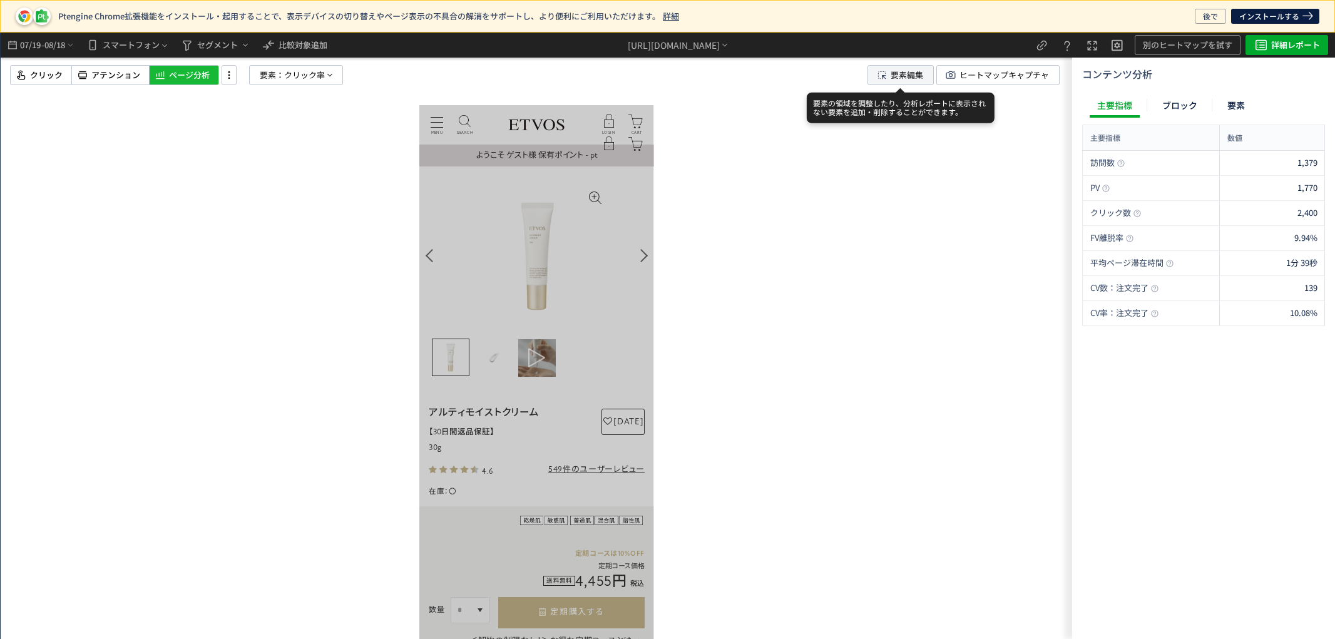
click at [904, 80] on span "要素編集" at bounding box center [907, 75] width 33 height 19
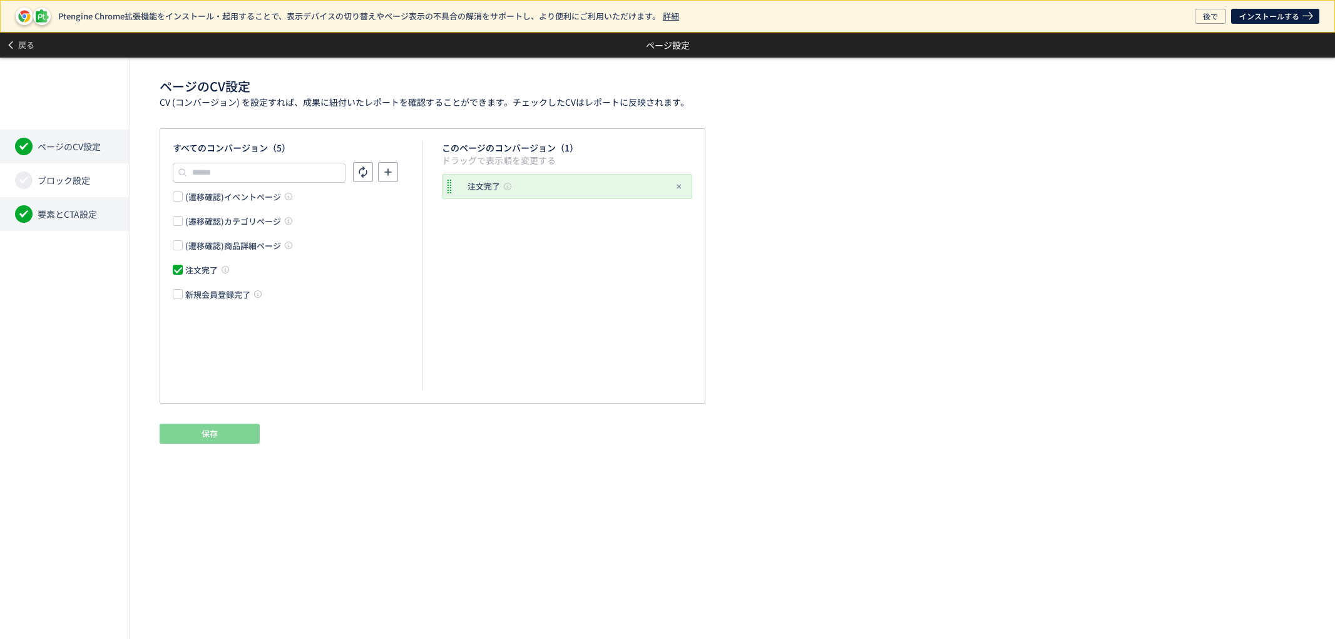
click at [94, 216] on span "要素とCTA設定" at bounding box center [67, 214] width 59 height 13
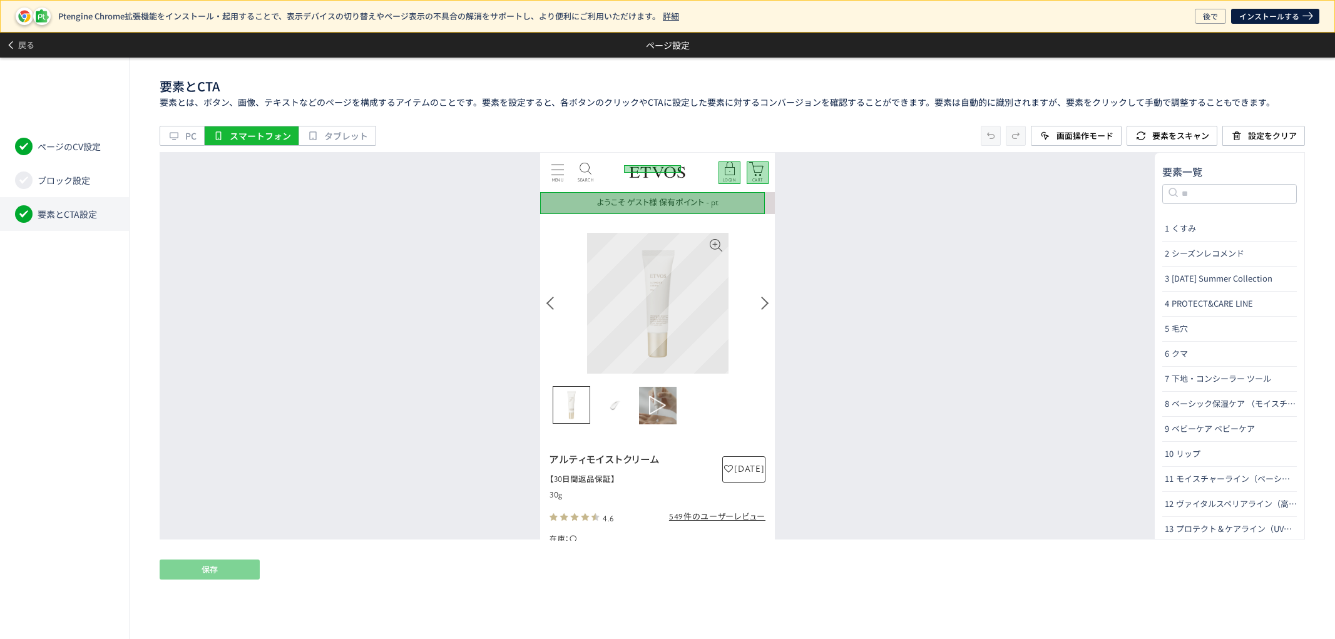
click at [709, 289] on img at bounding box center [658, 302] width 141 height 141
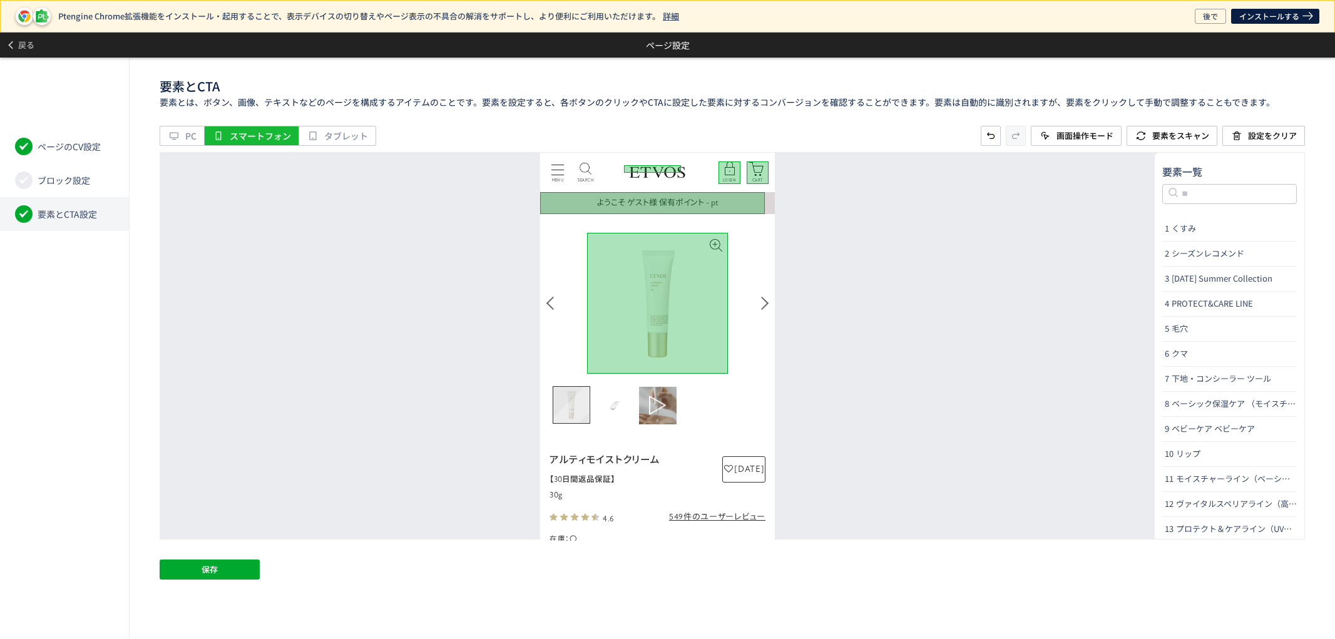
click at [568, 394] on img "Go to slide 1" at bounding box center [571, 404] width 36 height 36
click at [632, 403] on img "Go to slide 2" at bounding box center [615, 405] width 38 height 38
click at [670, 404] on figure "Go to slide 3" at bounding box center [658, 405] width 38 height 38
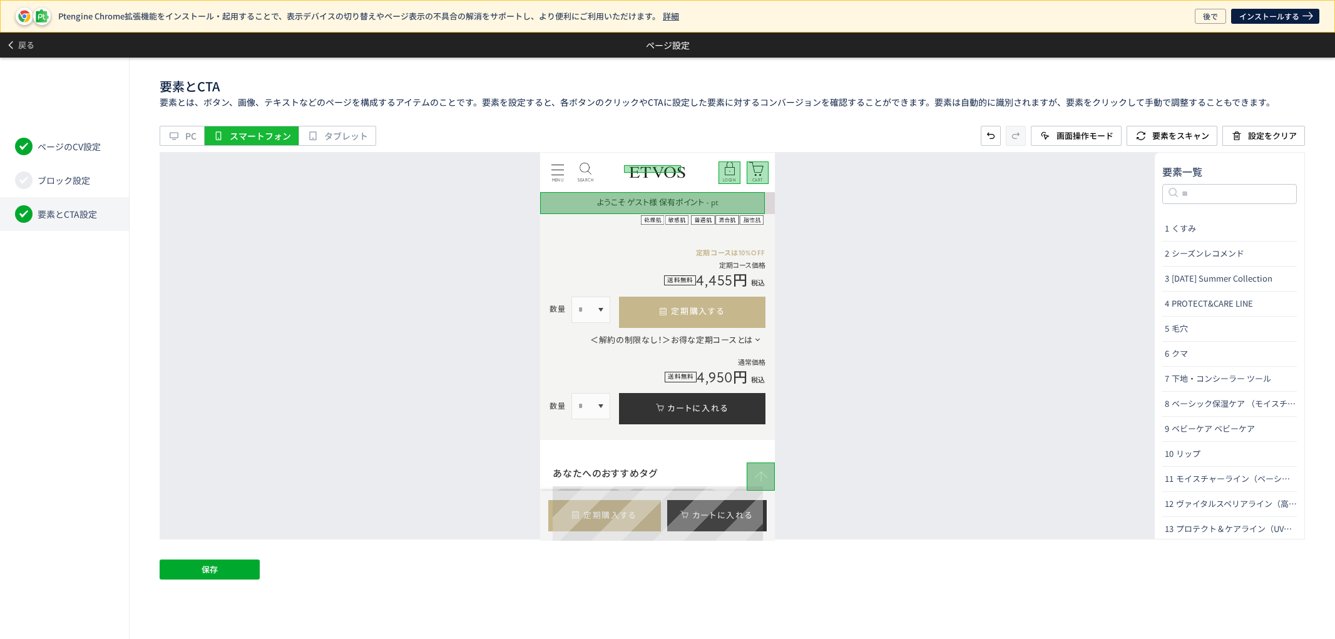
scroll to position [347, 0]
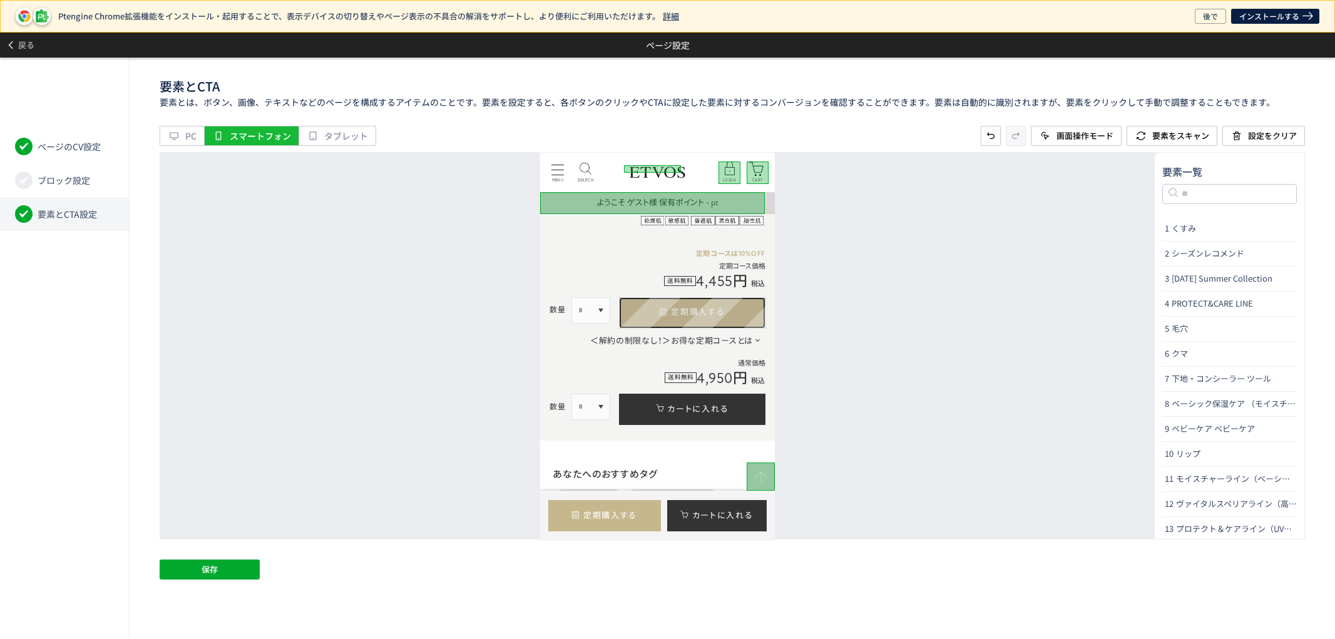
click at [718, 309] on link "定期購入する" at bounding box center [692, 312] width 146 height 31
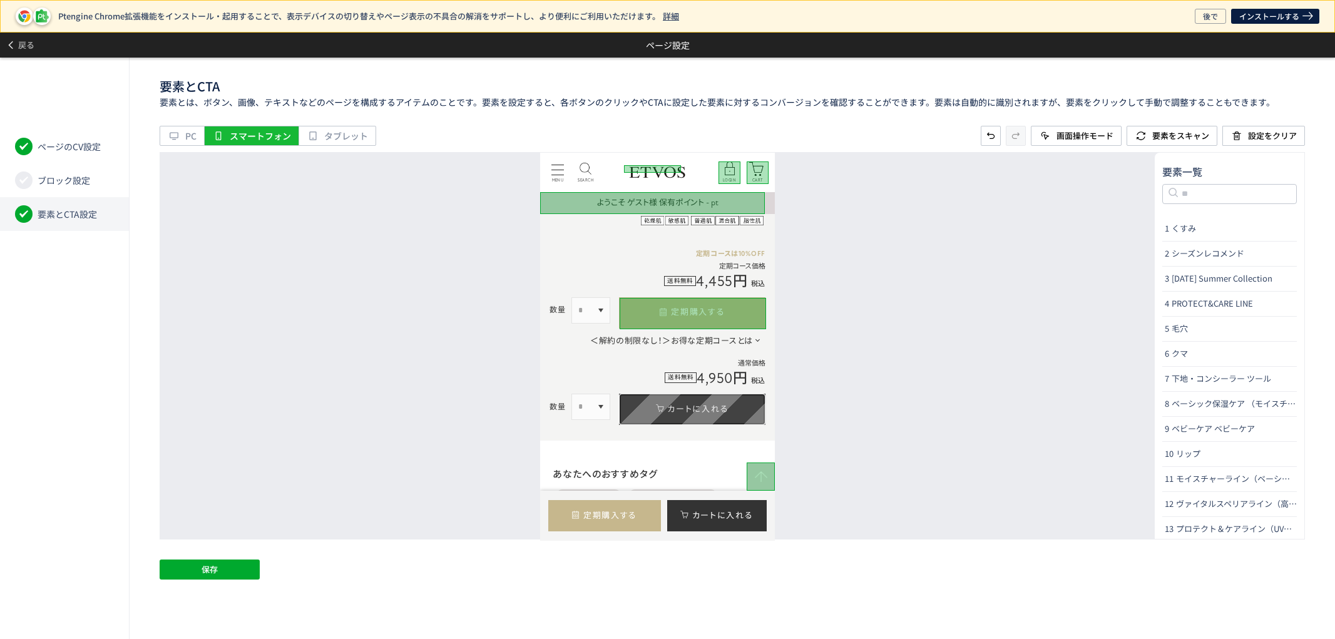
click at [709, 408] on link "カートに入れる" at bounding box center [692, 408] width 146 height 31
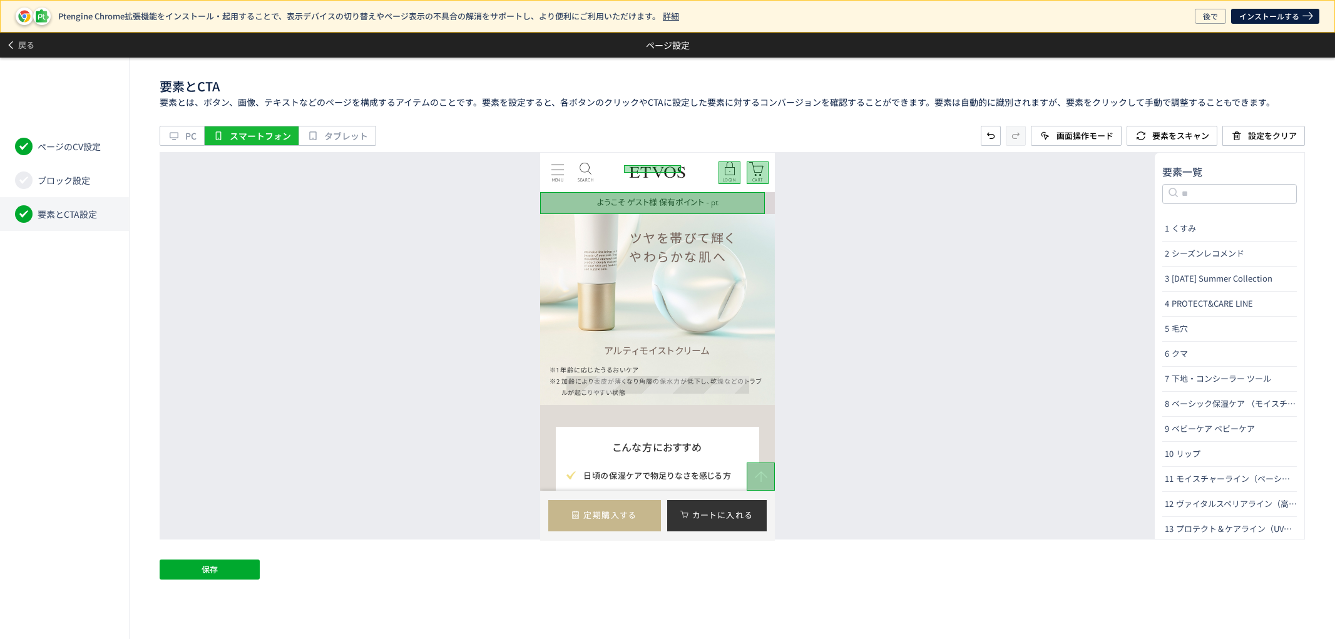
scroll to position [765, 0]
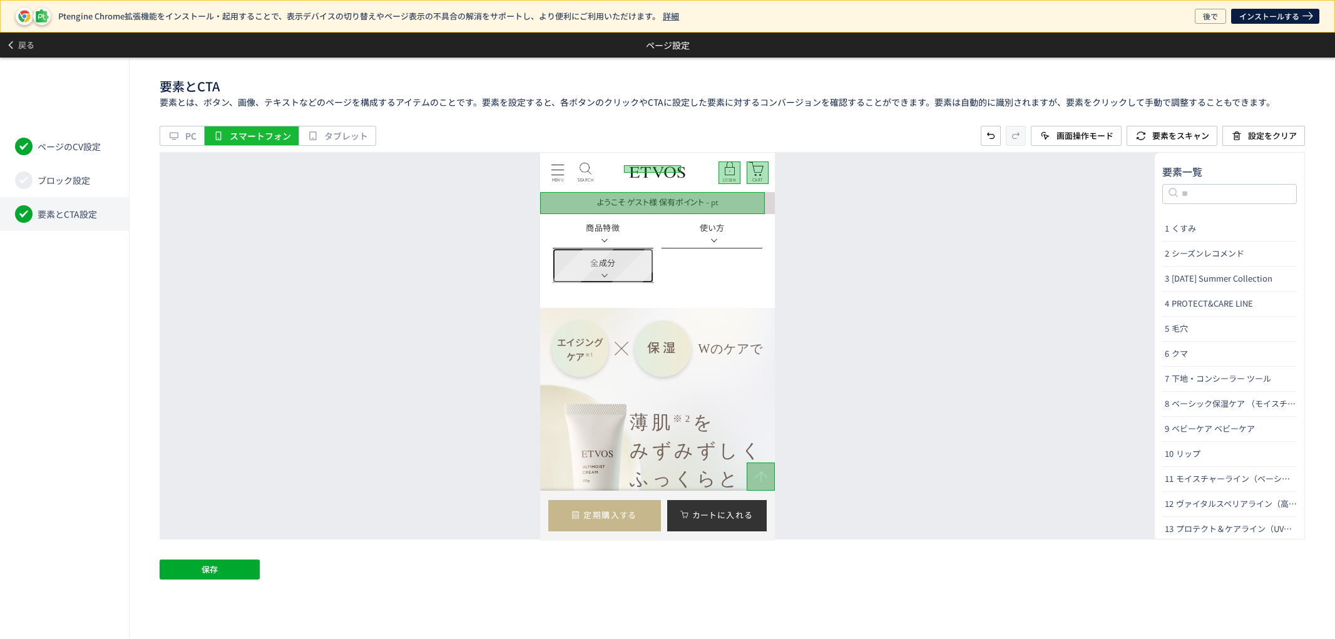
click at [638, 265] on link "全成分" at bounding box center [603, 265] width 101 height 35
click at [735, 240] on link "使い方" at bounding box center [712, 230] width 101 height 35
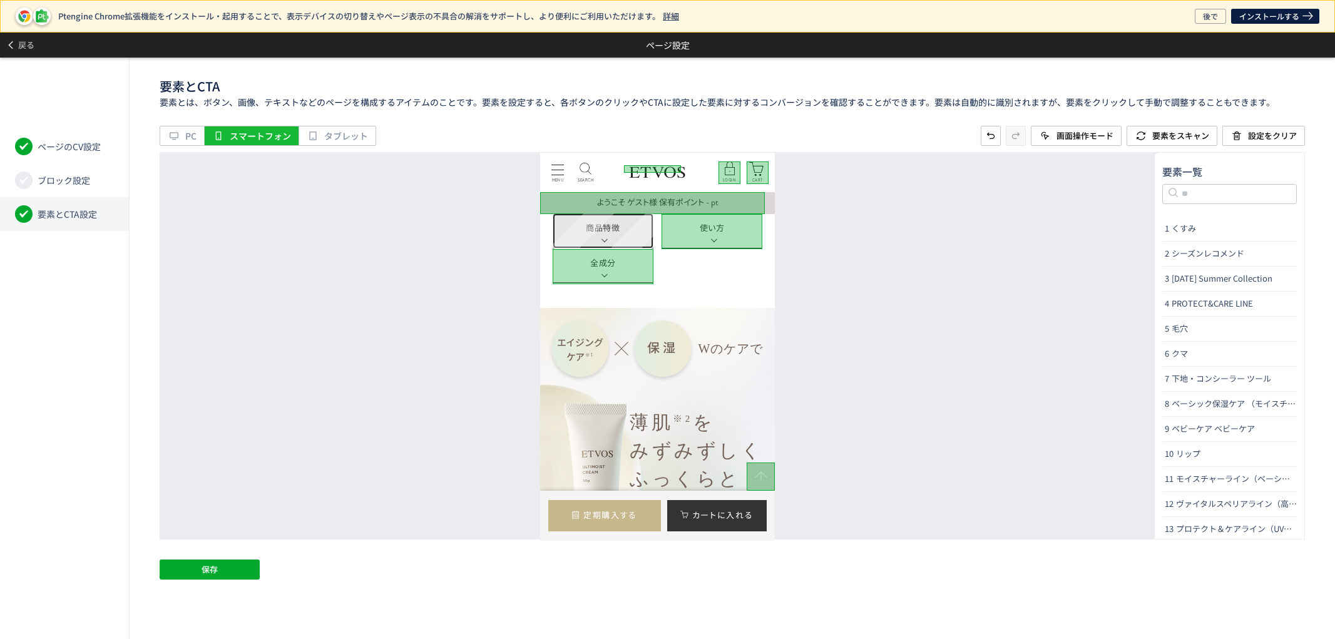
click at [637, 232] on link "商品特徴" at bounding box center [603, 230] width 101 height 35
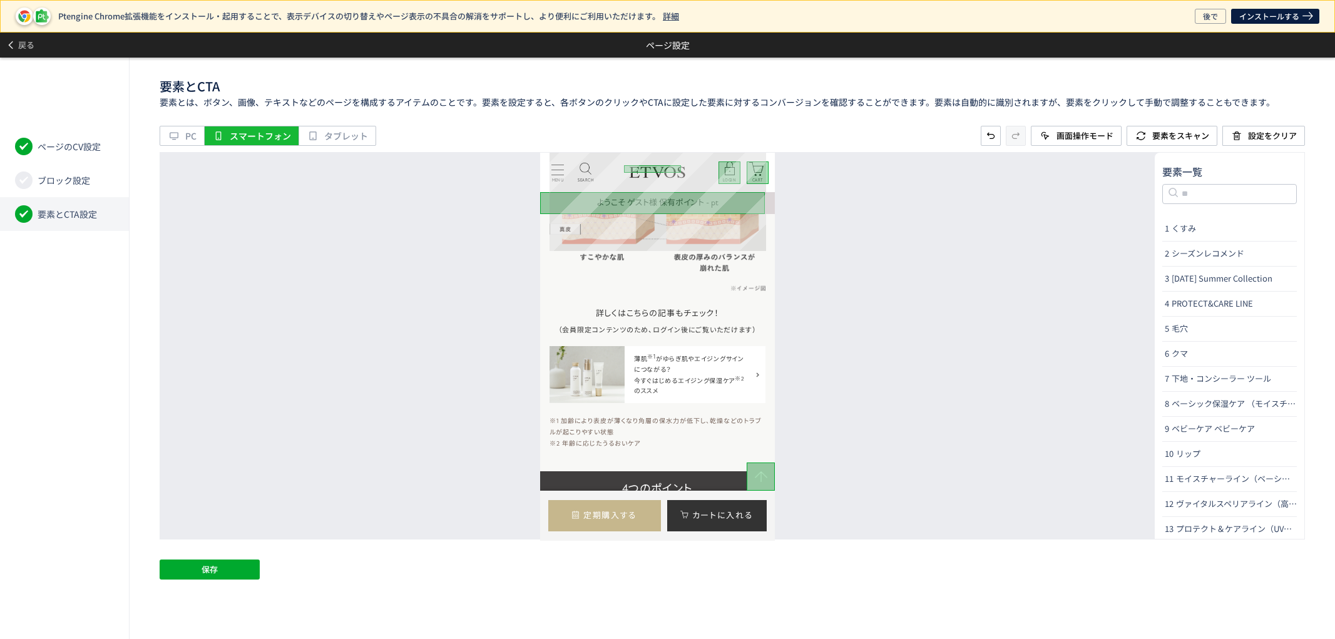
scroll to position [2573, 0]
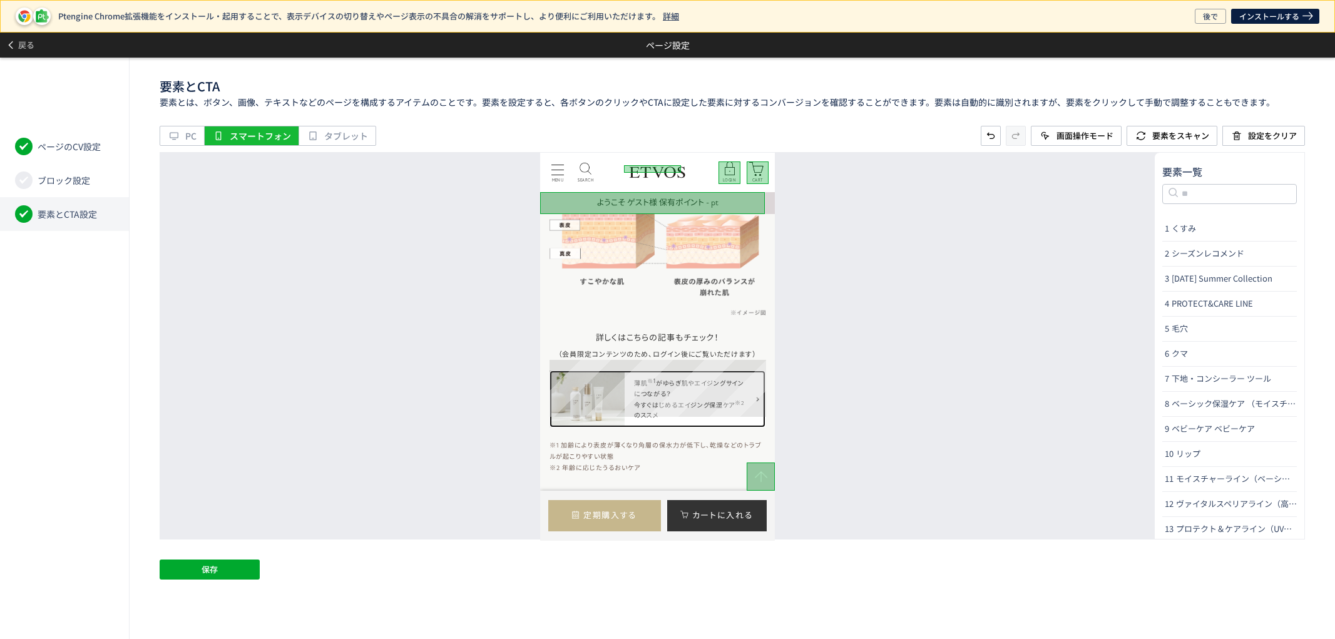
click at [756, 370] on link "薄肌 ※1 がゆらぎ肌やエイジングサインにつながる？ 今すぐはじめるエイジング保湿ケア ※2 のススメ" at bounding box center [658, 398] width 216 height 57
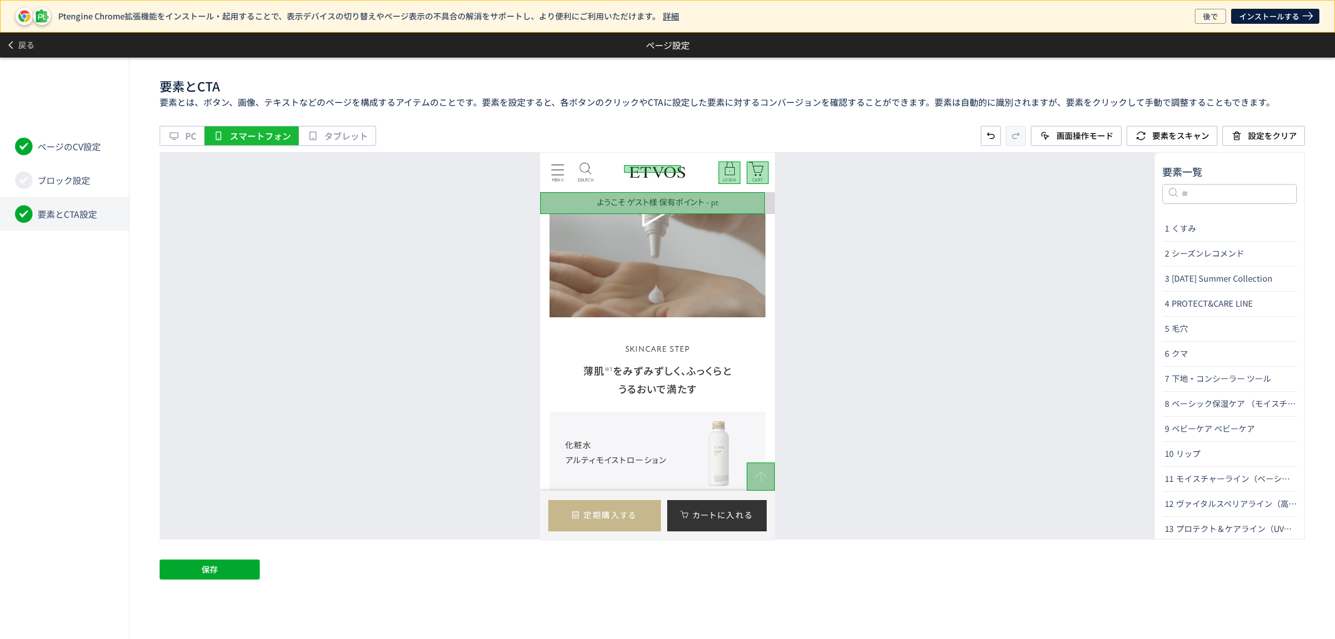
scroll to position [6399, 0]
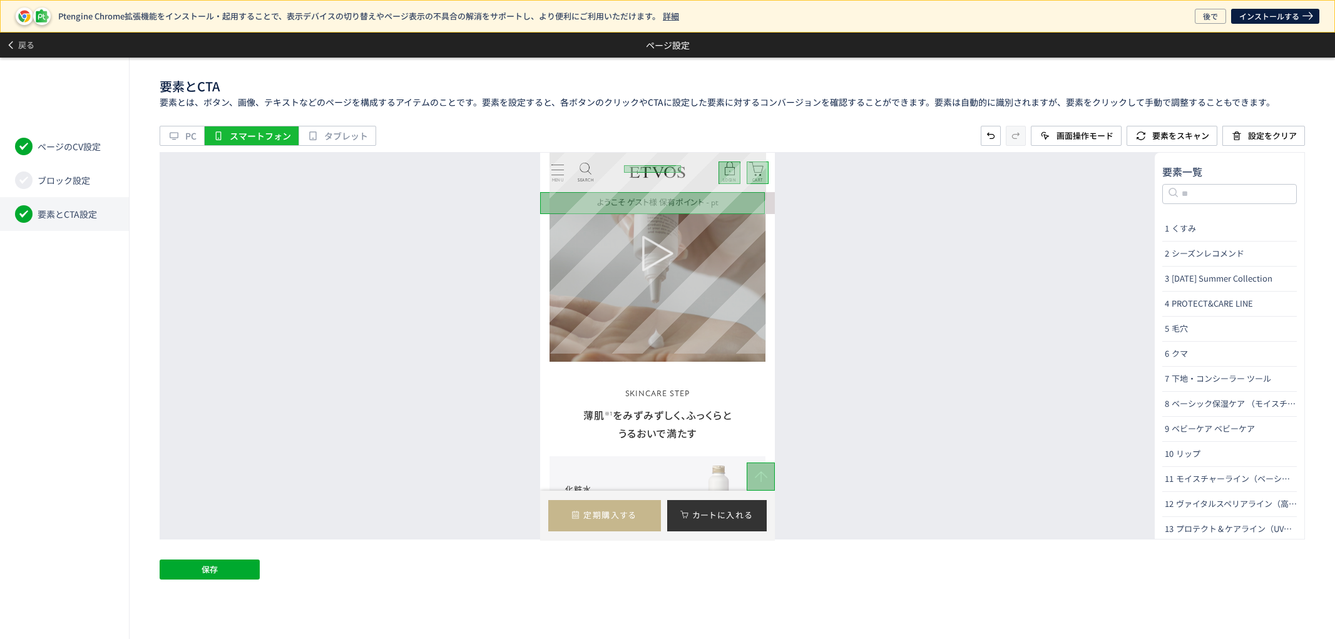
click at [725, 348] on div at bounding box center [658, 253] width 216 height 216
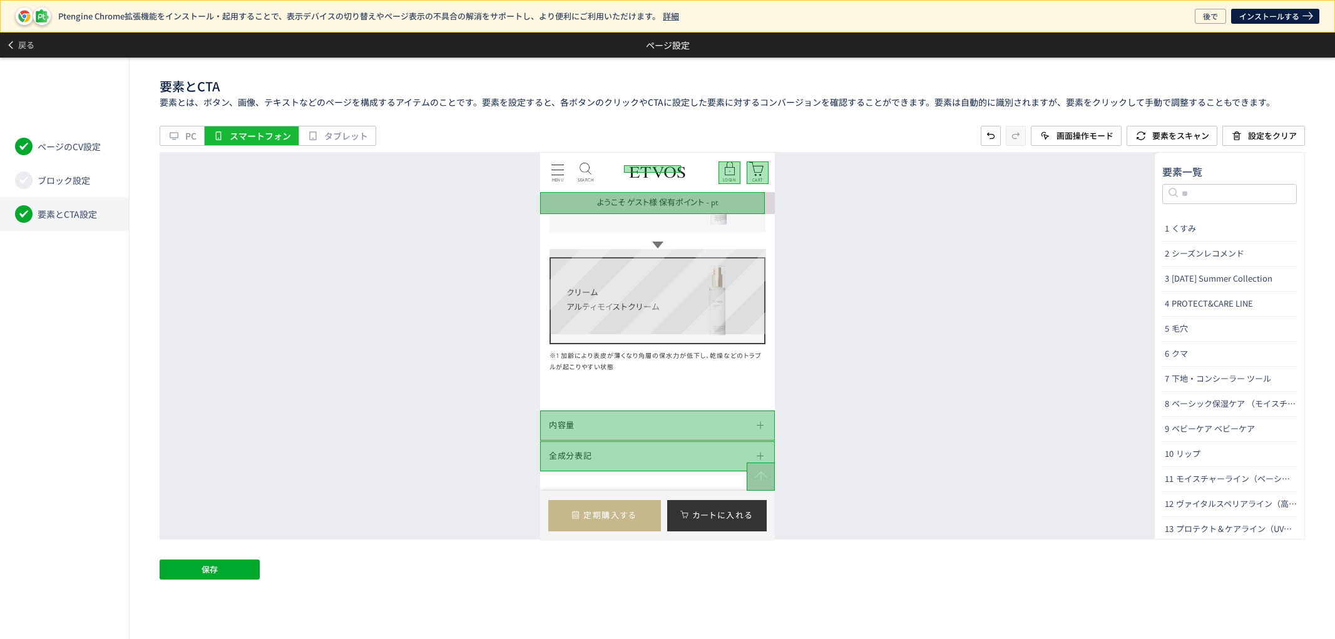
scroll to position [6746, 0]
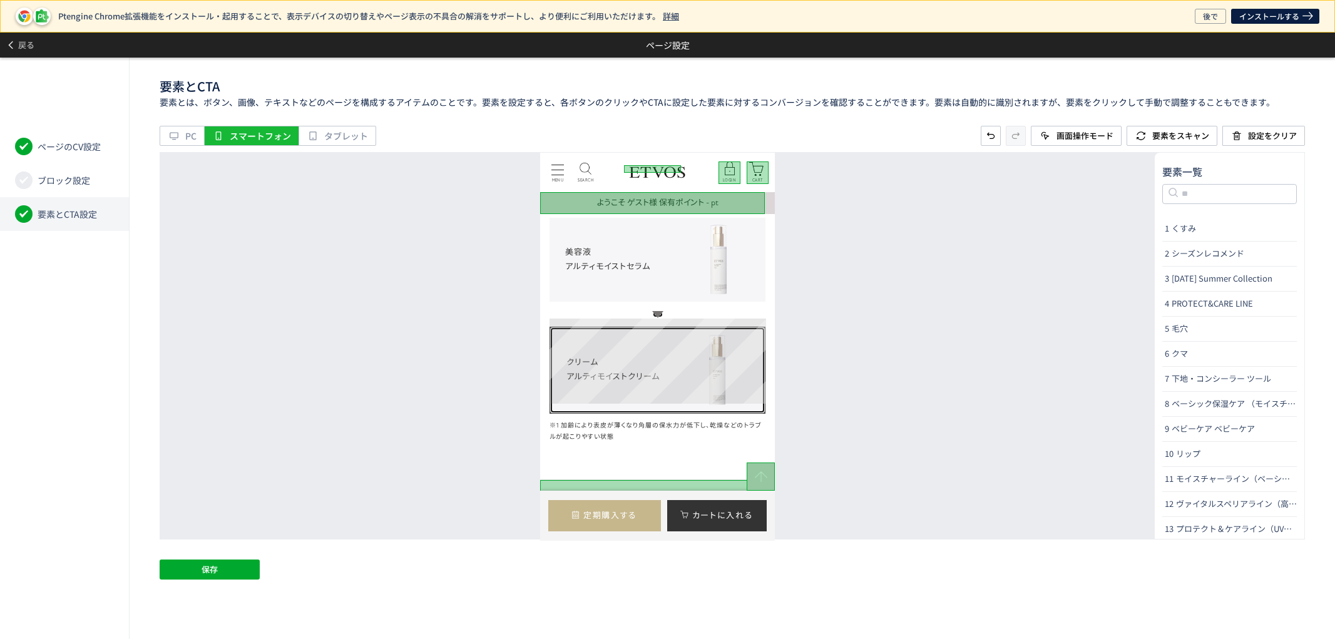
click at [746, 349] on link "クリーム アルティモイストクリーム" at bounding box center [658, 369] width 216 height 86
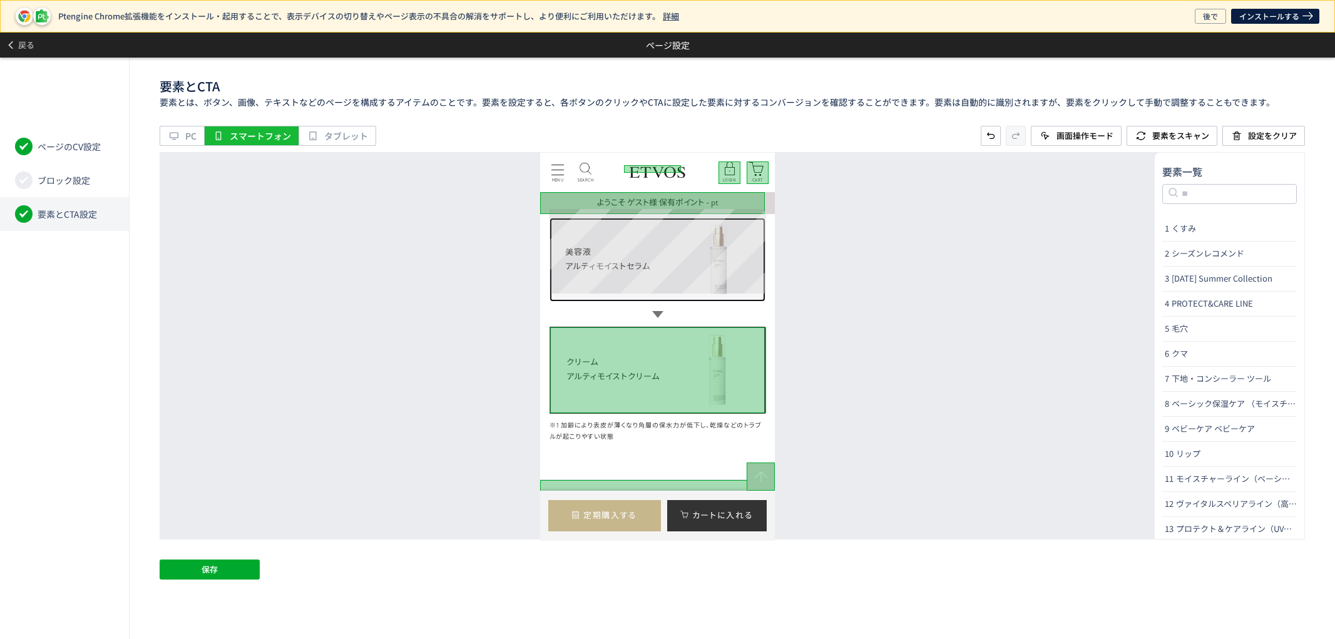
click at [743, 268] on link "美容液 アルティモイストセラム" at bounding box center [658, 259] width 216 height 84
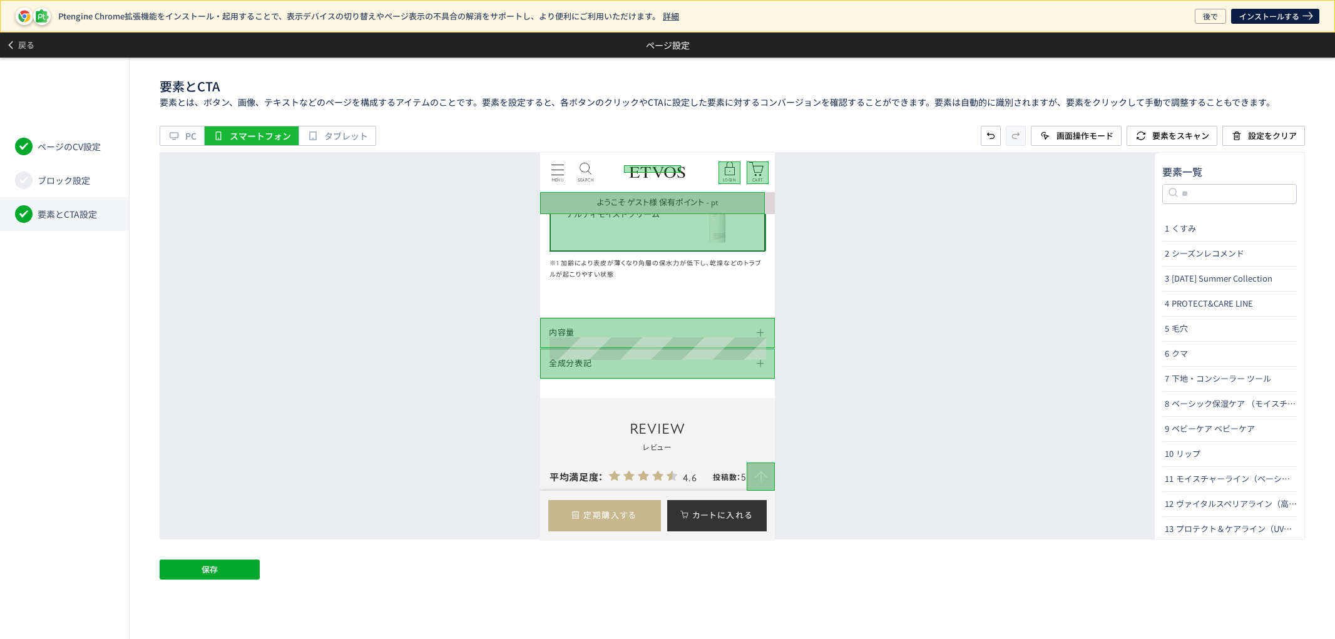
scroll to position [6955, 0]
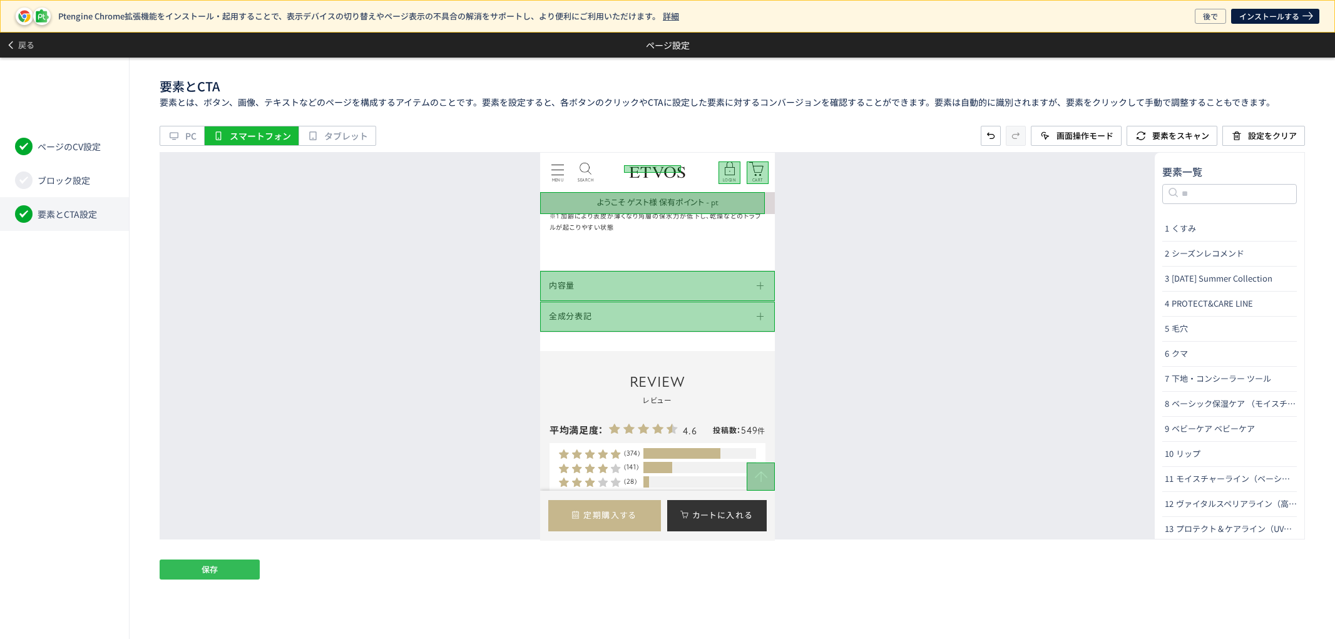
click at [241, 572] on button "保存" at bounding box center [210, 570] width 100 height 20
click at [40, 44] on div "戻る ページ設定" at bounding box center [667, 45] width 1335 height 25
click at [33, 48] on span "戻る" at bounding box center [26, 45] width 16 height 20
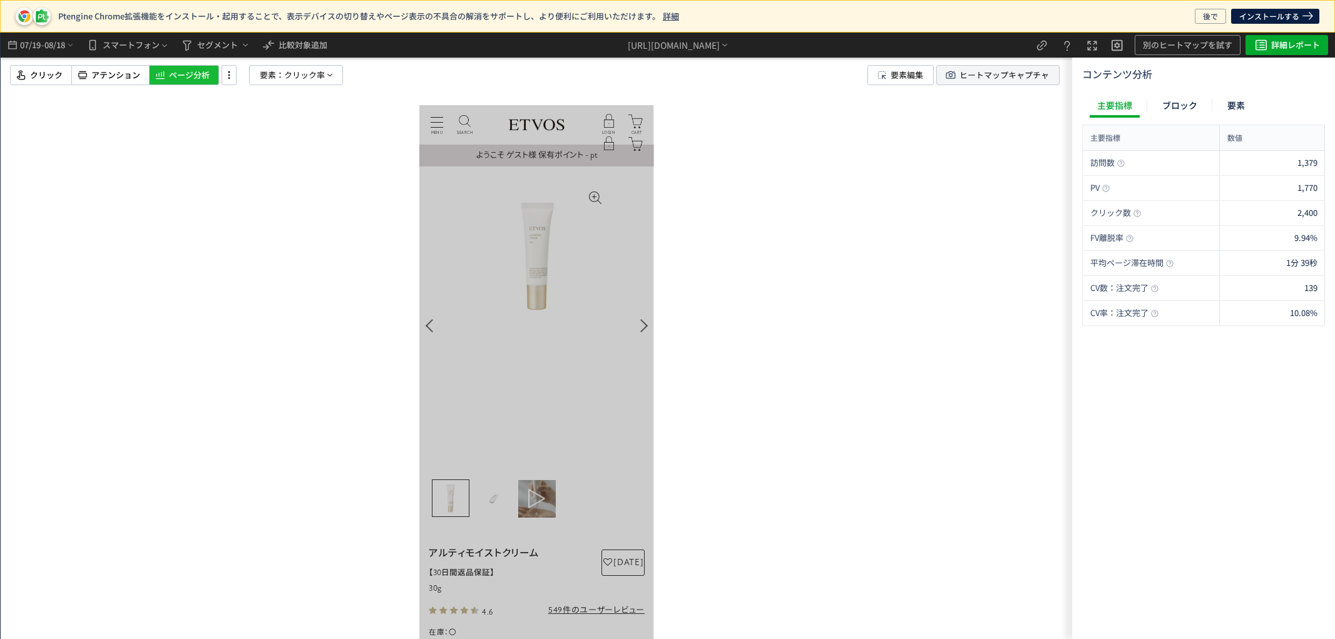
click at [1000, 79] on span "ヒートマップキャプチャ" at bounding box center [1005, 75] width 90 height 19
drag, startPoint x: 297, startPoint y: 68, endPoint x: 309, endPoint y: 98, distance: 32.9
click at [297, 68] on span "クリック率" at bounding box center [304, 75] width 41 height 19
click at [295, 178] on button "クリック率" at bounding box center [297, 183] width 124 height 19
click at [284, 284] on p "注文完了" at bounding box center [293, 291] width 96 height 21
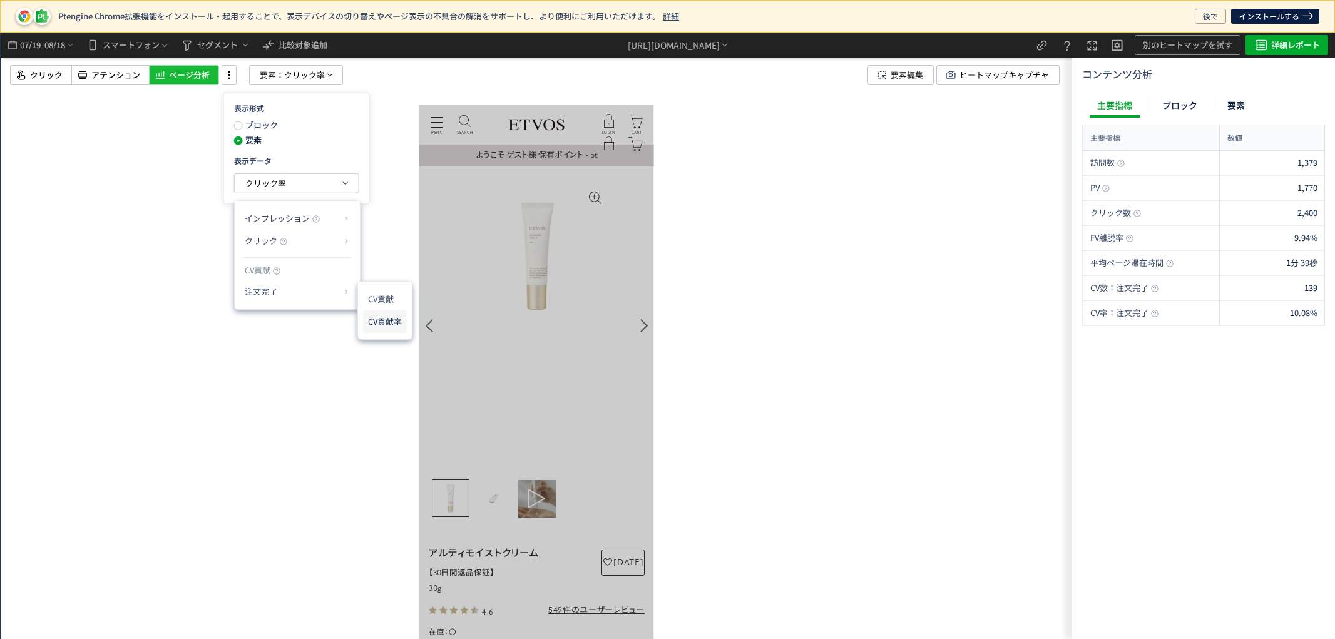
click at [389, 317] on li "CV貢献率" at bounding box center [385, 321] width 44 height 23
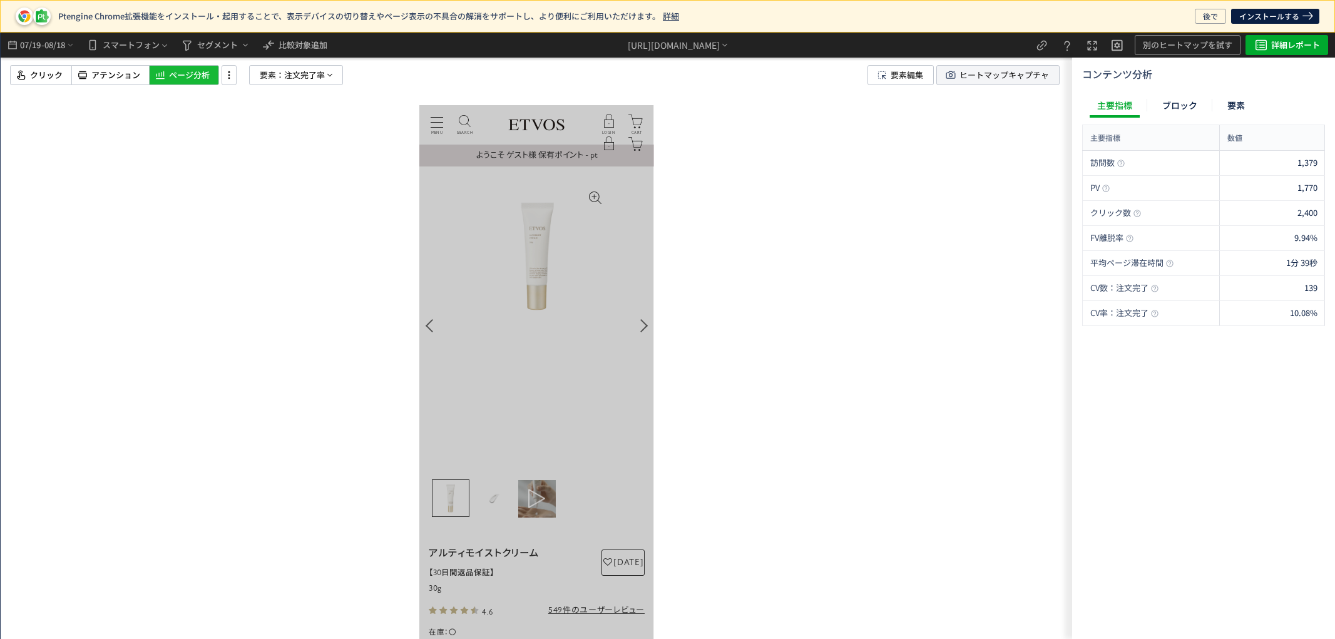
click at [1012, 76] on span "ヒートマップキャプチャ" at bounding box center [1005, 75] width 90 height 19
click at [22, 44] on span "07/19" at bounding box center [29, 45] width 21 height 25
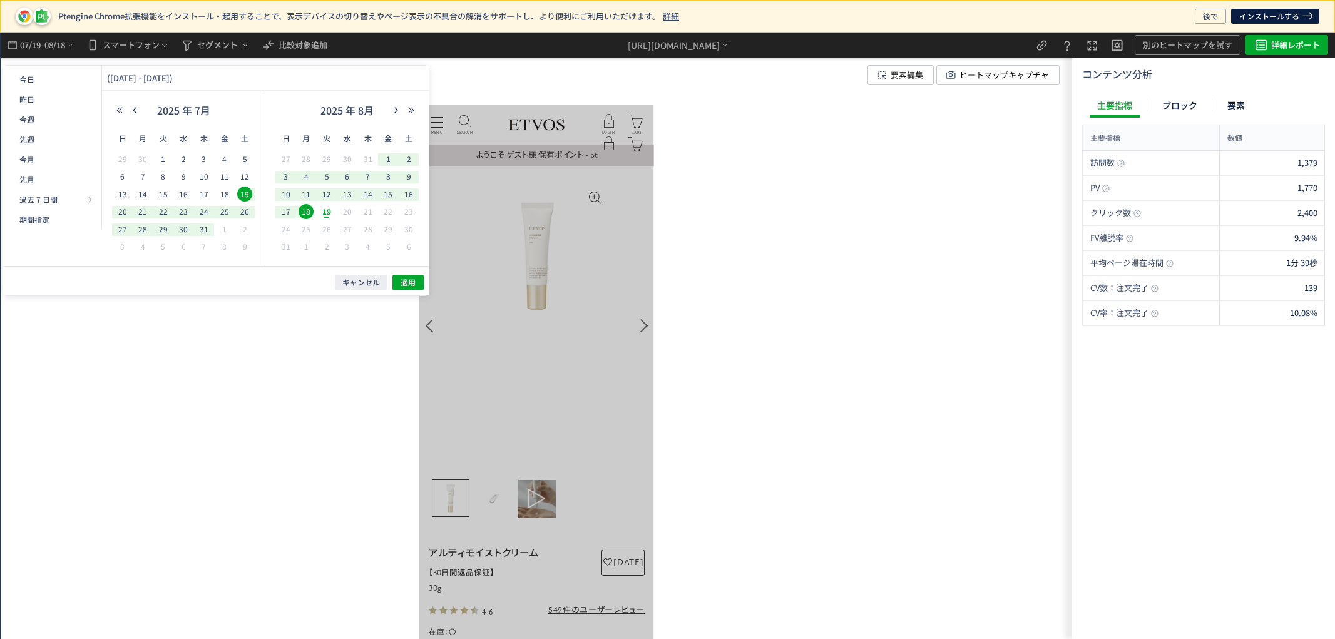
click at [305, 210] on span "18" at bounding box center [306, 211] width 15 height 15
click at [333, 192] on span "12" at bounding box center [326, 194] width 15 height 15
click at [404, 282] on span "適用" at bounding box center [408, 282] width 15 height 11
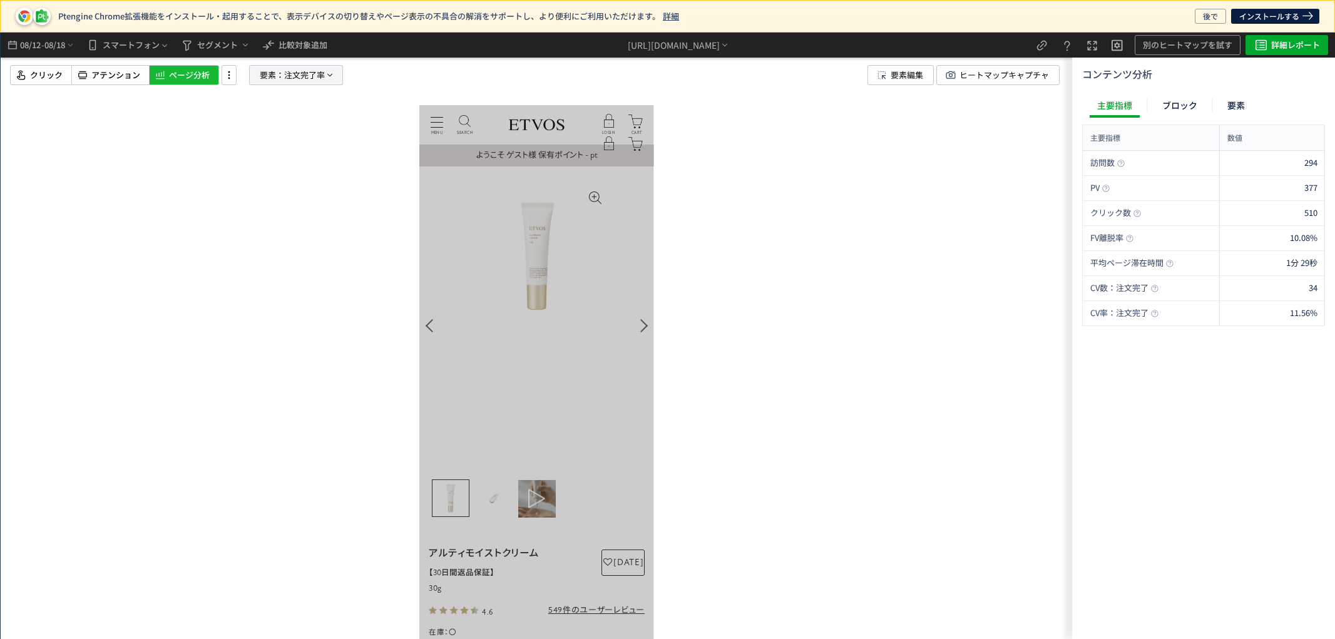
click at [257, 76] on p "要素： 注文完了率" at bounding box center [296, 75] width 94 height 20
click at [270, 180] on span "注文完了率" at bounding box center [265, 183] width 41 height 12
click at [302, 235] on p "クリック" at bounding box center [293, 240] width 96 height 21
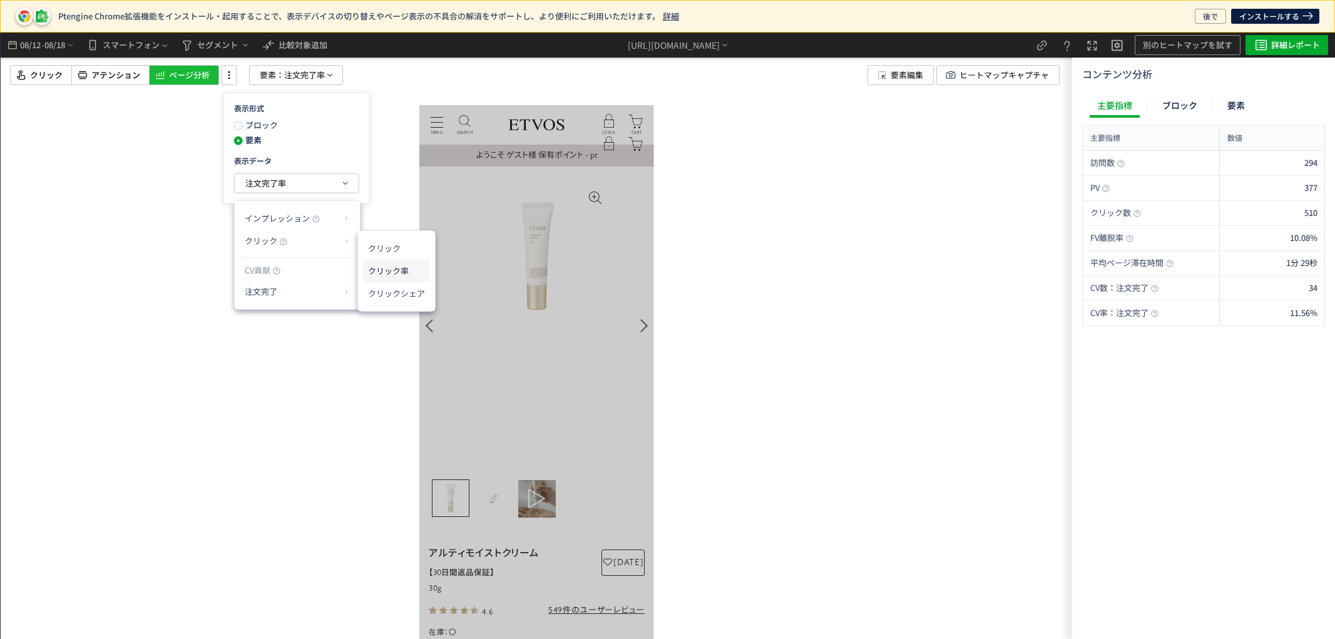
click at [412, 271] on li "クリック率" at bounding box center [396, 271] width 67 height 23
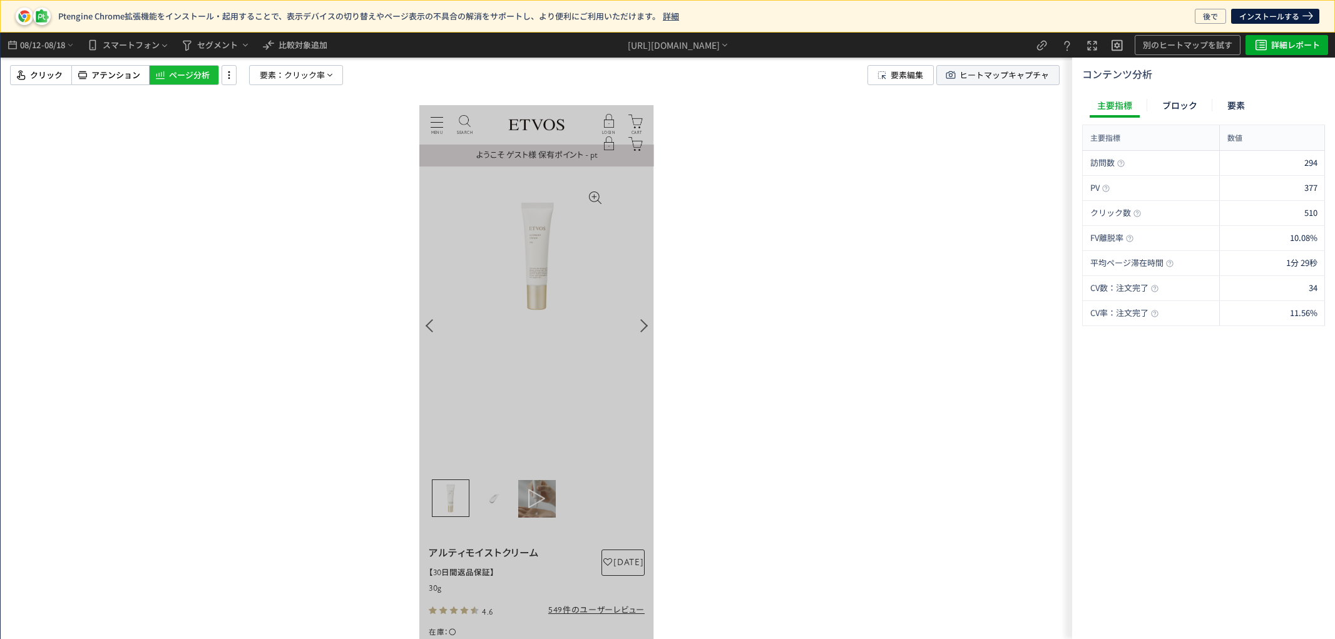
click at [1020, 82] on span "ヒートマップキャプチャ" at bounding box center [1005, 75] width 90 height 19
click at [103, 70] on span "アテンション" at bounding box center [115, 75] width 49 height 12
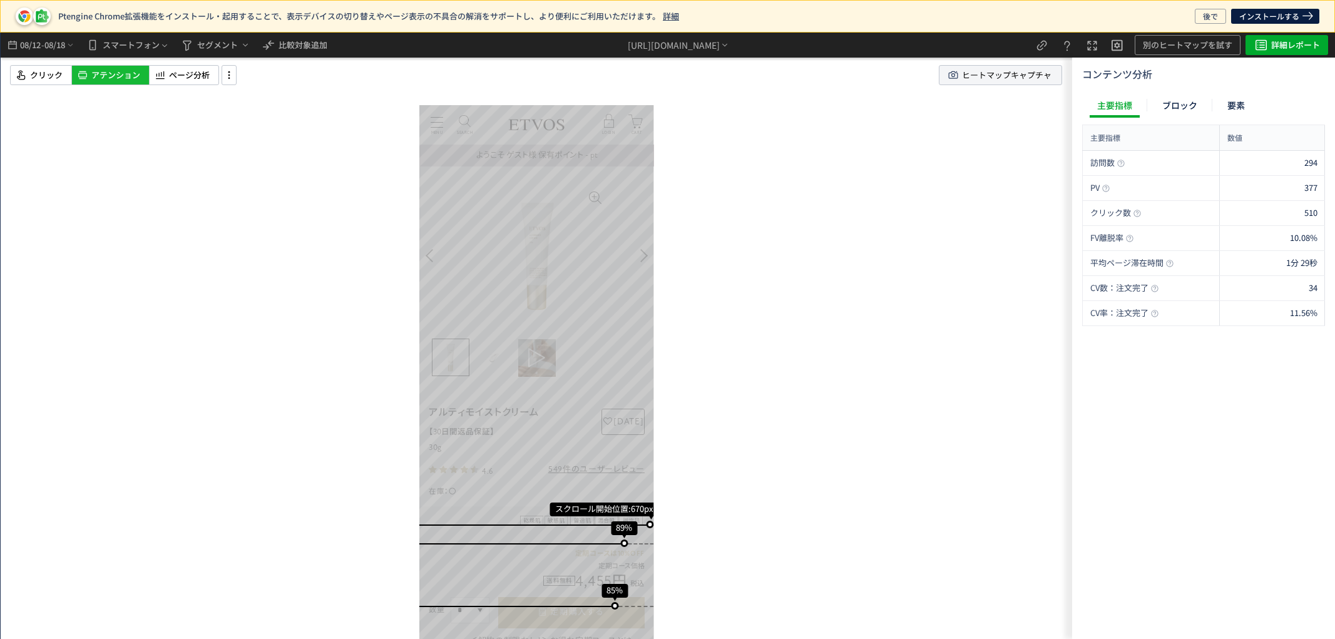
click at [1027, 79] on span "ヒートマップキャプチャ" at bounding box center [1007, 75] width 90 height 19
